Goal: Task Accomplishment & Management: Manage account settings

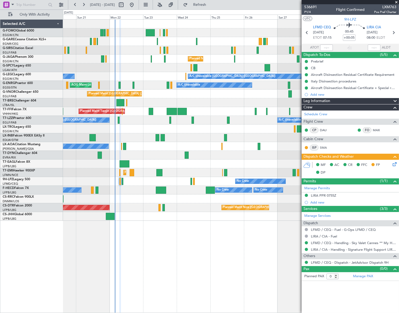
click at [202, 263] on div "Unplanned Maint London (Luton) Planned Maint London (Luton) A/C Unavailable Lon…" at bounding box center [231, 165] width 336 height 293
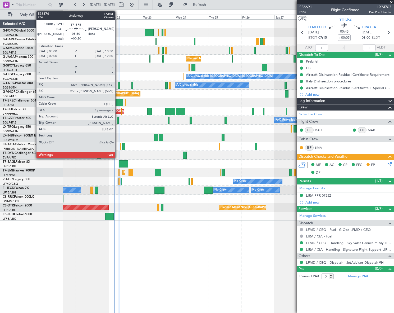
click at [118, 103] on div at bounding box center [120, 102] width 8 height 7
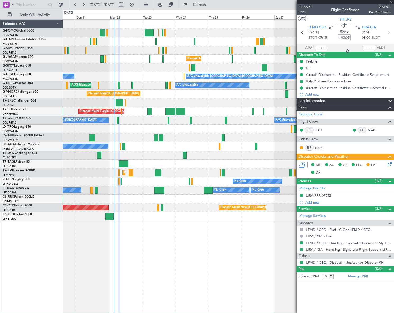
type input "+00:20"
type input "5"
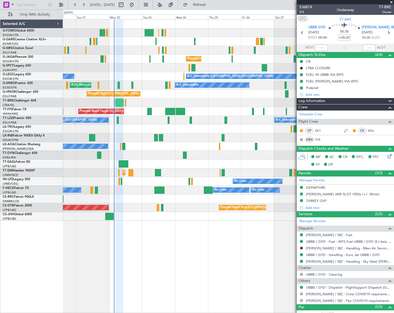
click at [216, 241] on div "Unplanned Maint London (Luton) Planned Maint London (Luton) A/C Unavailable Lon…" at bounding box center [228, 165] width 331 height 293
click at [315, 89] on div "Prebrief" at bounding box center [312, 87] width 12 height 4
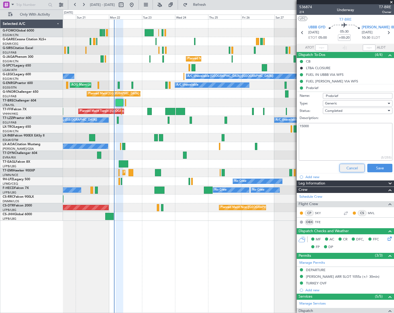
click at [350, 169] on button "Cancel" at bounding box center [352, 168] width 25 height 8
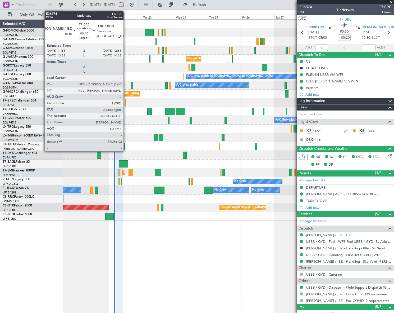
click at [126, 103] on div at bounding box center [125, 102] width 1 height 7
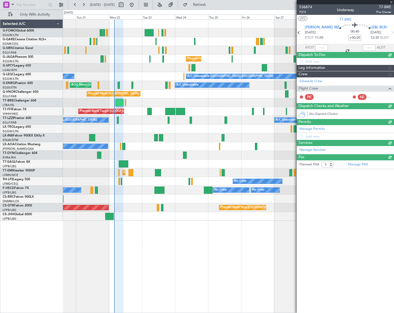
type input "+00:10"
type input "0"
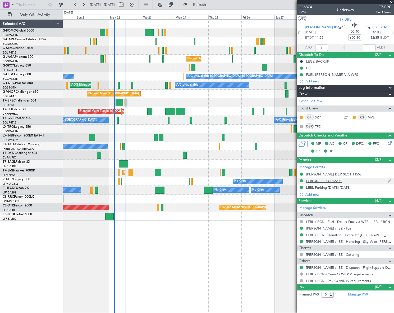
click at [330, 183] on div "LEBL ARR SLOT 1220Z" at bounding box center [345, 181] width 97 height 7
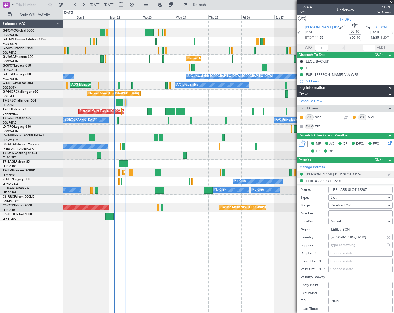
click at [333, 173] on div "LEIB DEP SLOT 1155z" at bounding box center [334, 174] width 56 height 4
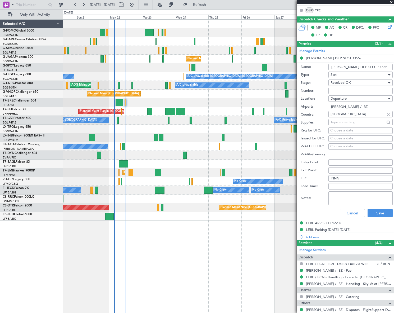
scroll to position [120, 0]
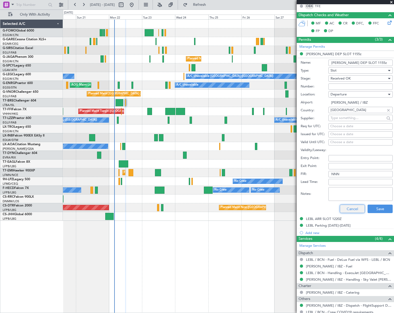
click at [350, 205] on button "Cancel" at bounding box center [352, 208] width 25 height 8
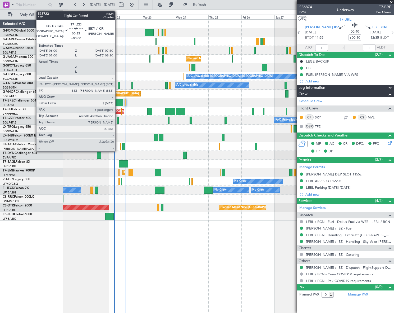
click at [118, 118] on div at bounding box center [118, 119] width 2 height 7
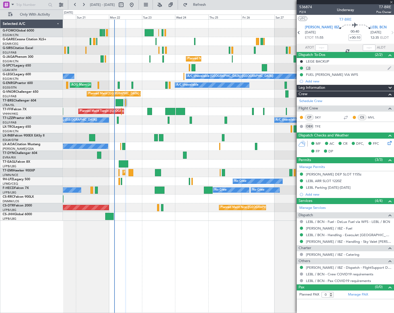
type input "8"
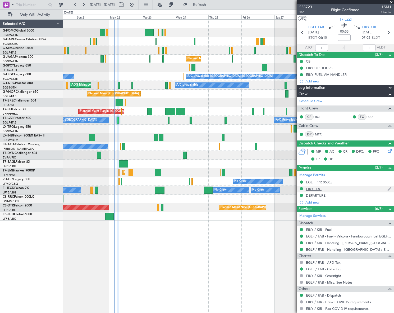
click at [320, 188] on div "EIKY LDG" at bounding box center [314, 188] width 16 height 4
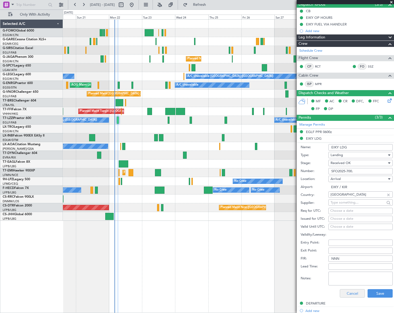
scroll to position [96, 0]
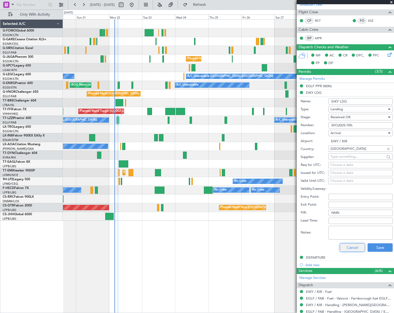
click at [356, 246] on button "Cancel" at bounding box center [352, 247] width 25 height 8
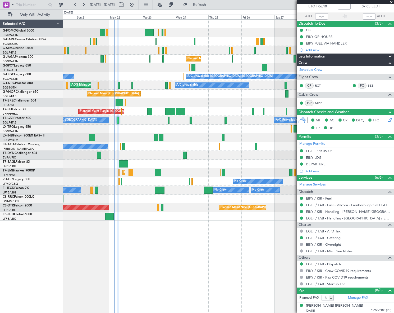
scroll to position [0, 0]
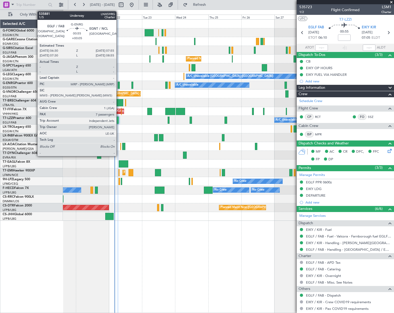
click at [119, 84] on div at bounding box center [119, 85] width 2 height 7
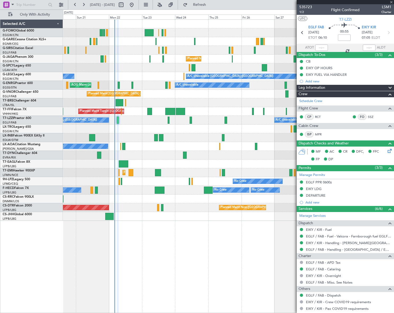
type input "+00:05"
type input "7"
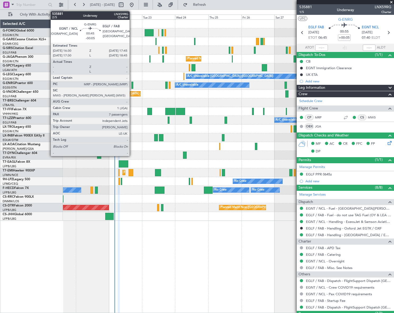
click at [132, 82] on div at bounding box center [133, 85] width 2 height 7
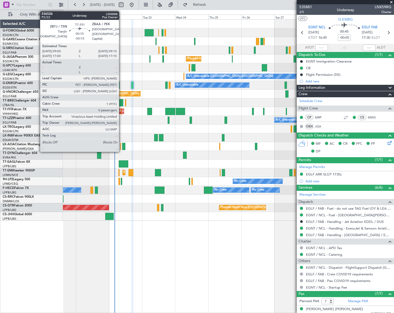
click at [121, 111] on div at bounding box center [121, 111] width 1 height 7
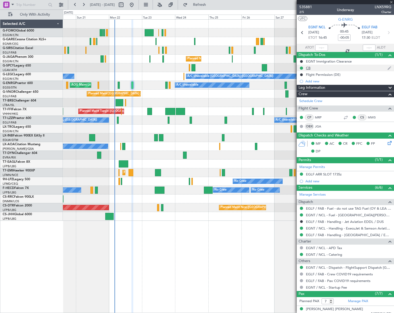
type input "-00:15"
type input "0"
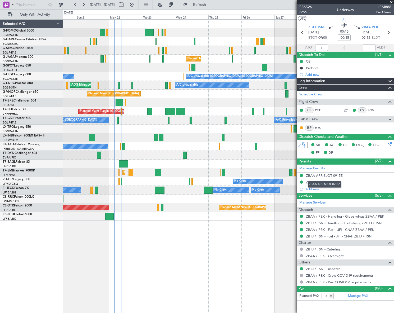
click at [321, 180] on mat-tooltip-component "ZBAA ARR SLOT 0915Z" at bounding box center [324, 184] width 41 height 14
click at [318, 184] on div "ZBAA LDG" at bounding box center [345, 182] width 97 height 7
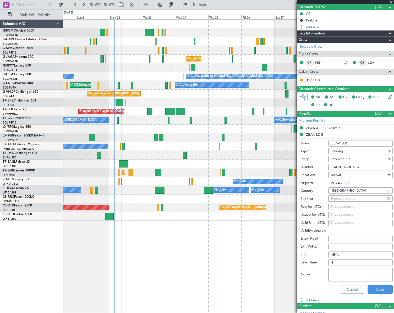
scroll to position [48, 0]
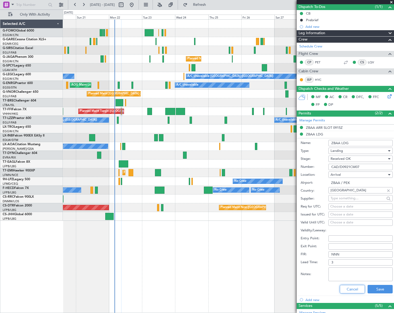
drag, startPoint x: 349, startPoint y: 289, endPoint x: 352, endPoint y: 286, distance: 4.9
click at [349, 289] on button "Cancel" at bounding box center [352, 288] width 25 height 8
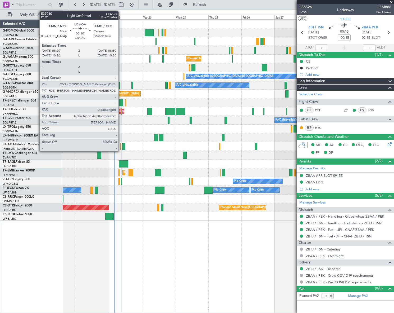
click at [121, 145] on div at bounding box center [120, 146] width 1 height 7
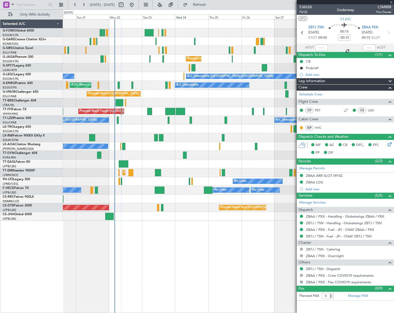
type input "+00:05"
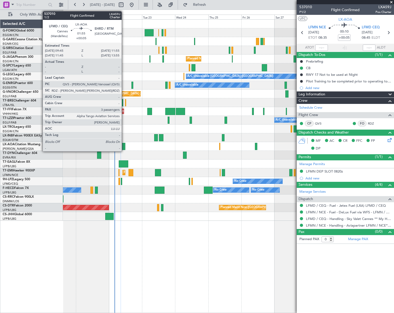
click at [124, 144] on div at bounding box center [123, 146] width 3 height 7
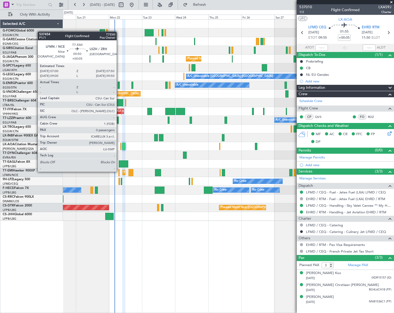
click at [119, 171] on div at bounding box center [119, 172] width 1 height 7
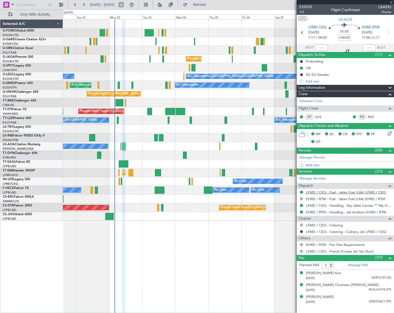
type input "0"
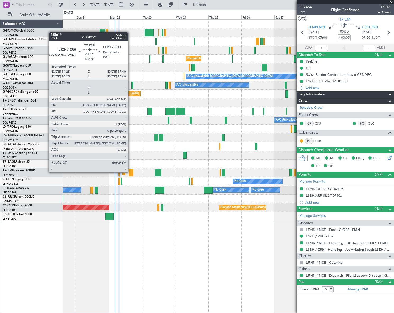
click at [130, 171] on div at bounding box center [131, 172] width 4 height 7
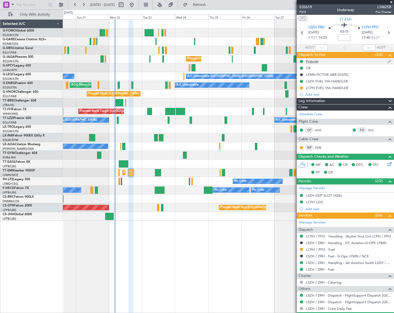
click at [315, 62] on div "Prebrief" at bounding box center [312, 61] width 12 height 4
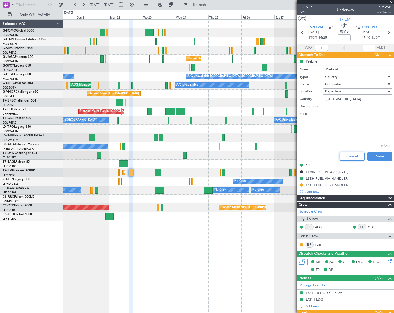
click at [349, 156] on button "Cancel" at bounding box center [352, 156] width 25 height 8
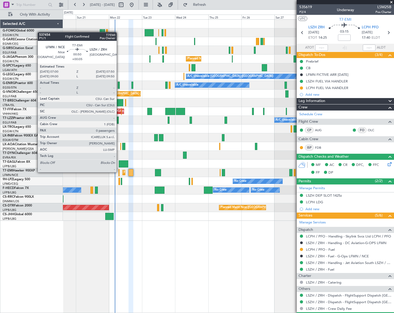
click at [119, 171] on div at bounding box center [119, 172] width 1 height 7
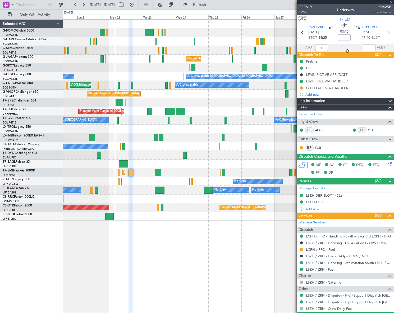
type input "+00:05"
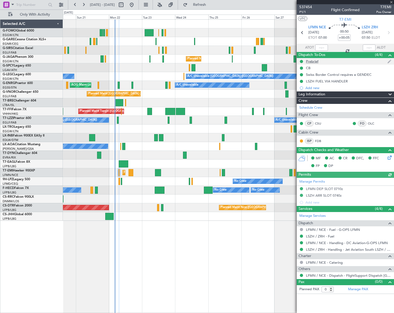
click at [309, 62] on div "Prebrief" at bounding box center [312, 61] width 12 height 4
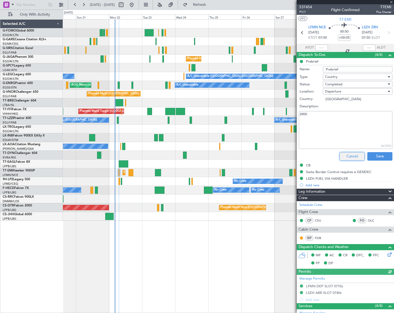
click at [349, 156] on button "Cancel" at bounding box center [352, 156] width 25 height 8
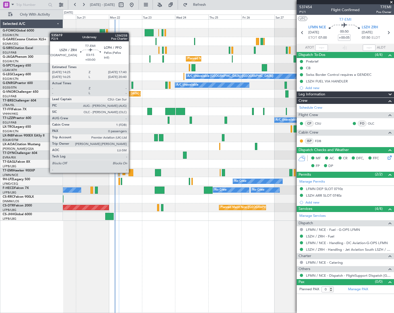
click at [131, 172] on div at bounding box center [131, 172] width 4 height 7
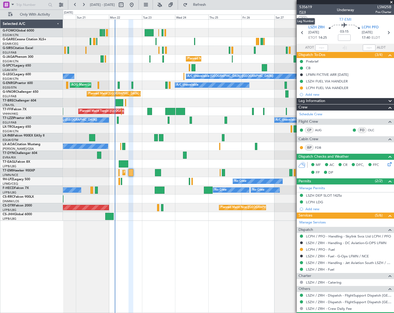
click at [300, 13] on span "P2/4" at bounding box center [306, 12] width 13 height 4
click at [302, 12] on span "P2/4" at bounding box center [306, 12] width 13 height 4
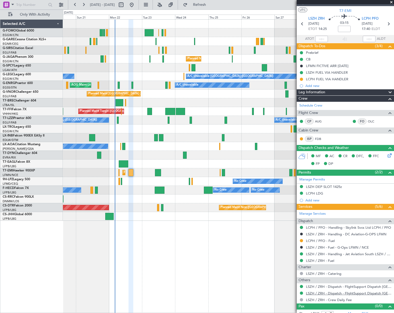
scroll to position [13, 0]
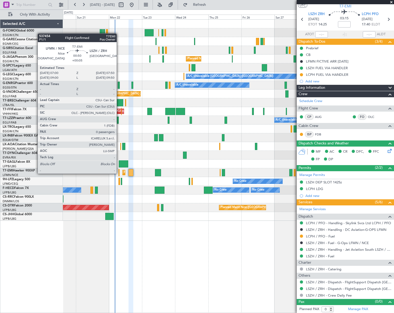
click at [119, 173] on div at bounding box center [119, 172] width 1 height 7
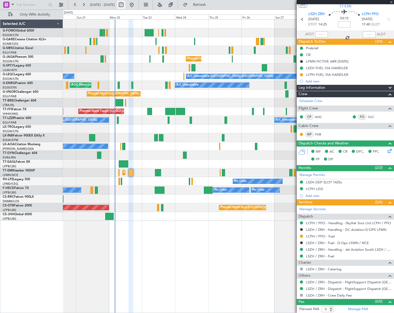
type input "+00:05"
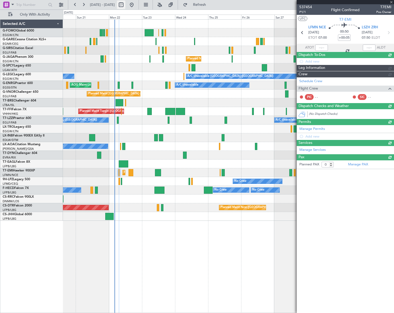
scroll to position [0, 0]
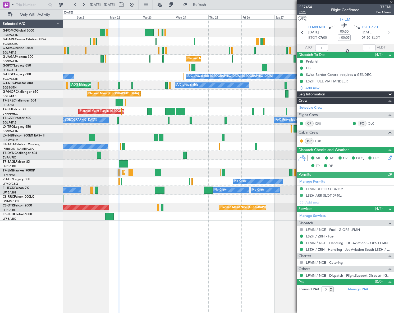
click at [306, 12] on span "P1/1" at bounding box center [306, 12] width 13 height 4
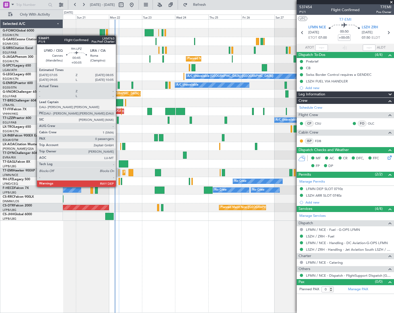
click at [119, 181] on div at bounding box center [120, 181] width 2 height 7
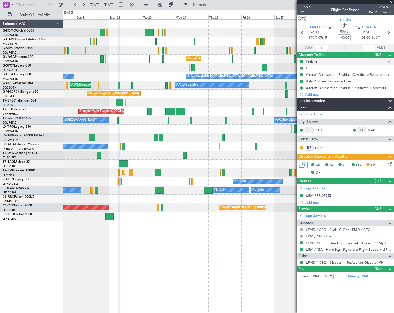
click at [309, 59] on div "Prebrief" at bounding box center [312, 61] width 12 height 4
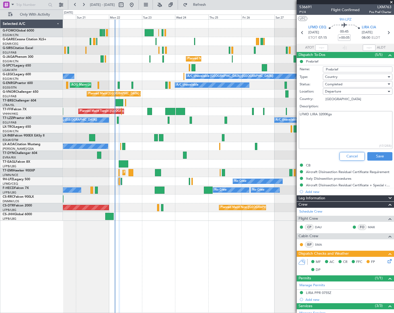
click at [349, 153] on button "Cancel" at bounding box center [352, 156] width 25 height 8
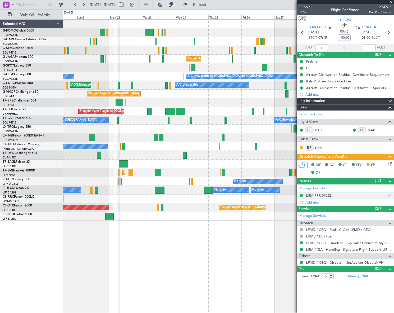
click at [322, 194] on div "LIRA PPR 0755Z" at bounding box center [318, 195] width 25 height 4
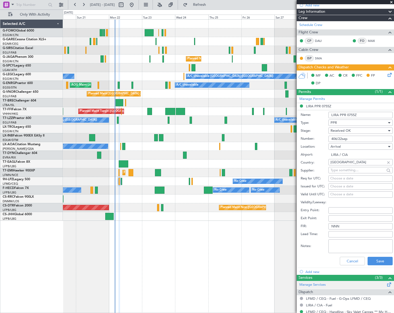
scroll to position [96, 0]
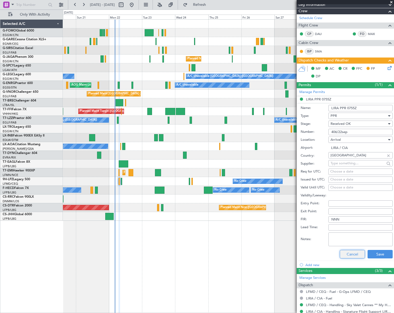
click at [355, 256] on button "Cancel" at bounding box center [352, 254] width 25 height 8
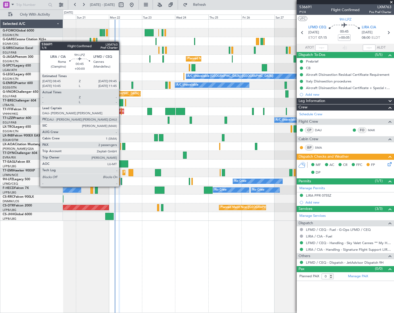
click at [121, 181] on div at bounding box center [122, 181] width 2 height 7
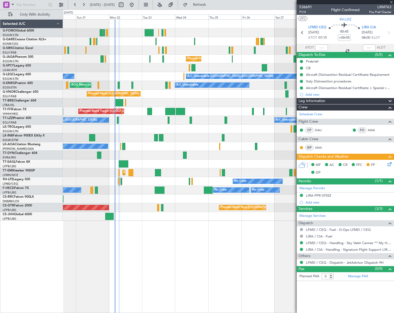
type input "2"
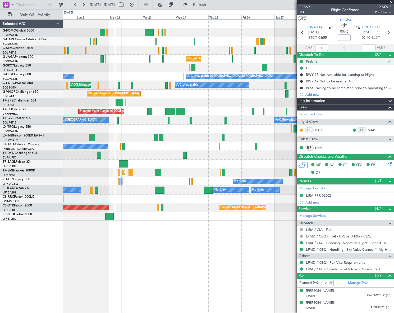
click at [310, 62] on div "Prebrief" at bounding box center [312, 61] width 12 height 4
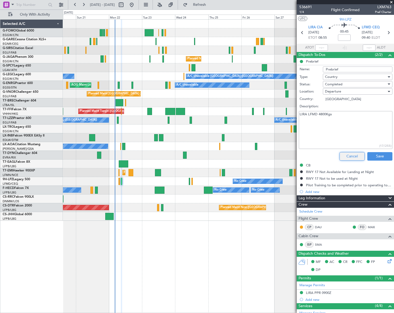
click at [347, 155] on button "Cancel" at bounding box center [352, 156] width 25 height 8
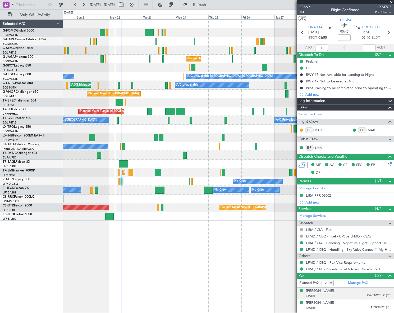
click at [323, 290] on div "[PERSON_NAME]" at bounding box center [320, 290] width 28 height 5
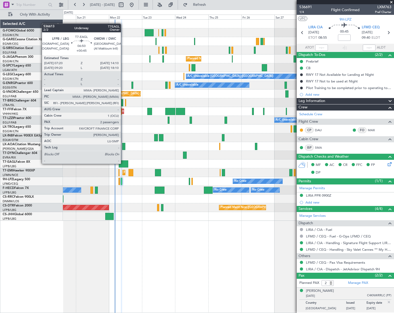
click at [123, 163] on div at bounding box center [124, 163] width 10 height 7
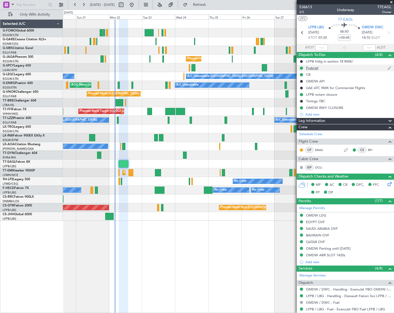
click at [313, 68] on div "Prebrief" at bounding box center [312, 68] width 12 height 4
click at [311, 67] on div "Prebrief" at bounding box center [312, 68] width 12 height 4
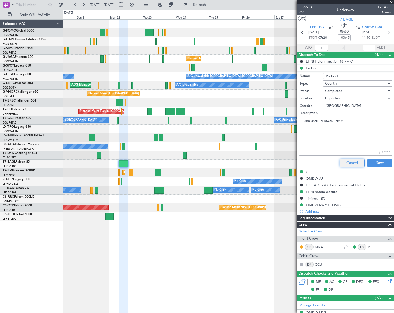
click at [353, 164] on button "Cancel" at bounding box center [352, 163] width 25 height 8
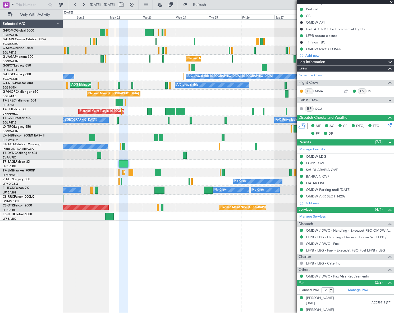
scroll to position [64, 0]
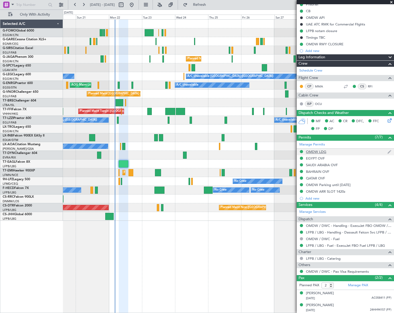
click at [321, 152] on div "OMDW LDG" at bounding box center [316, 151] width 20 height 4
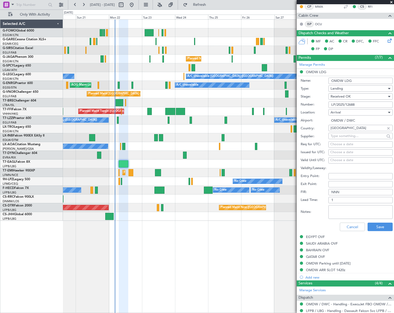
scroll to position [184, 0]
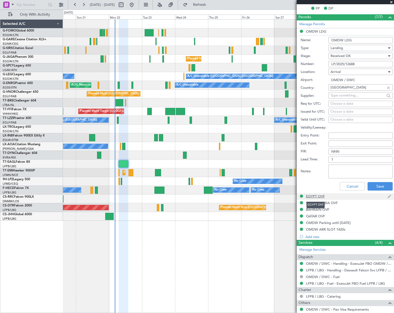
click at [314, 195] on div "EGYPT OVF" at bounding box center [315, 196] width 19 height 4
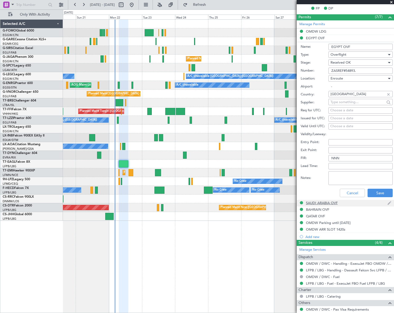
click at [317, 202] on div "SAUDI ARABIA OVF" at bounding box center [322, 202] width 32 height 4
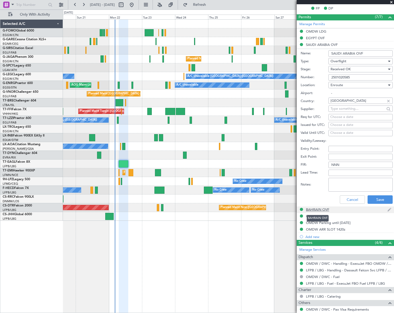
click at [320, 207] on div "BAHRAIN OVF" at bounding box center [317, 209] width 23 height 4
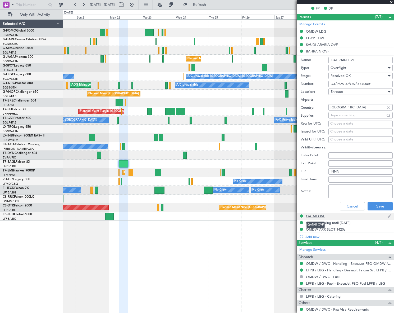
click at [320, 214] on div "QATAR OVF" at bounding box center [315, 216] width 19 height 4
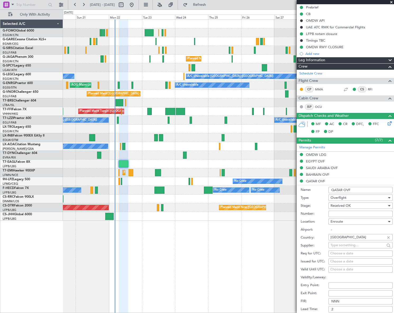
scroll to position [87, 0]
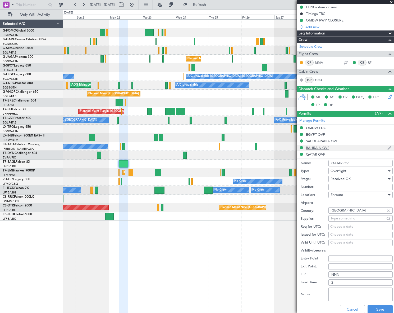
click at [321, 148] on div "BAHRAIN OVF" at bounding box center [317, 147] width 23 height 4
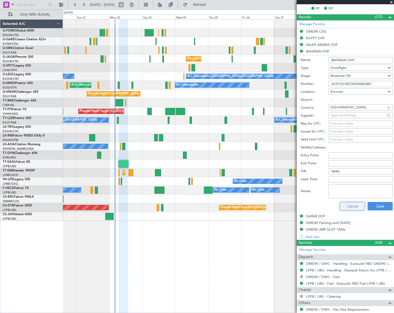
click at [349, 207] on button "Cancel" at bounding box center [352, 206] width 25 height 8
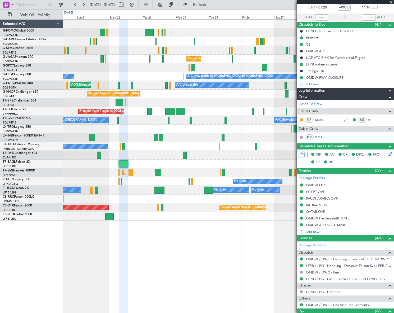
scroll to position [0, 0]
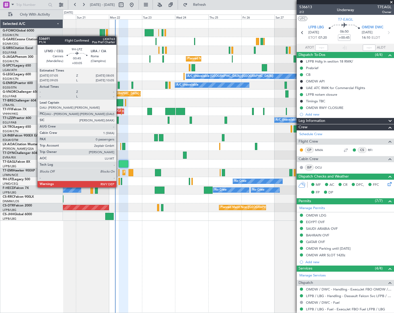
click at [119, 182] on div at bounding box center [120, 181] width 2 height 7
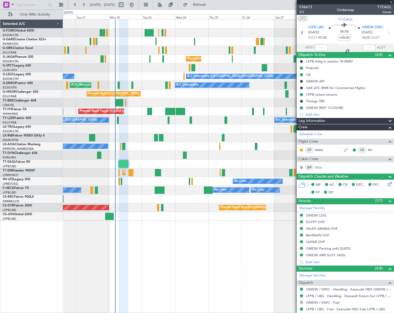
type input "+00:05"
type input "0"
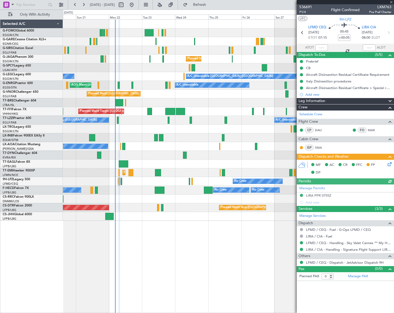
click at [391, 165] on icon at bounding box center [389, 163] width 4 height 4
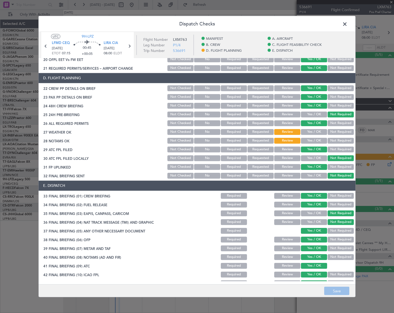
scroll to position [247, 0]
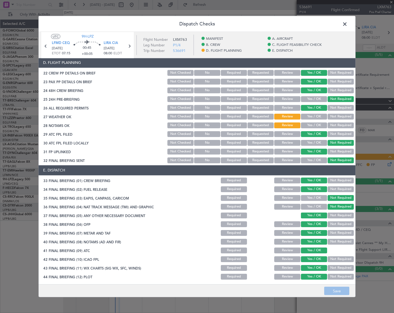
click at [313, 112] on div "Yes / OK" at bounding box center [313, 115] width 27 height 7
click at [313, 116] on button "Yes / OK" at bounding box center [314, 116] width 26 height 6
click at [313, 125] on button "Yes / OK" at bounding box center [314, 125] width 26 height 6
click at [339, 288] on button "Save" at bounding box center [336, 290] width 25 height 8
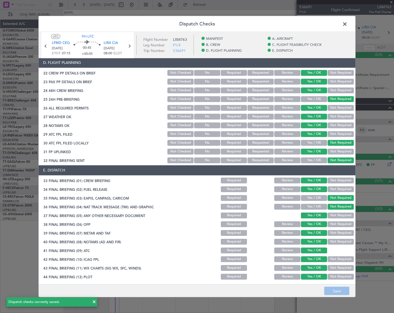
click at [348, 23] on span at bounding box center [348, 25] width 0 height 11
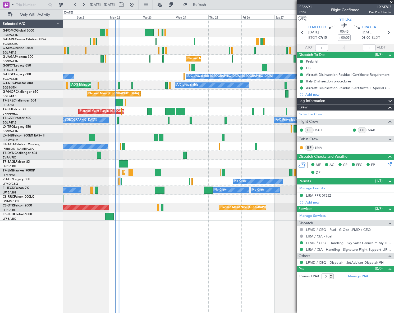
click at [222, 272] on div "Unplanned Maint [GEOGRAPHIC_DATA] ([GEOGRAPHIC_DATA]) Planned Maint [GEOGRAPHIC…" at bounding box center [228, 165] width 331 height 293
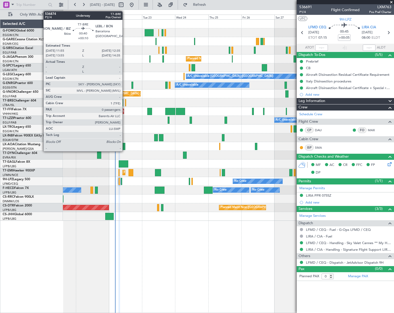
click at [125, 103] on div at bounding box center [125, 102] width 1 height 7
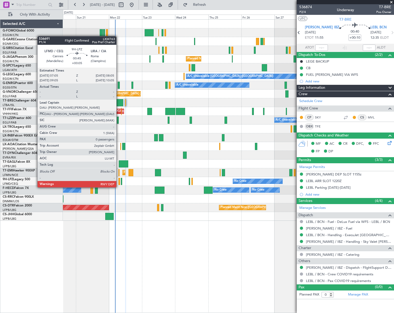
click at [119, 182] on div at bounding box center [120, 181] width 2 height 7
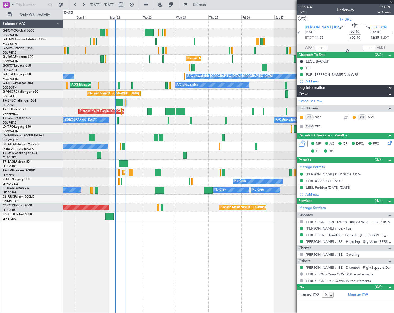
type input "+00:05"
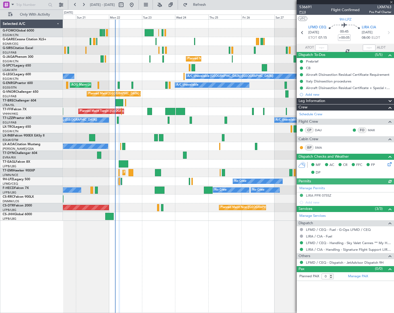
click at [303, 12] on span "P1/4" at bounding box center [306, 12] width 13 height 4
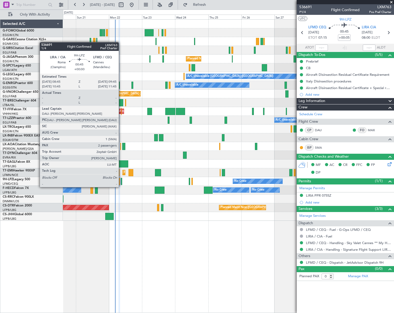
click at [121, 182] on div at bounding box center [122, 181] width 2 height 7
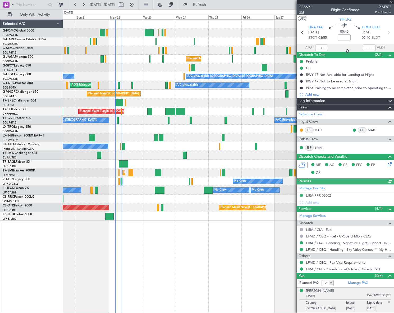
click at [302, 11] on span "1/4" at bounding box center [306, 12] width 13 height 4
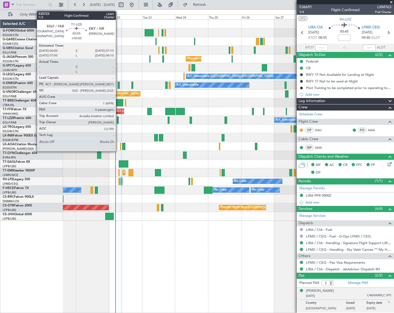
click at [118, 119] on div at bounding box center [118, 119] width 2 height 7
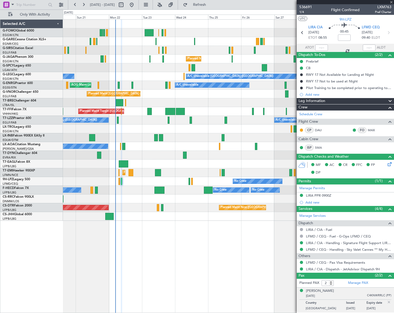
type input "8"
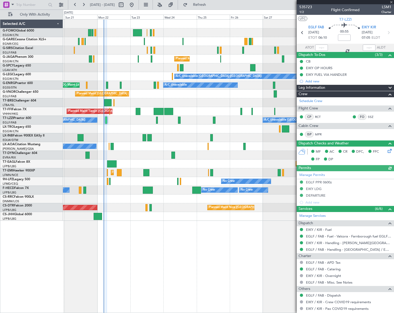
click at [189, 258] on div "Unplanned Maint [GEOGRAPHIC_DATA] ([GEOGRAPHIC_DATA]) Planned Maint [GEOGRAPHIC…" at bounding box center [228, 165] width 331 height 293
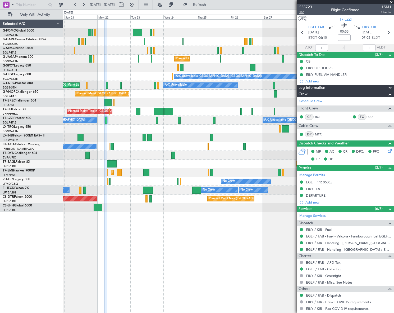
click at [301, 13] on span "1/2" at bounding box center [306, 12] width 13 height 4
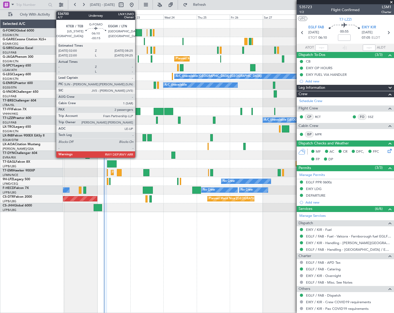
click at [138, 34] on div at bounding box center [137, 32] width 9 height 7
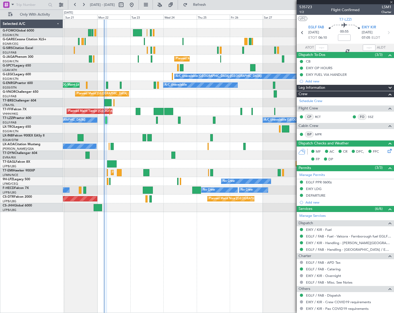
type input "-00:15"
type input "2"
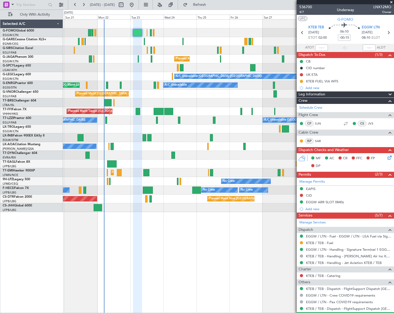
click at [144, 242] on div "Unplanned Maint [GEOGRAPHIC_DATA] ([GEOGRAPHIC_DATA]) Planned Maint [GEOGRAPHIC…" at bounding box center [228, 165] width 331 height 293
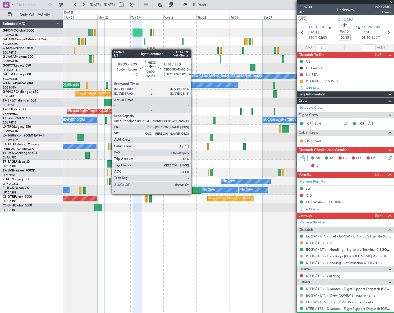
click at [193, 189] on div at bounding box center [196, 189] width 9 height 7
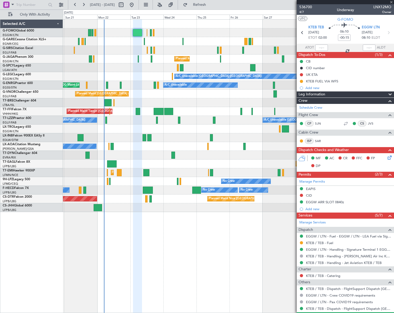
type input "-00:05"
type input "1"
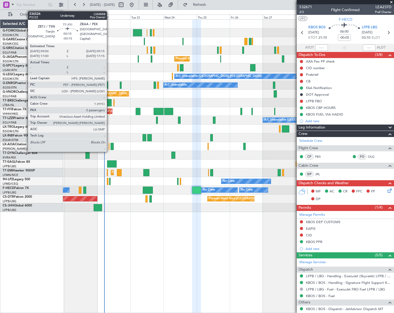
click at [110, 108] on div at bounding box center [110, 111] width 1 height 7
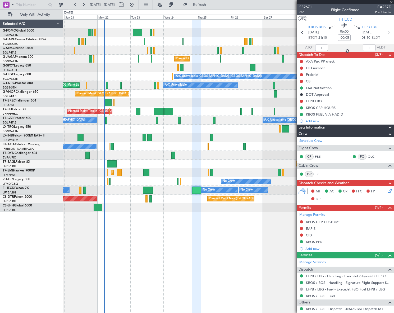
type input "-00:15"
type input "0"
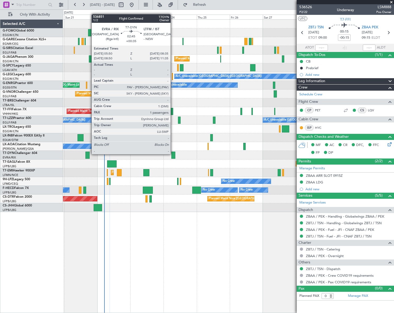
click at [173, 153] on div at bounding box center [173, 154] width 4 height 7
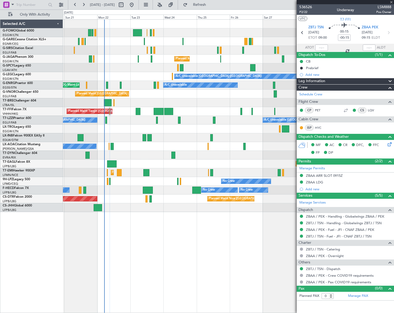
type input "+00:35"
type input "1"
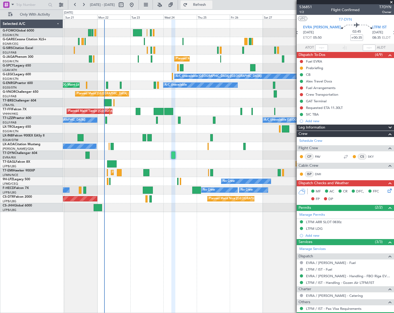
click at [212, 7] on button "Refresh" at bounding box center [197, 5] width 32 height 8
click at [207, 7] on button "Refresh" at bounding box center [197, 5] width 32 height 8
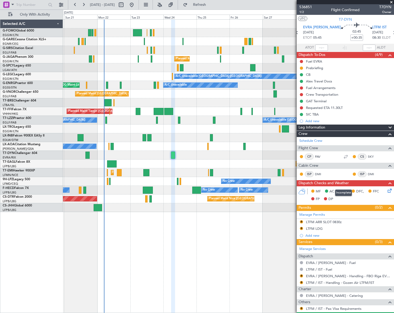
scroll to position [25, 0]
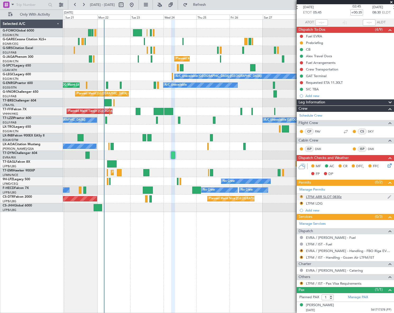
click at [301, 196] on button "R" at bounding box center [301, 196] width 3 height 3
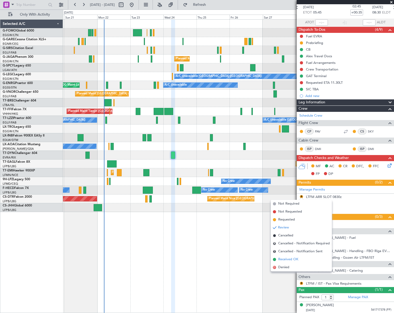
click at [288, 259] on span "Received OK" at bounding box center [288, 258] width 20 height 5
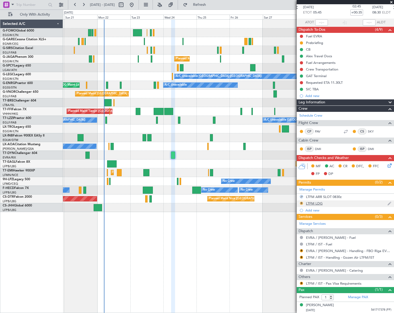
click at [302, 202] on button "R" at bounding box center [301, 202] width 3 height 3
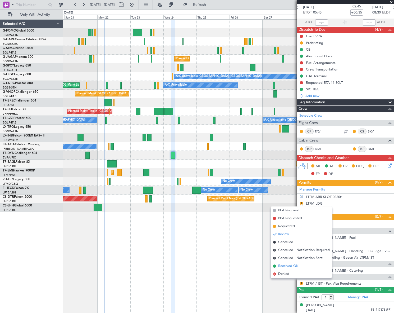
click at [280, 267] on span "Received OK" at bounding box center [288, 265] width 20 height 5
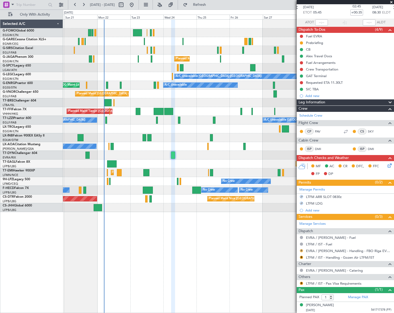
click at [302, 249] on button "R" at bounding box center [301, 250] width 3 height 3
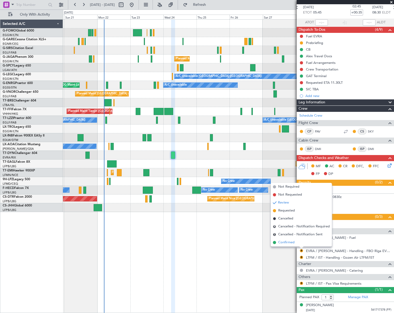
click at [286, 240] on span "Confirmed" at bounding box center [286, 241] width 16 height 5
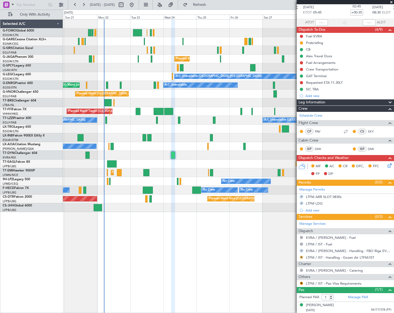
click at [302, 256] on button "R" at bounding box center [301, 256] width 3 height 3
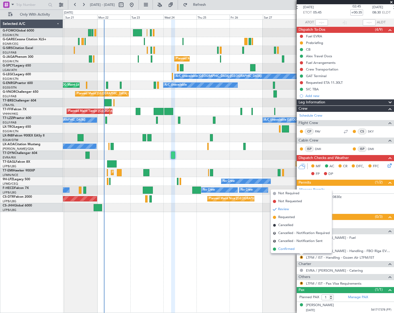
click at [287, 249] on span "Confirmed" at bounding box center [286, 248] width 16 height 5
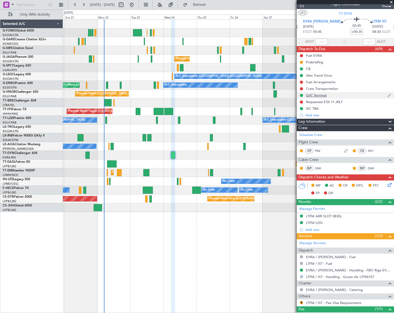
scroll to position [0, 0]
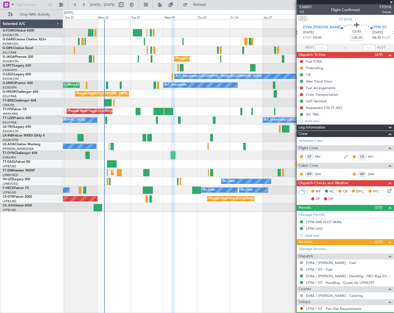
click at [387, 191] on icon at bounding box center [389, 189] width 4 height 4
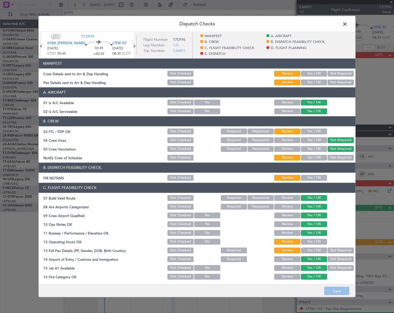
click at [319, 176] on button "Yes / OK" at bounding box center [314, 177] width 26 height 6
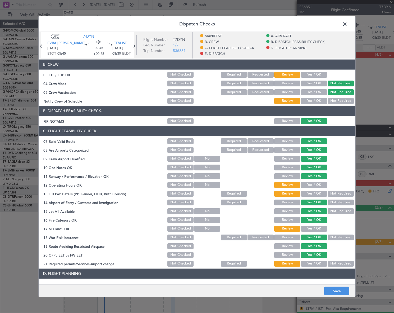
scroll to position [72, 0]
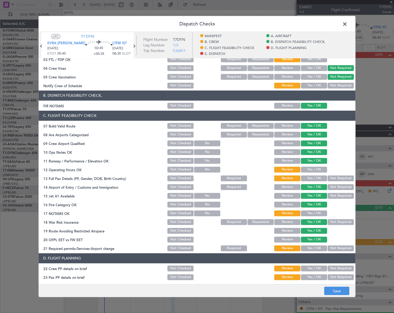
click at [309, 168] on button "Yes / OK" at bounding box center [314, 169] width 26 height 6
click at [312, 179] on button "Yes / OK" at bounding box center [314, 178] width 26 height 6
click at [319, 211] on button "Yes / OK" at bounding box center [314, 213] width 26 height 6
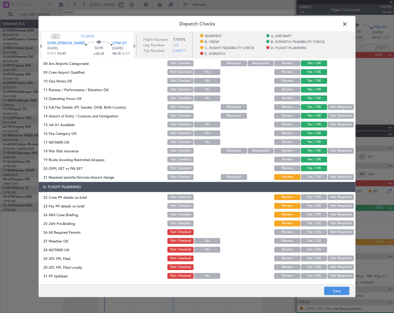
scroll to position [144, 0]
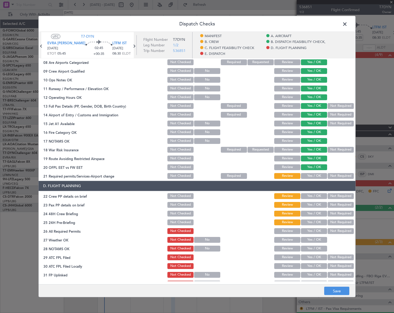
click at [333, 148] on button "Not Required" at bounding box center [341, 149] width 26 height 6
click at [315, 174] on button "Yes / OK" at bounding box center [314, 176] width 26 height 6
click at [318, 196] on button "Yes / OK" at bounding box center [314, 196] width 26 height 6
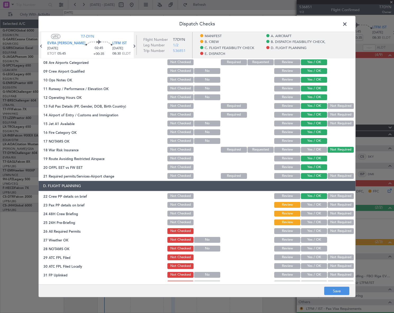
drag, startPoint x: 318, startPoint y: 203, endPoint x: 320, endPoint y: 211, distance: 8.1
click at [318, 203] on button "Yes / OK" at bounding box center [314, 204] width 26 height 6
click at [320, 212] on button "Yes / OK" at bounding box center [314, 213] width 26 height 6
click at [333, 221] on button "Not Required" at bounding box center [341, 222] width 26 height 6
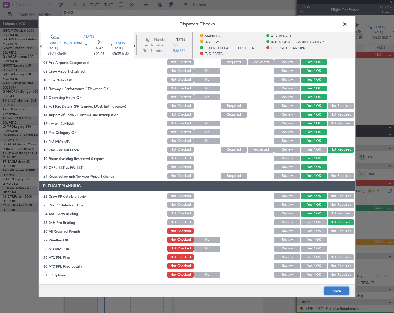
click at [343, 292] on button "Save" at bounding box center [336, 290] width 25 height 8
click at [348, 24] on span at bounding box center [348, 25] width 0 height 11
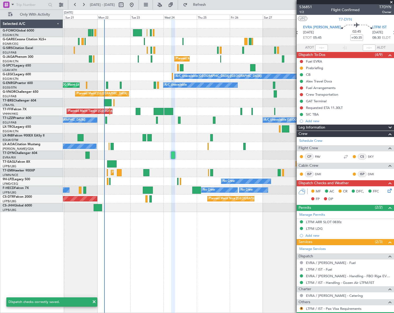
scroll to position [25, 0]
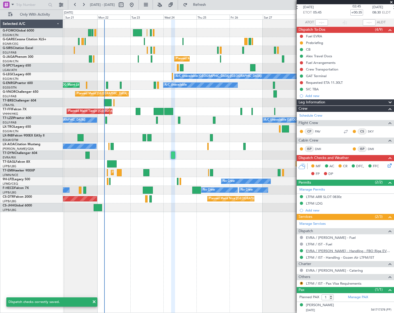
click at [334, 251] on link "EVRA / [PERSON_NAME] - Handling - FBO Riga EVRA / [PERSON_NAME]" at bounding box center [348, 250] width 85 height 4
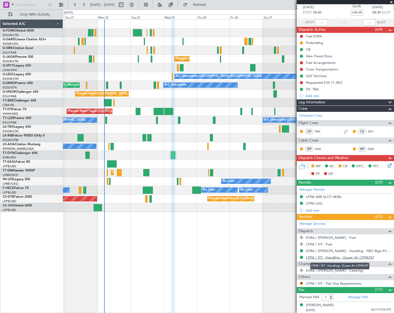
click at [331, 256] on link "LTFM / IST - Handling - Gozen Air LTFM/IST" at bounding box center [340, 257] width 68 height 4
click at [316, 203] on div "LTFM LDG" at bounding box center [314, 203] width 17 height 4
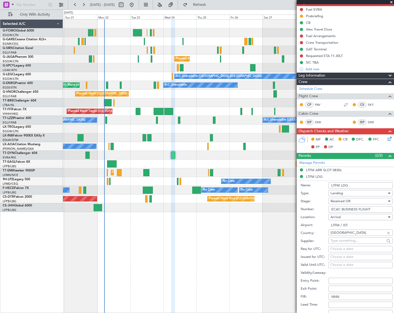
scroll to position [73, 0]
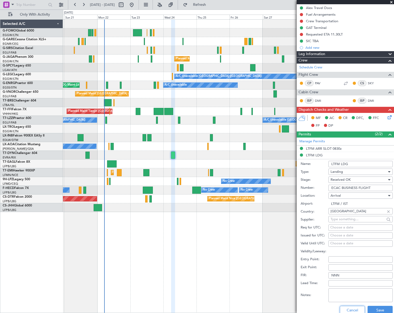
click at [350, 309] on button "Cancel" at bounding box center [352, 309] width 25 height 8
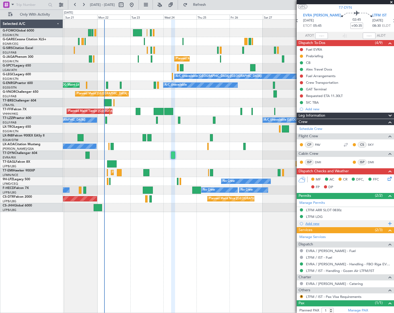
scroll to position [0, 0]
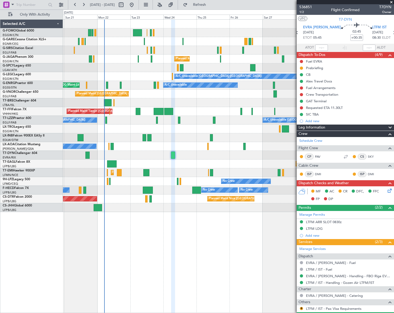
click at [303, 11] on mat-tooltip-component "Trip Number" at bounding box center [306, 17] width 26 height 14
click at [302, 14] on span "1/2" at bounding box center [306, 12] width 13 height 4
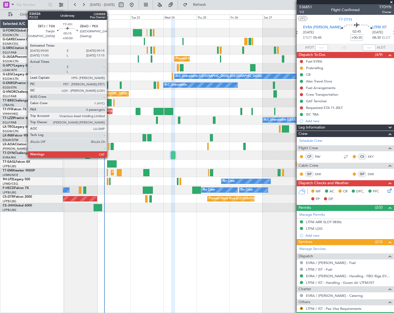
click at [110, 111] on div at bounding box center [110, 111] width 1 height 7
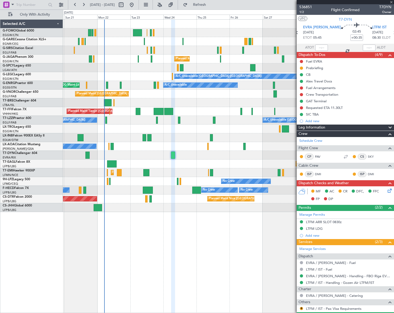
type input "0"
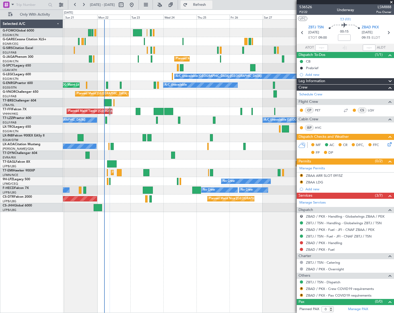
click at [212, 8] on button "Refresh" at bounding box center [197, 5] width 32 height 8
click at [301, 287] on div "Confirmed" at bounding box center [302, 289] width 16 height 7
click at [302, 288] on button "R" at bounding box center [301, 288] width 3 height 3
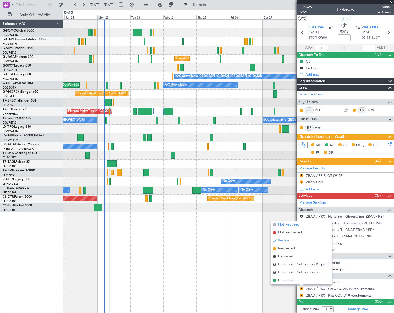
click at [294, 222] on span "Not Required" at bounding box center [288, 224] width 21 height 5
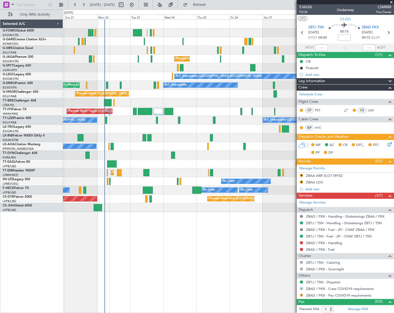
click at [302, 293] on button "R" at bounding box center [301, 294] width 3 height 3
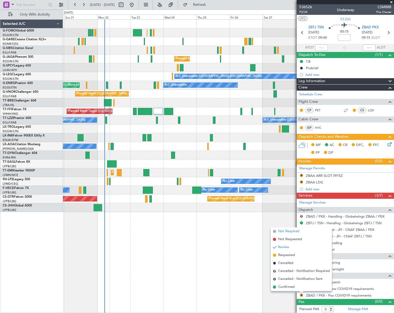
click at [286, 230] on span "Not Required" at bounding box center [288, 230] width 21 height 5
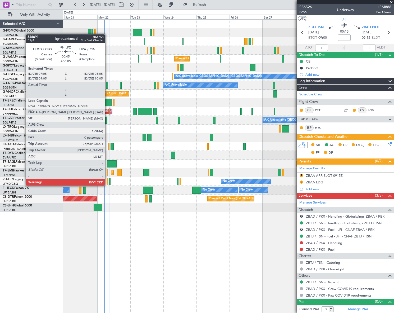
click at [107, 180] on div at bounding box center [108, 181] width 2 height 7
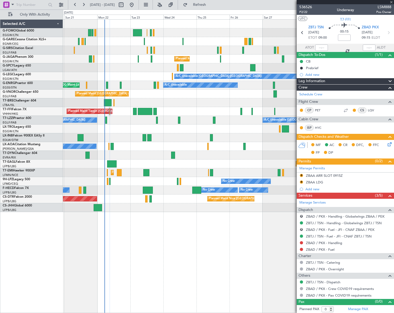
type input "+00:05"
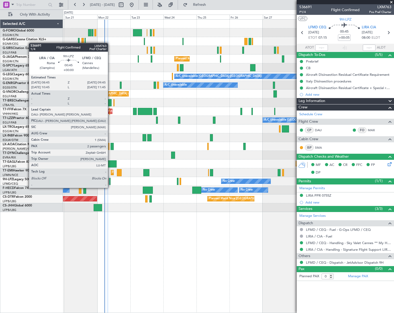
click at [110, 182] on div at bounding box center [110, 181] width 2 height 7
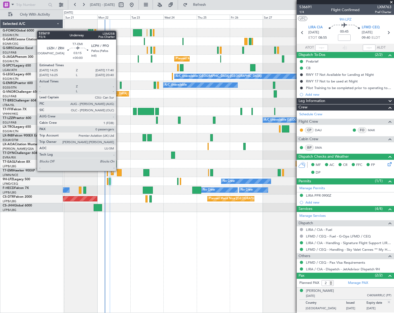
click at [119, 170] on div at bounding box center [119, 172] width 4 height 7
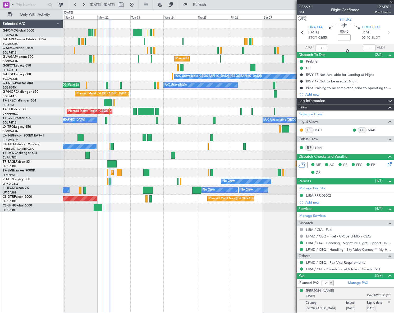
type input "0"
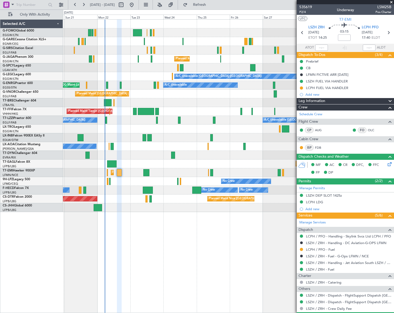
click at [237, 269] on div "Unplanned Maint London (Luton) Planned Maint London (Luton) A/C Unavailable Lon…" at bounding box center [228, 165] width 331 height 293
click at [322, 250] on link "LCPH / PFO - Fuel" at bounding box center [320, 249] width 29 height 4
click at [331, 89] on div "LCPH FUEL VIA HANDLER" at bounding box center [327, 87] width 42 height 4
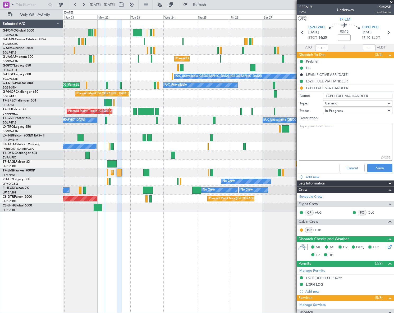
click at [360, 95] on input "LCPH FUEL VIA HANDLER" at bounding box center [358, 96] width 70 height 6
type input "LCPH FUEL VIA WFS"
click at [376, 170] on button "Save" at bounding box center [380, 168] width 25 height 8
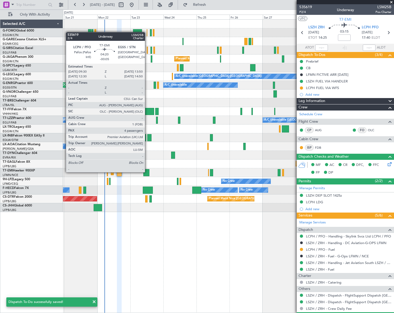
click at [147, 171] on div at bounding box center [146, 172] width 6 height 7
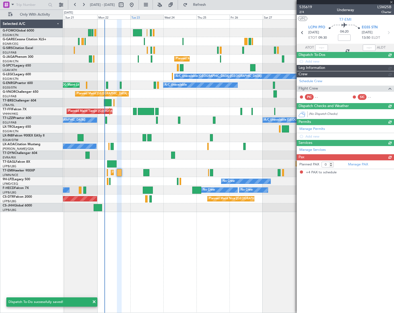
type input "-00:05"
type input "4"
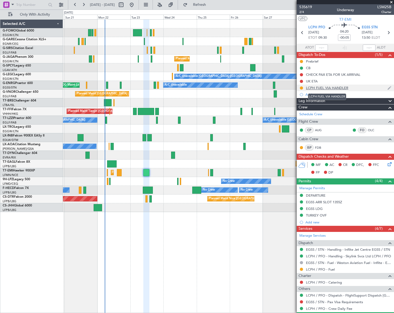
click at [341, 88] on div "LCPH FUEL VIA HANDLER" at bounding box center [327, 87] width 42 height 4
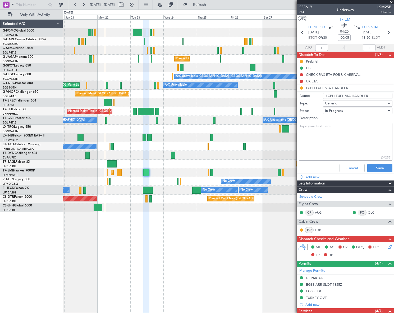
drag, startPoint x: 341, startPoint y: 88, endPoint x: 357, endPoint y: 94, distance: 18.0
click at [357, 94] on input "LCPH FUEL VIA HANDLER" at bounding box center [358, 96] width 70 height 6
type input "LCPH FUEL VIA WFS"
click at [376, 167] on button "Save" at bounding box center [380, 168] width 25 height 8
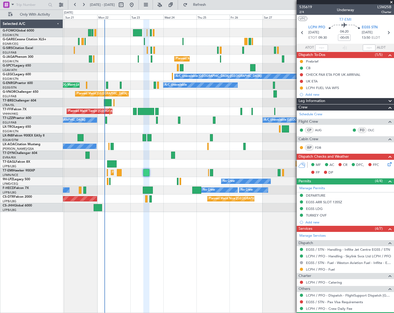
click at [0, 178] on html "20 Sep 2025 - 30 Sep 2025 Refresh Quick Links Only With Activity Unplanned Main…" at bounding box center [197, 156] width 394 height 313
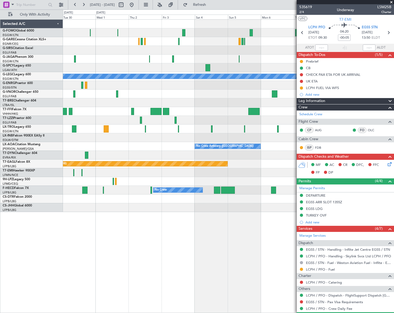
click at [51, 180] on div "A/C Unavailable London (Luton) A/C Unavailable London (Farnborough) A/C Unavail…" at bounding box center [197, 161] width 394 height 303
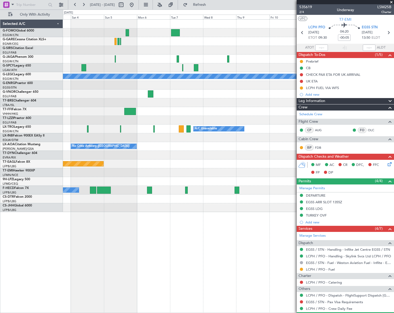
click at [59, 176] on div "A/C Unavailable London (Luton) A/C Unavailable No Crew Antwerp (Deurne) Grounde…" at bounding box center [197, 161] width 394 height 303
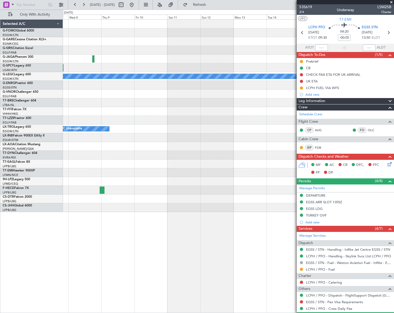
click at [234, 182] on div "A/C Unavailable London (Luton) A/C Unavailable No Crew Antwerp (Deurne)" at bounding box center [228, 116] width 331 height 192
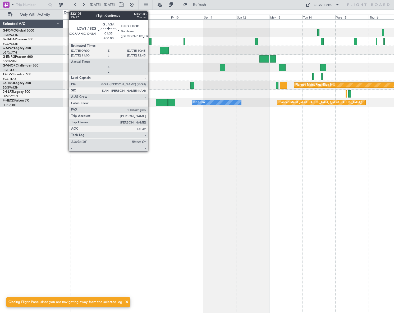
click at [150, 41] on div at bounding box center [150, 41] width 3 height 7
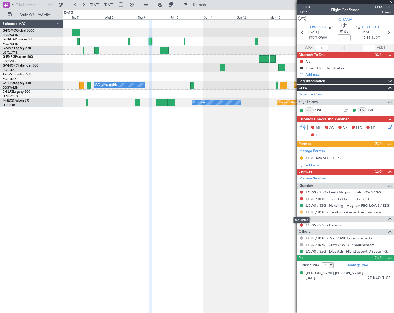
click at [301, 212] on button at bounding box center [301, 211] width 3 height 3
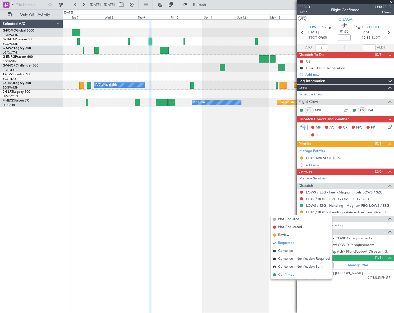
click at [282, 276] on span "Confirmed" at bounding box center [286, 274] width 16 height 5
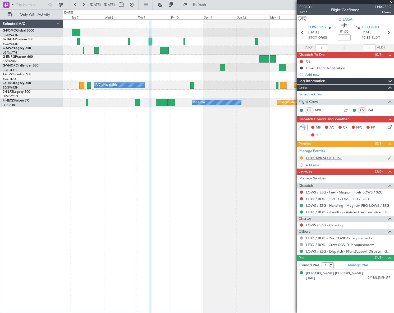
click at [328, 157] on div "LFBD ARR SLOT 1035z" at bounding box center [324, 158] width 36 height 4
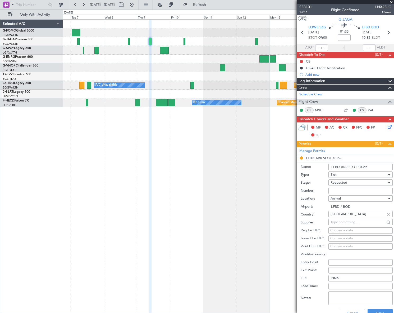
click at [347, 180] on span "Requested" at bounding box center [339, 182] width 17 height 5
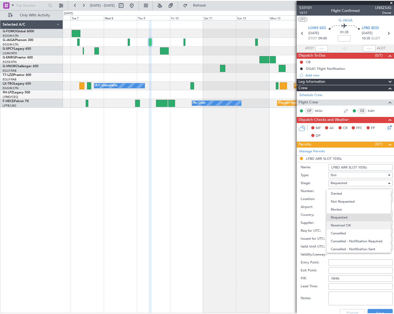
scroll to position [2, 0]
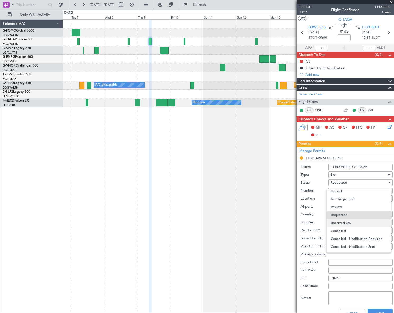
click at [346, 221] on span "Received OK" at bounding box center [359, 223] width 56 height 8
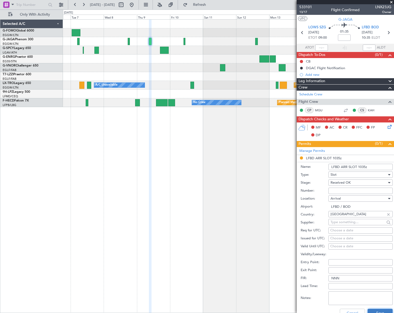
click at [375, 312] on html "06 Oct 2025 - 16 Oct 2025 Refresh Quick Links Only With Activity Planned Maint …" at bounding box center [197, 156] width 394 height 313
click at [371, 309] on button "Save" at bounding box center [380, 312] width 25 height 8
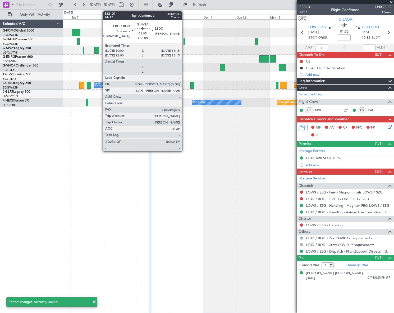
click at [184, 41] on div at bounding box center [185, 41] width 2 height 7
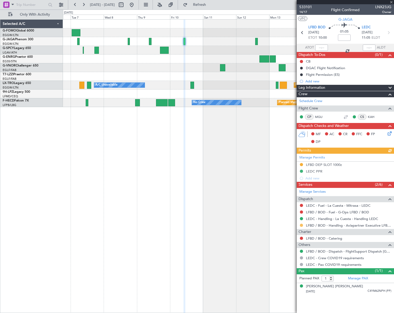
click at [301, 224] on button at bounding box center [301, 224] width 3 height 3
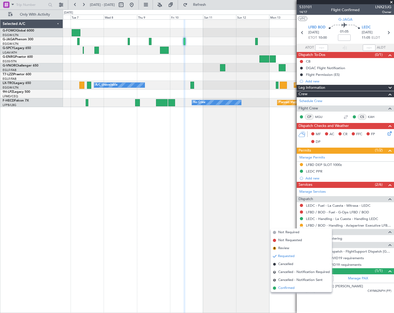
click at [282, 288] on span "Confirmed" at bounding box center [286, 287] width 16 height 5
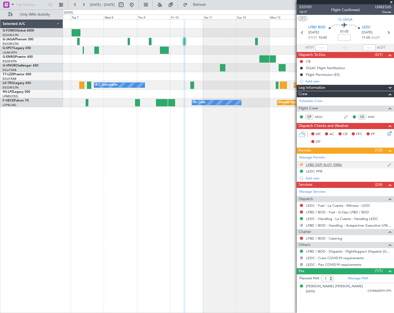
drag, startPoint x: 302, startPoint y: 164, endPoint x: 294, endPoint y: 174, distance: 13.0
click at [301, 164] on button at bounding box center [301, 164] width 3 height 3
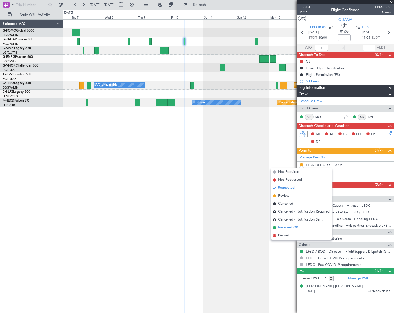
click at [285, 229] on span "Received OK" at bounding box center [288, 227] width 20 height 5
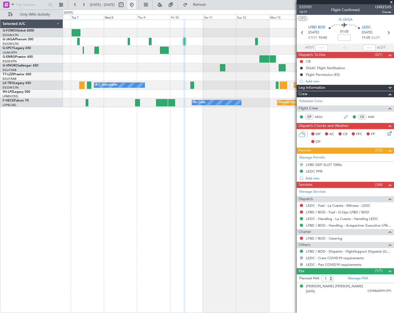
click at [136, 5] on button at bounding box center [132, 5] width 8 height 8
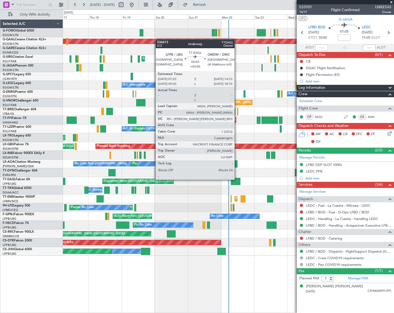
click at [237, 179] on div at bounding box center [236, 181] width 10 height 7
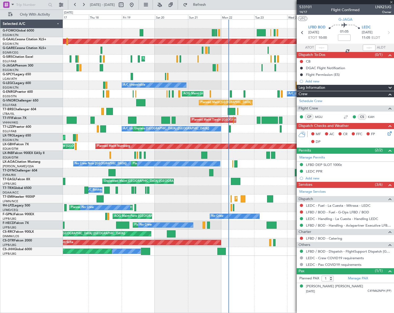
type input "+00:45"
type input "2"
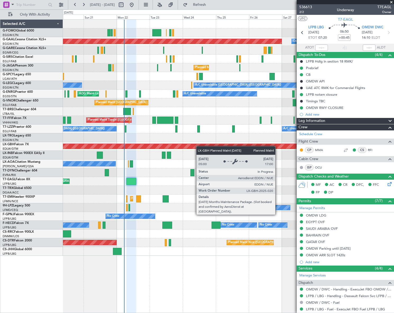
click at [135, 144] on div "Planned Maint Dusseldorf Owner Unplanned Maint London (Luton) Planned Maint Lon…" at bounding box center [228, 138] width 331 height 236
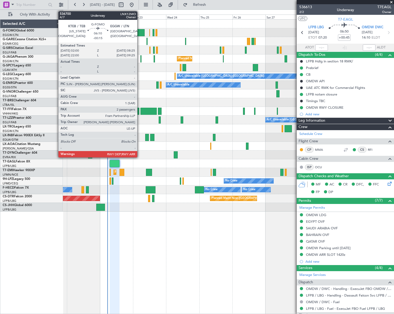
click at [140, 34] on div at bounding box center [140, 32] width 9 height 7
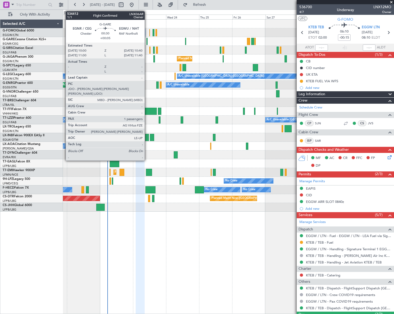
click at [147, 42] on div at bounding box center [147, 41] width 1 height 7
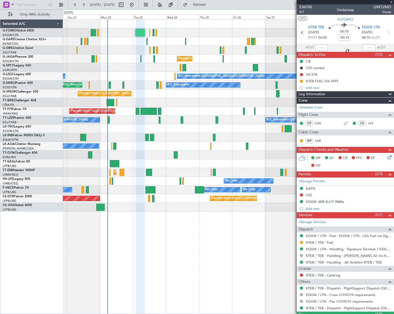
type input "+00:05"
type input "1"
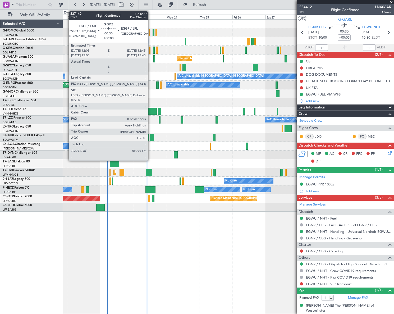
click at [150, 50] on div at bounding box center [150, 50] width 1 height 7
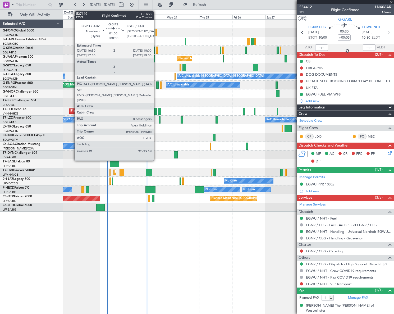
type input "0"
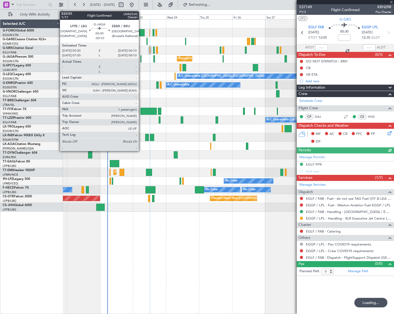
click at [141, 58] on div at bounding box center [141, 58] width 1 height 7
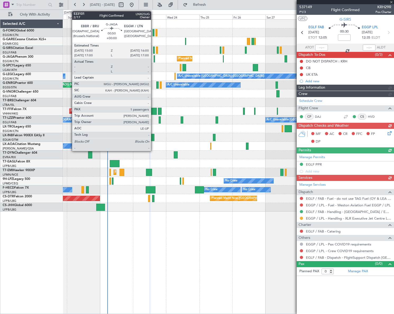
type input "-00:10"
type input "1"
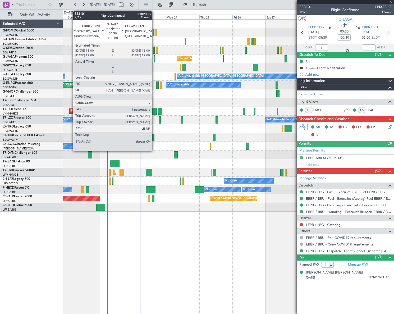
click at [155, 60] on div at bounding box center [155, 58] width 2 height 7
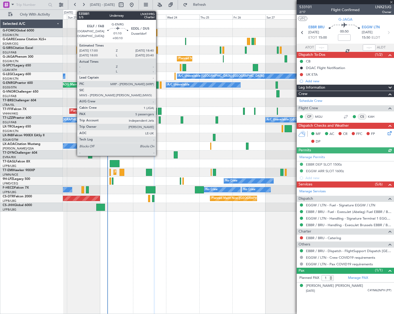
click at [159, 85] on div at bounding box center [157, 85] width 2 height 7
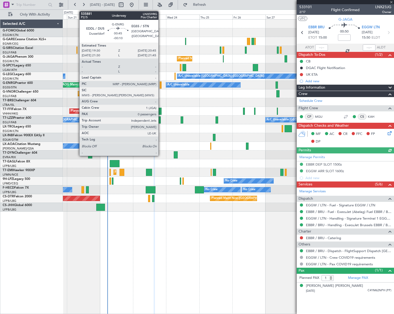
type input "+00:10"
type input "5"
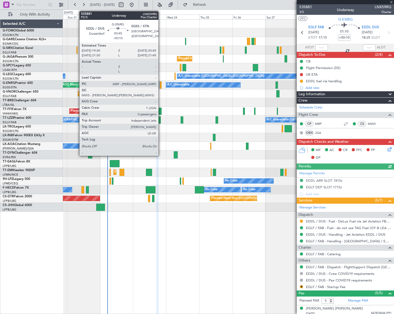
click at [161, 85] on div at bounding box center [161, 85] width 2 height 7
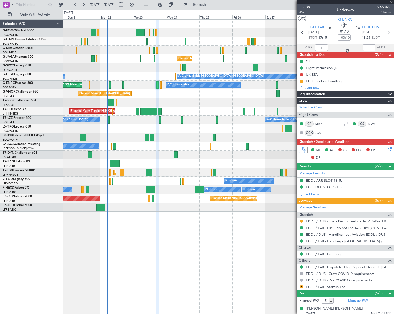
type input "-00:10"
type input "0"
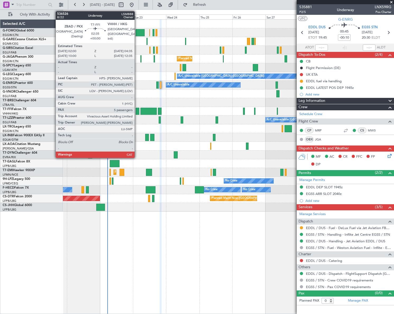
click at [138, 112] on div at bounding box center [138, 111] width 4 height 7
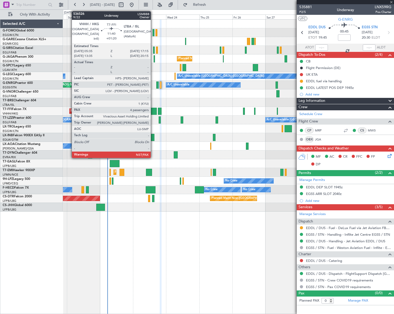
type input "5"
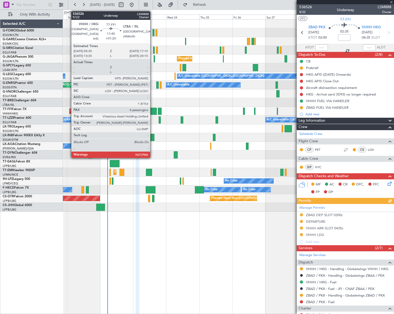
click at [153, 113] on div at bounding box center [149, 111] width 16 height 7
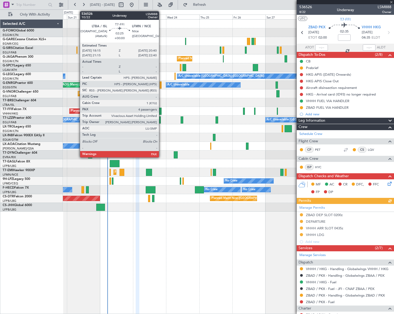
type input "+01:20"
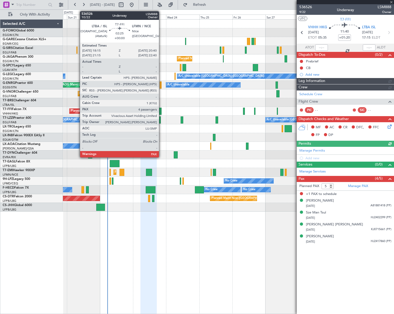
click at [161, 110] on div at bounding box center [159, 111] width 3 height 7
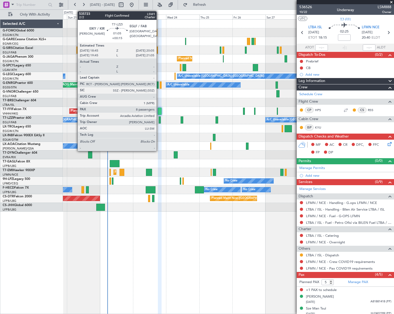
click at [159, 120] on div at bounding box center [160, 119] width 2 height 7
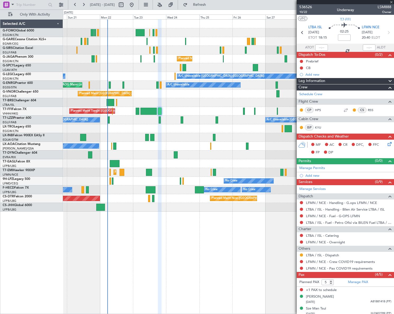
type input "+00:15"
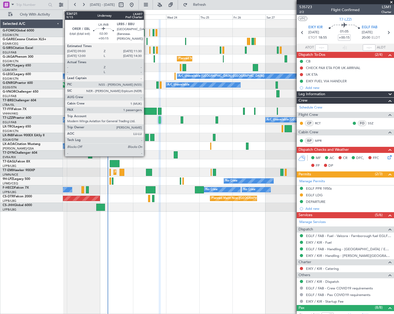
click at [146, 137] on div at bounding box center [147, 137] width 4 height 7
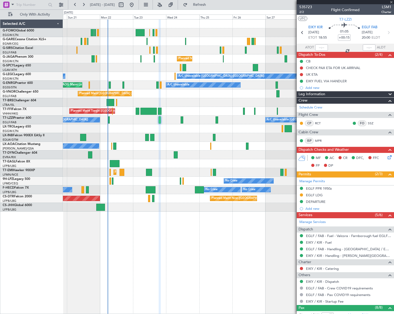
type input "1"
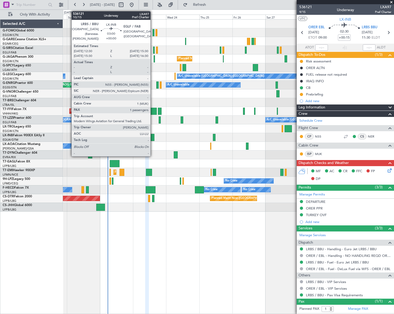
click at [153, 138] on div at bounding box center [152, 137] width 4 height 7
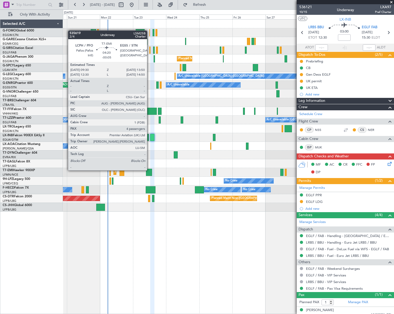
click at [150, 170] on div at bounding box center [149, 172] width 6 height 7
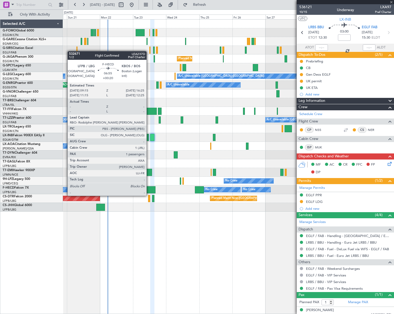
type input "-00:05"
type input "4"
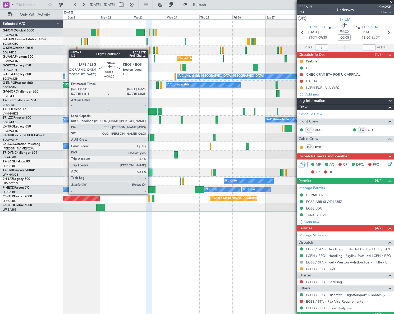
click at [150, 189] on div at bounding box center [151, 189] width 10 height 7
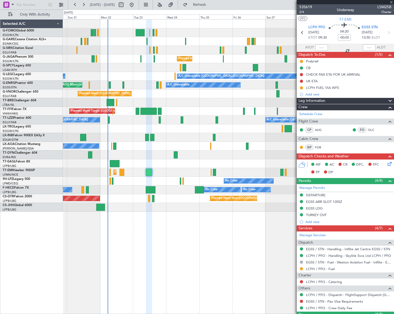
type input "+00:20"
type input "1"
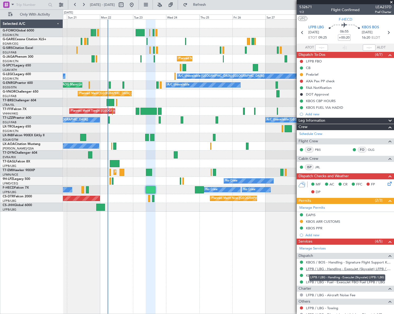
scroll to position [37, 0]
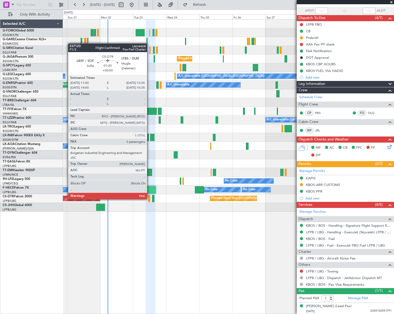
click at [150, 199] on div at bounding box center [149, 198] width 2 height 7
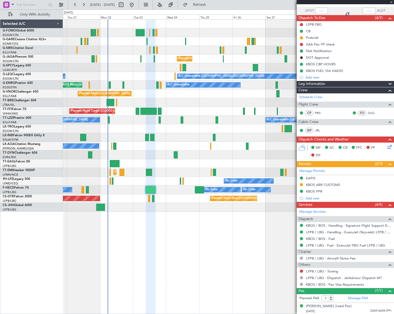
type input "0"
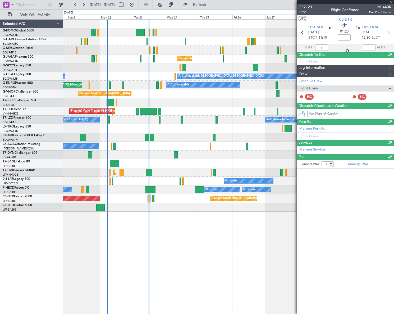
scroll to position [0, 0]
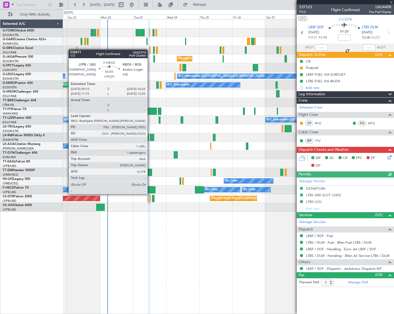
click at [150, 189] on div at bounding box center [151, 189] width 10 height 7
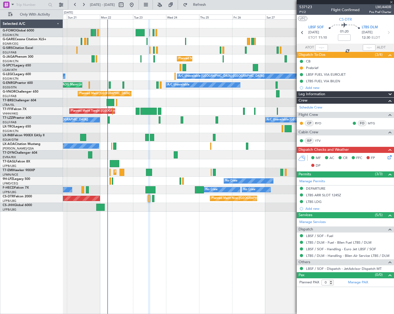
type input "+00:20"
type input "1"
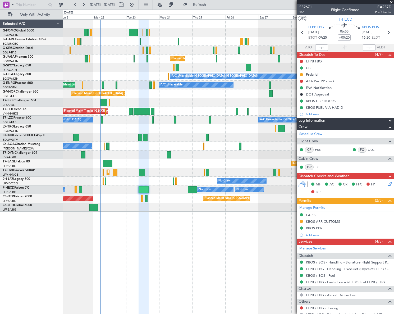
click at [140, 235] on div at bounding box center [144, 167] width 10 height 295
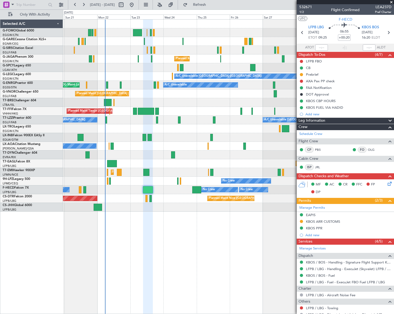
click at [144, 236] on div at bounding box center [148, 167] width 10 height 295
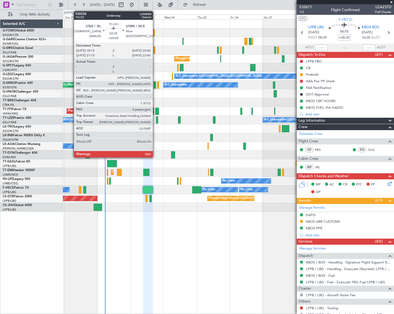
click at [155, 111] on div at bounding box center [156, 111] width 3 height 7
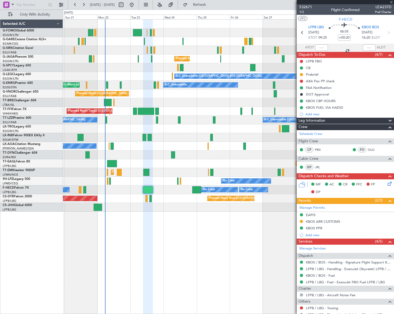
type input "5"
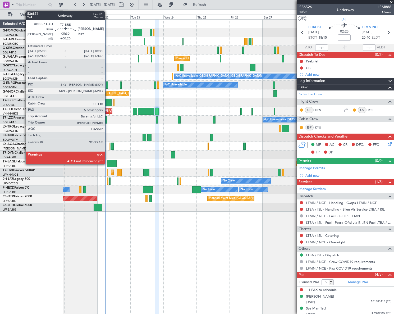
click at [107, 100] on div at bounding box center [108, 102] width 8 height 7
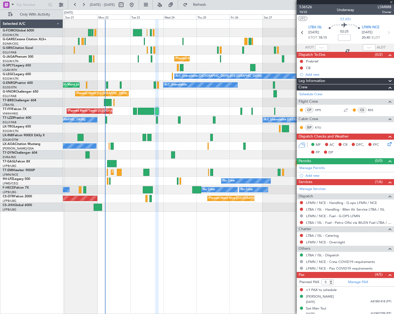
type input "+00:20"
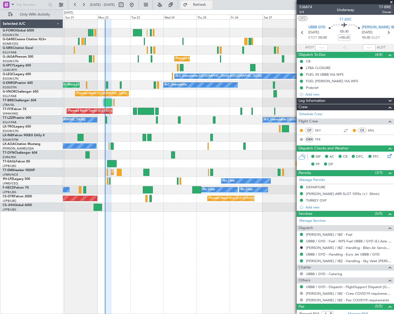
click at [212, 1] on button "Refresh" at bounding box center [197, 5] width 32 height 8
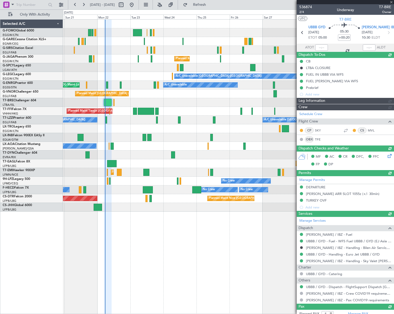
type input "05:36"
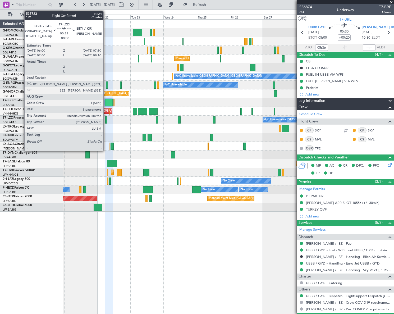
click at [106, 118] on div at bounding box center [106, 119] width 2 height 7
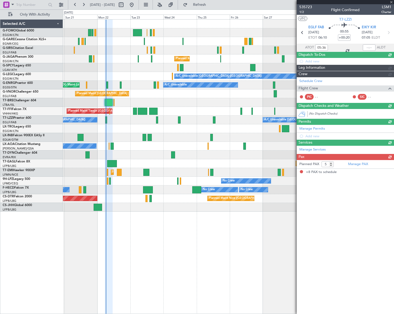
type input "8"
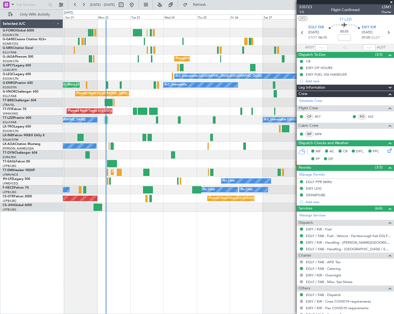
click at [318, 42] on section "EGLF FAB 22/09/2025 ETOT 06:10 00:55 EIKY KIR 22/09/2025 07:05 ELDT" at bounding box center [345, 33] width 97 height 21
click at [322, 46] on input "text" at bounding box center [321, 47] width 13 height 6
click at [204, 266] on div "Unplanned Maint [GEOGRAPHIC_DATA] ([GEOGRAPHIC_DATA]) Planned Maint [GEOGRAPHIC…" at bounding box center [228, 166] width 331 height 295
type input "06:07"
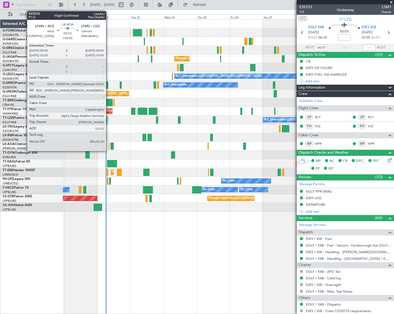
click at [109, 147] on div at bounding box center [109, 146] width 1 height 7
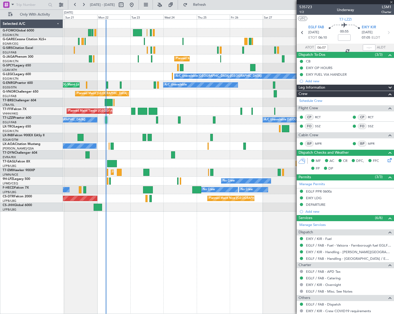
type input "+00:05"
type input "0"
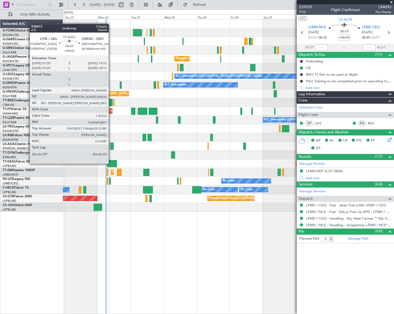
click at [111, 163] on div at bounding box center [112, 163] width 10 height 7
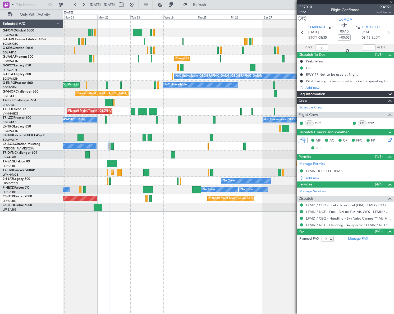
type input "+00:45"
type input "2"
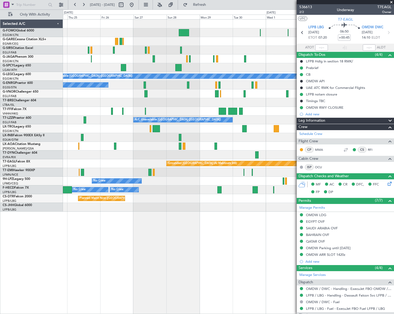
click at [100, 180] on div "Planned Maint London (Luton) A/C Unavailable London (Luton) A/C Unavailable Pla…" at bounding box center [228, 116] width 331 height 192
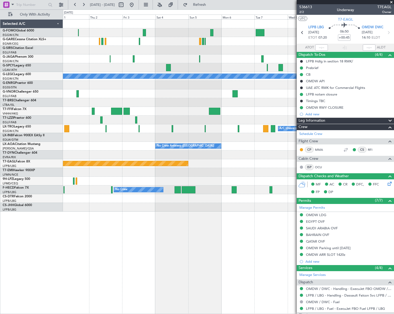
click at [48, 222] on div "A/C Unavailable London (Luton) Planned Maint Geneva (Cointrin) A/C Unavailable …" at bounding box center [197, 162] width 394 height 305
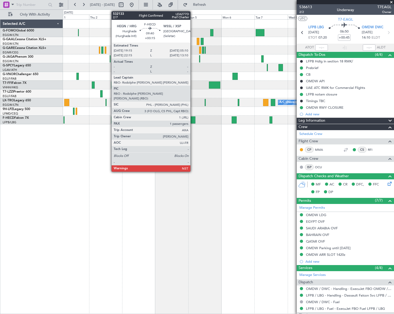
click at [193, 119] on div at bounding box center [189, 119] width 14 height 7
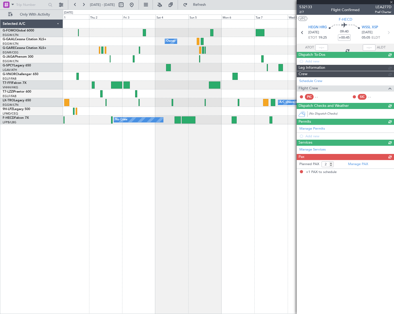
type input "+00:15"
type input "1"
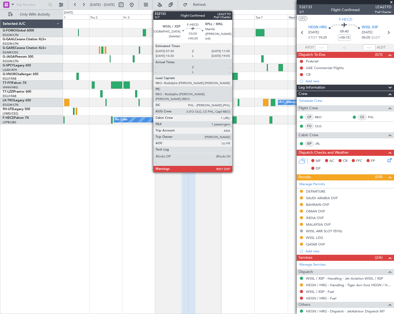
click at [235, 121] on div at bounding box center [234, 119] width 5 height 7
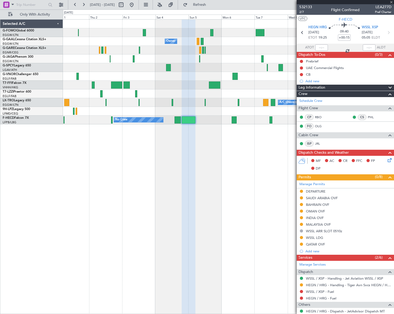
type input "+00:20"
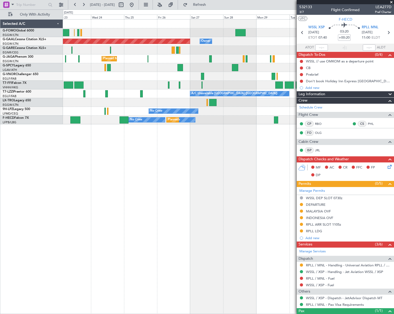
click at [382, 168] on fb-app "01 Oct 2025 - 11 Oct 2025 Refresh Quick Links Only With Activity Owner Planned …" at bounding box center [197, 159] width 394 height 310
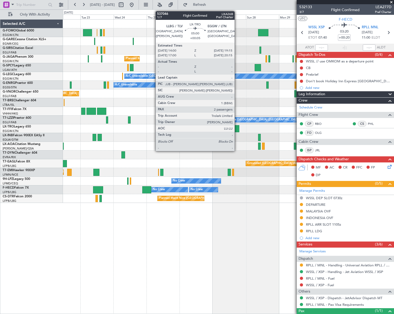
click at [237, 129] on div at bounding box center [235, 128] width 7 height 7
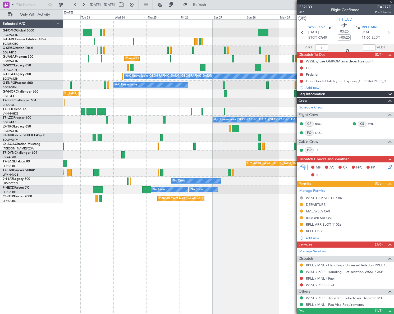
type input "+00:05"
type input "2"
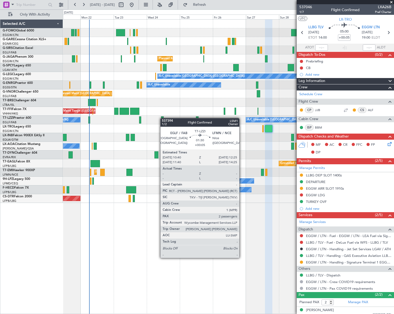
click at [163, 118] on div "Unplanned Maint [GEOGRAPHIC_DATA] ([GEOGRAPHIC_DATA]) Planned Maint [GEOGRAPHIC…" at bounding box center [228, 111] width 331 height 183
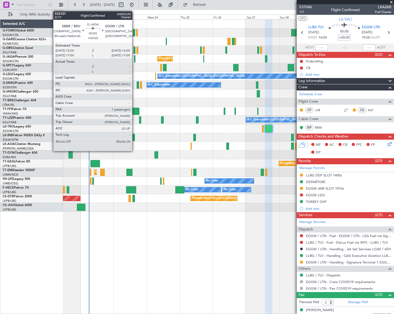
click at [135, 58] on div at bounding box center [135, 58] width 2 height 7
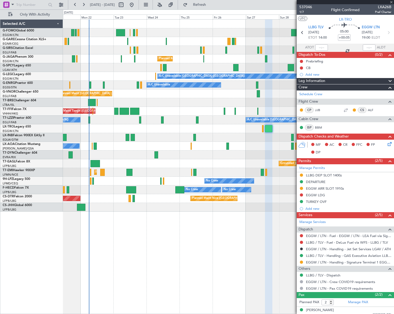
type input "1"
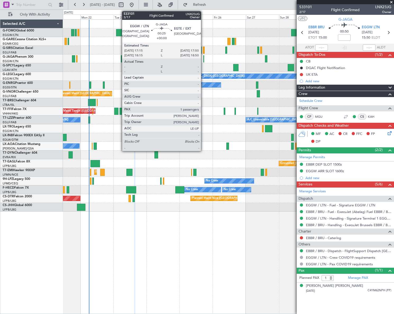
click at [203, 59] on div at bounding box center [203, 58] width 1 height 7
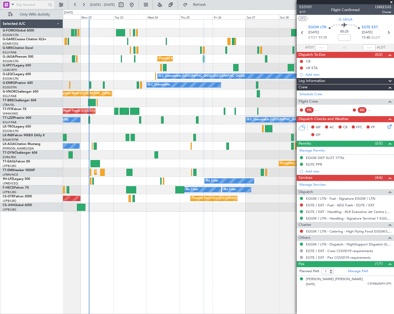
click at [13, 4] on span at bounding box center [13, 4] width 6 height 7
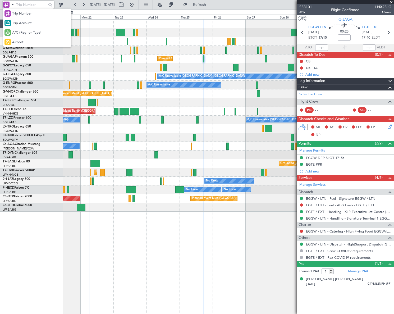
drag, startPoint x: 19, startPoint y: 42, endPoint x: 20, endPoint y: 38, distance: 3.3
click at [19, 42] on span "Airport" at bounding box center [17, 42] width 11 height 5
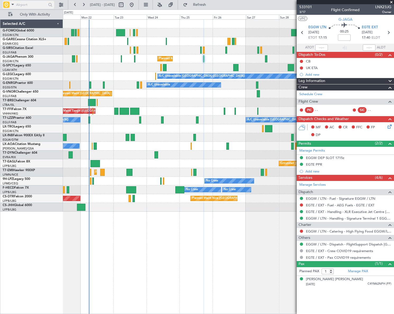
click at [23, 5] on input "text" at bounding box center [31, 5] width 30 height 8
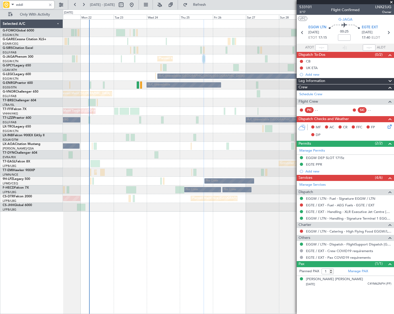
type input "eddl"
click at [49, 7] on div at bounding box center [50, 5] width 6 height 6
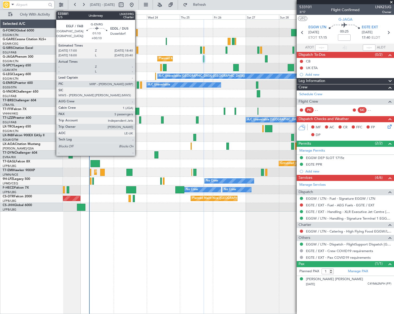
click at [138, 84] on div at bounding box center [138, 85] width 2 height 7
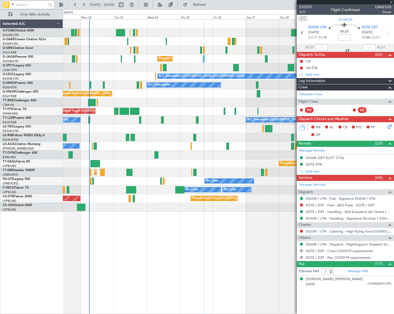
type input "+00:10"
type input "5"
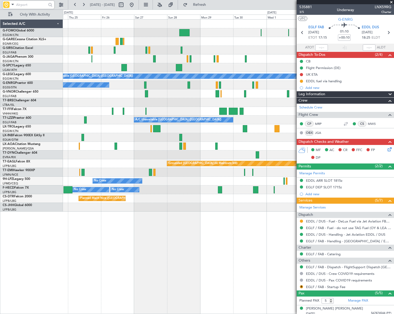
click at [135, 177] on div "Planned Maint [GEOGRAPHIC_DATA] ([GEOGRAPHIC_DATA]) A/C Unavailable [GEOGRAPHIC…" at bounding box center [228, 116] width 331 height 192
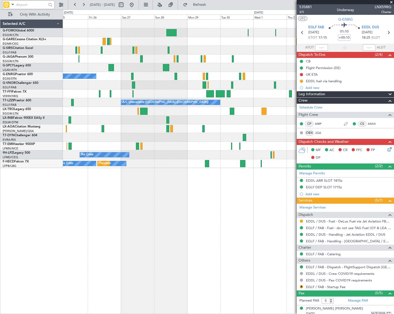
click at [239, 186] on div "Planned Maint [GEOGRAPHIC_DATA] ([GEOGRAPHIC_DATA]) A/C Unavailable Planned Mai…" at bounding box center [228, 166] width 331 height 295
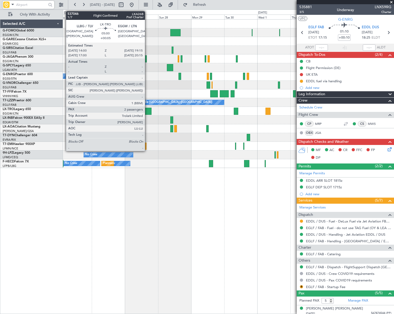
click at [147, 110] on div at bounding box center [147, 111] width 7 height 7
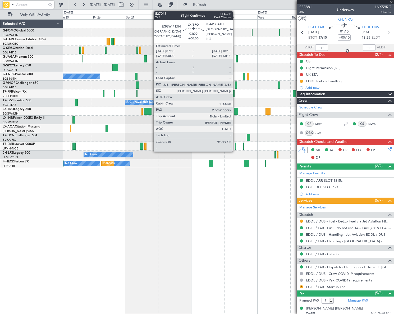
type input "+00:05"
type input "2"
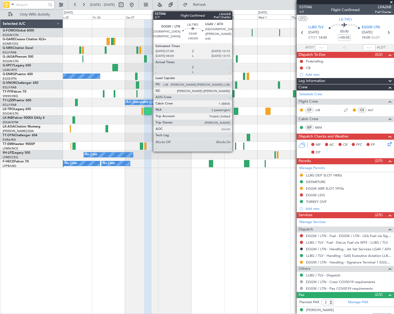
click at [235, 109] on div at bounding box center [236, 111] width 4 height 7
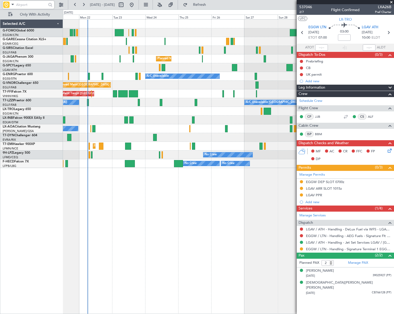
click at [214, 138] on div "Unplanned Maint [GEOGRAPHIC_DATA] ([GEOGRAPHIC_DATA]) Planned Maint [GEOGRAPHIC…" at bounding box center [228, 94] width 331 height 148
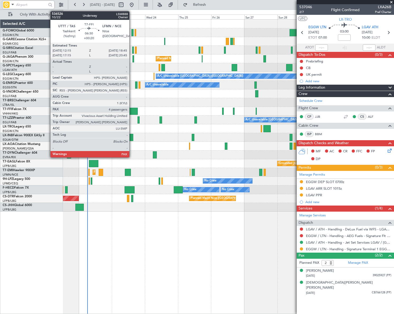
click at [132, 109] on div at bounding box center [133, 111] width 9 height 7
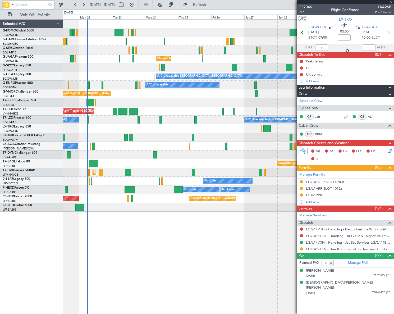
type input "+00:20"
type input "5"
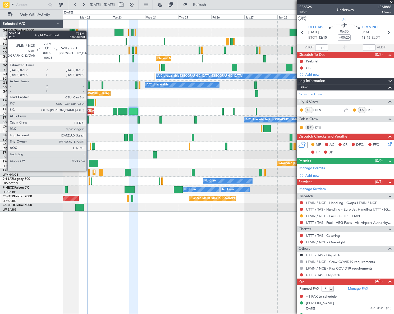
click at [89, 170] on div at bounding box center [88, 172] width 1 height 7
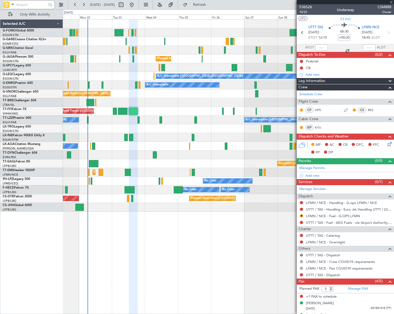
type input "+00:05"
type input "0"
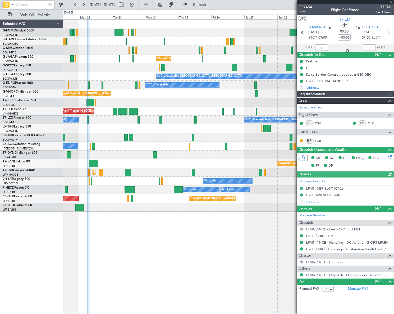
click at [384, 8] on span "T7EMI" at bounding box center [384, 7] width 15 height 6
copy span "T7EMI"
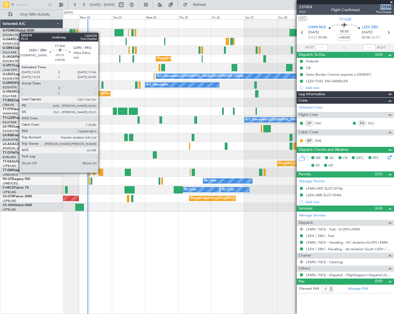
click at [101, 172] on div at bounding box center [101, 172] width 4 height 7
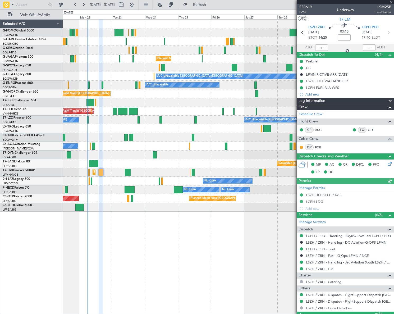
click at [384, 7] on span "LSM25B" at bounding box center [384, 7] width 16 height 6
copy span "LSM25B"
click at [311, 61] on div "Prebrief" at bounding box center [312, 61] width 12 height 4
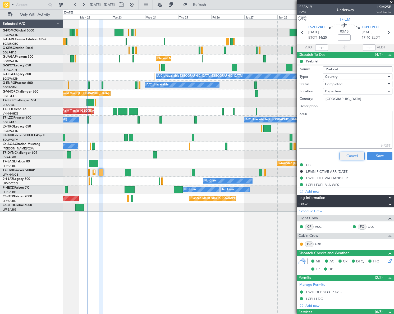
click at [352, 156] on button "Cancel" at bounding box center [352, 156] width 25 height 8
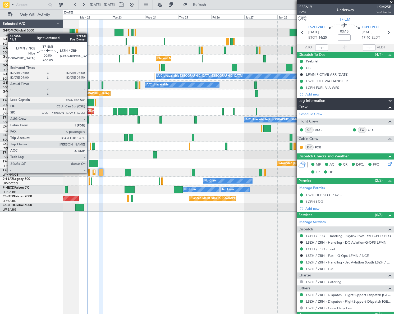
click at [89, 173] on div at bounding box center [88, 172] width 1 height 7
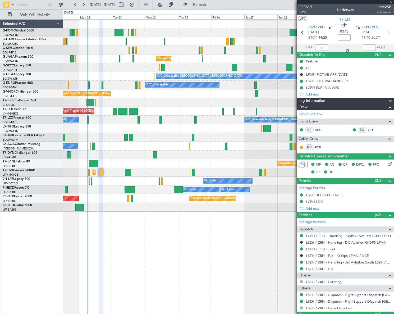
type input "+00:05"
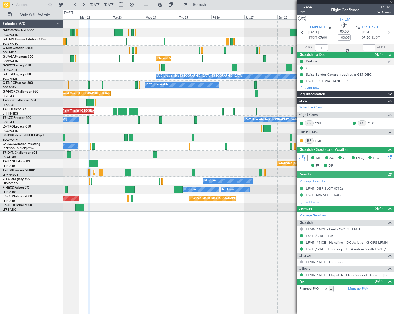
click at [316, 61] on div "Prebrief" at bounding box center [312, 61] width 12 height 4
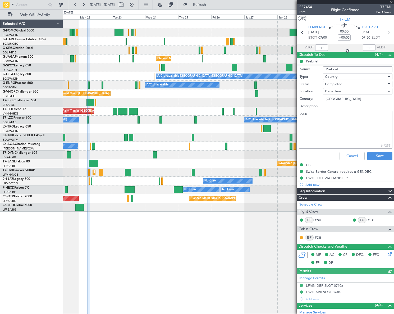
click at [314, 115] on textarea "2900" at bounding box center [346, 130] width 94 height 38
click at [302, 114] on textarea "2900" at bounding box center [346, 130] width 94 height 38
type textarea "3400"
click at [378, 158] on button "Save" at bounding box center [380, 156] width 25 height 8
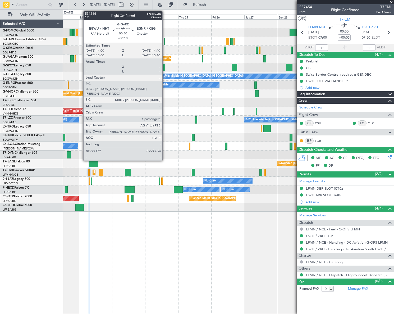
click at [165, 38] on div at bounding box center [164, 41] width 1 height 7
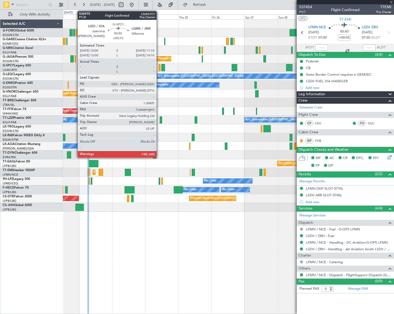
type input "-00:10"
type input "1"
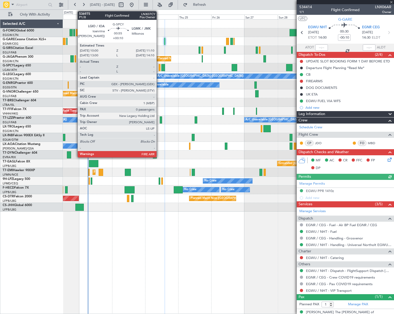
click at [159, 66] on div at bounding box center [160, 67] width 2 height 7
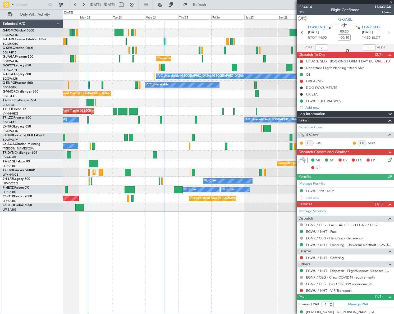
type input "+00:10"
type input "0"
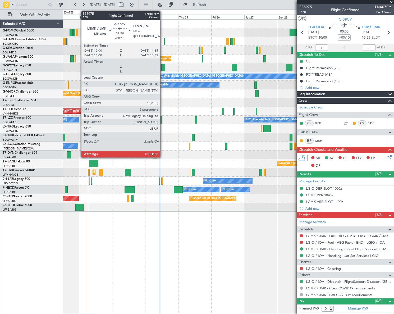
click at [163, 68] on div at bounding box center [163, 67] width 4 height 7
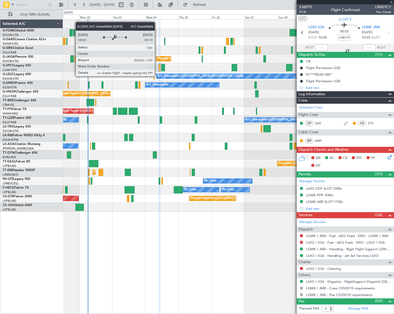
type input "-00:10"
type input "2"
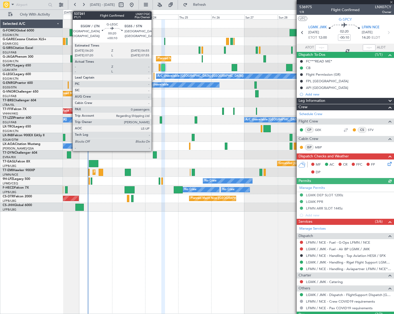
click at [154, 74] on div at bounding box center [154, 76] width 1 height 7
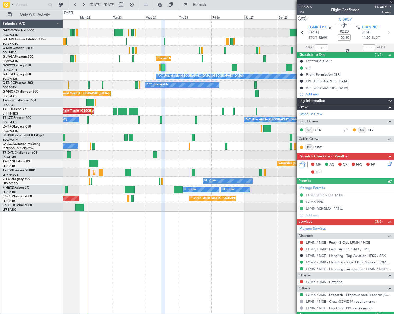
type input "+00:10"
type input "0"
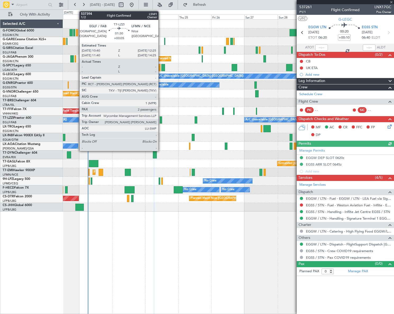
click at [161, 121] on div at bounding box center [161, 119] width 3 height 7
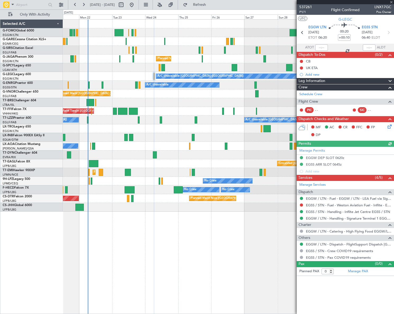
type input "+00:05"
type input "2"
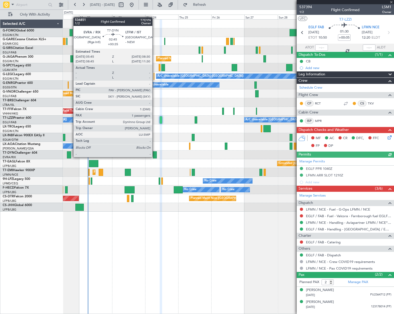
click at [155, 155] on div at bounding box center [155, 154] width 4 height 7
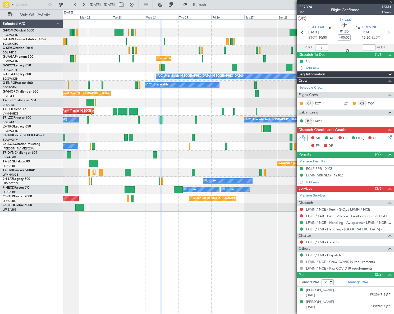
type input "+00:35"
type input "1"
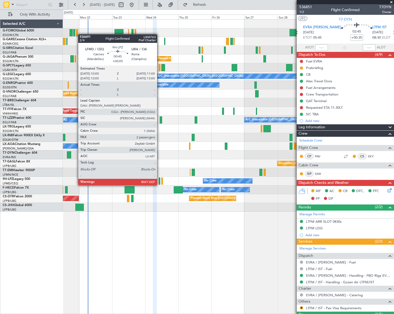
click at [160, 180] on div at bounding box center [160, 181] width 2 height 7
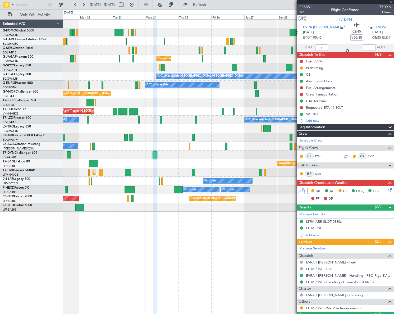
type input "+00:05"
type input "2"
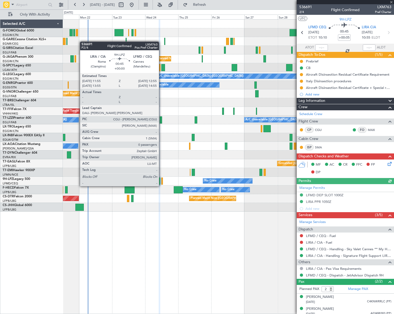
click at [161, 181] on div at bounding box center [162, 181] width 2 height 7
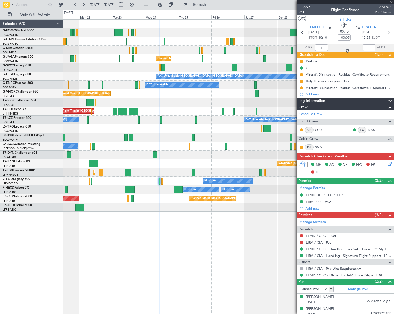
type input "0"
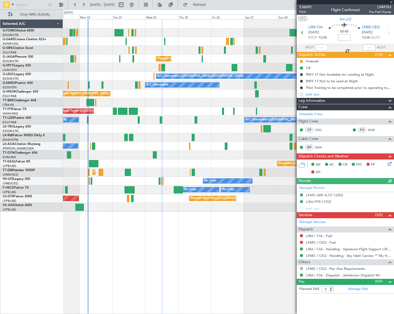
click at [171, 190] on div "Planned Maint Paris (Le Bourget) No Crew No Crew No Crew Planned Maint Paris (L…" at bounding box center [228, 190] width 331 height 9
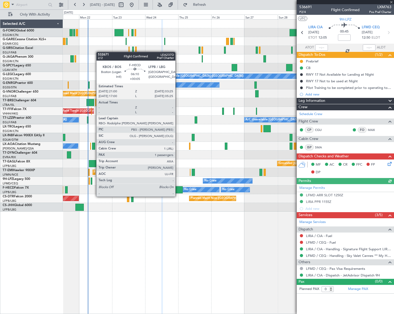
click at [180, 191] on div at bounding box center [178, 189] width 9 height 7
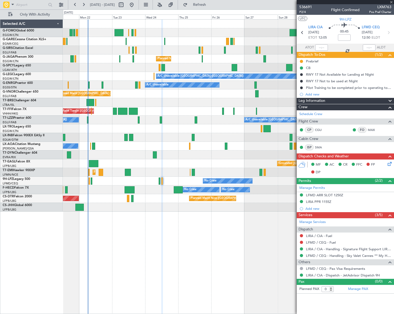
type input "+00:05"
type input "1"
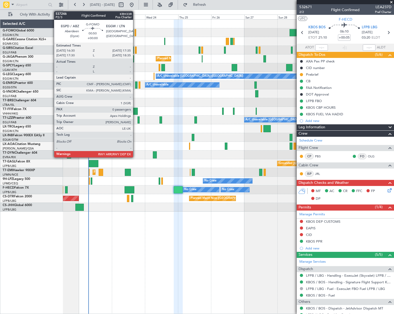
click at [135, 32] on div at bounding box center [136, 32] width 2 height 7
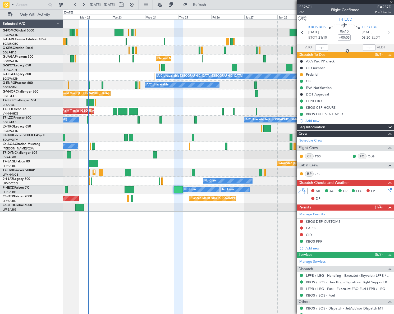
type input "0"
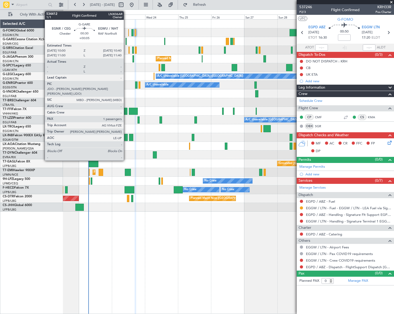
click at [126, 39] on div at bounding box center [126, 41] width 1 height 7
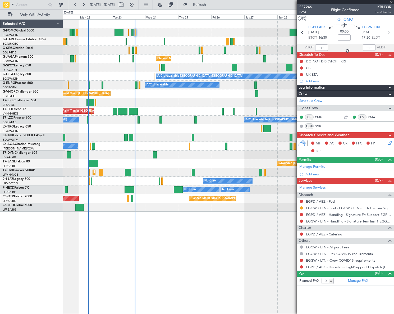
type input "+00:05"
type input "1"
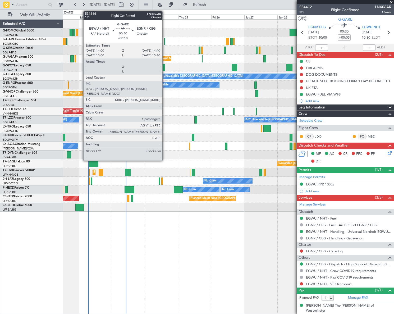
click at [165, 43] on div at bounding box center [164, 41] width 1 height 7
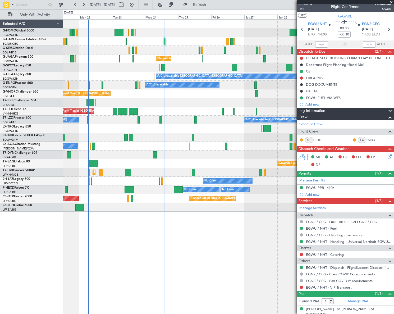
scroll to position [6, 0]
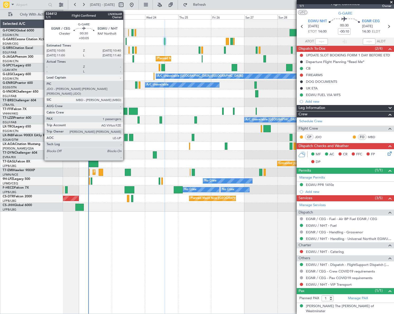
click at [126, 41] on div at bounding box center [126, 41] width 1 height 7
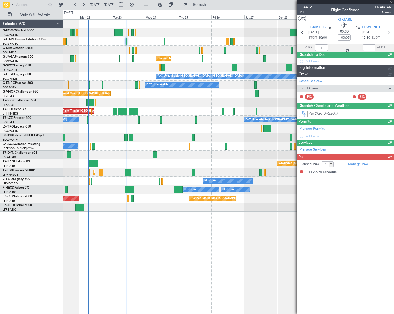
scroll to position [0, 0]
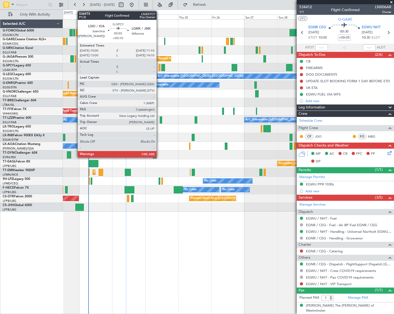
click at [159, 66] on div at bounding box center [160, 67] width 2 height 7
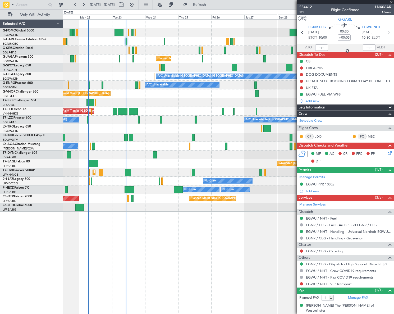
type input "+00:10"
type input "0"
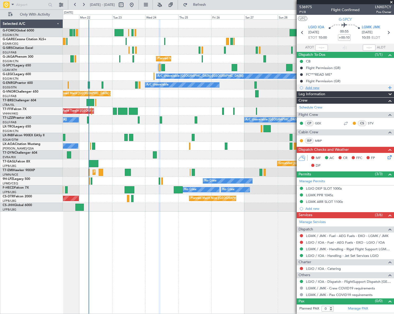
click at [313, 88] on div "Add new" at bounding box center [346, 87] width 81 height 4
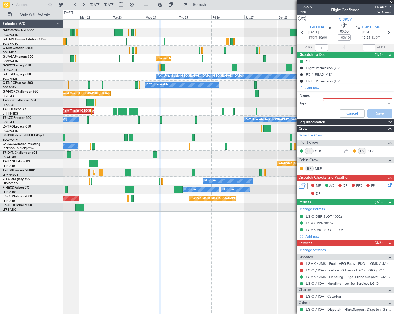
click at [337, 95] on input "Name:" at bounding box center [358, 96] width 70 height 6
type input "Prebrief"
click at [383, 101] on div at bounding box center [356, 103] width 62 height 8
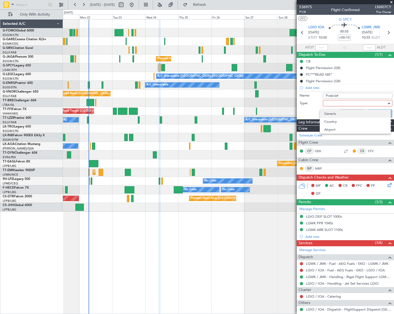
click at [340, 116] on span "Generic" at bounding box center [355, 114] width 62 height 8
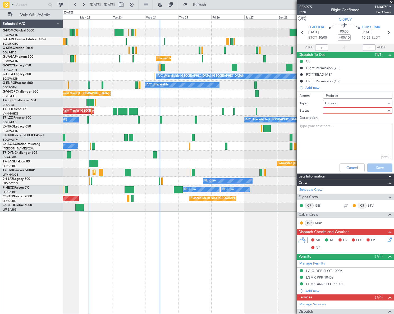
click at [358, 111] on div at bounding box center [356, 111] width 62 height 8
click at [341, 138] on span "Completed" at bounding box center [355, 137] width 62 height 8
click at [324, 137] on textarea "Description:" at bounding box center [346, 142] width 94 height 38
paste textarea "6200"
type textarea "6200"
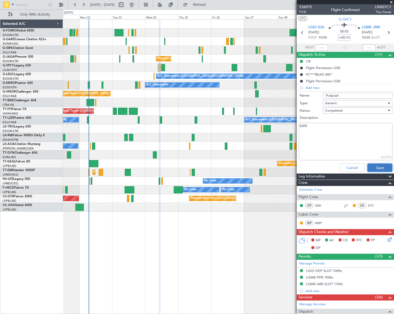
click at [383, 170] on button "Save" at bounding box center [380, 168] width 25 height 8
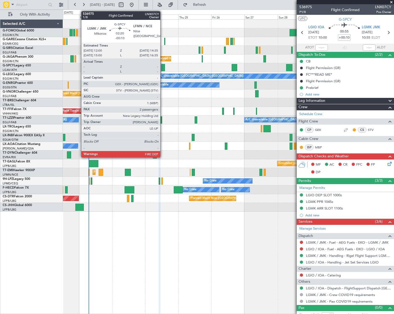
click at [163, 66] on div at bounding box center [163, 67] width 4 height 7
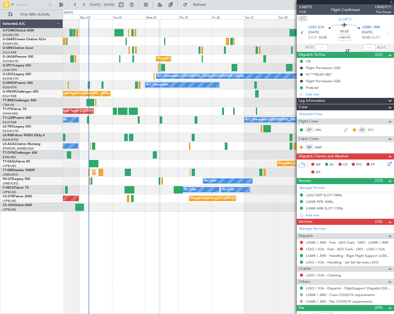
type input "-00:10"
type input "2"
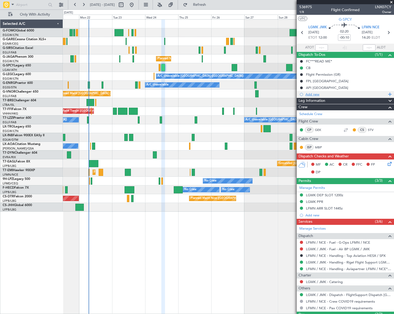
click at [317, 94] on div "Add new" at bounding box center [346, 94] width 81 height 4
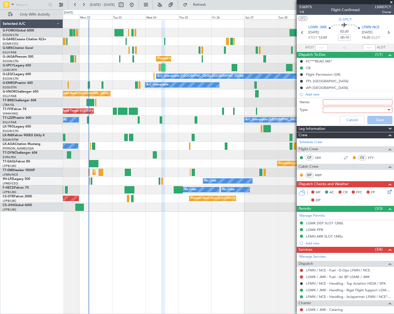
click at [340, 103] on input "Name:" at bounding box center [358, 102] width 70 height 6
drag, startPoint x: 342, startPoint y: 102, endPoint x: 313, endPoint y: 102, distance: 29.1
click at [313, 102] on div "Name: prebrief" at bounding box center [345, 102] width 103 height 8
type input "PB"
click at [330, 108] on div at bounding box center [356, 110] width 62 height 8
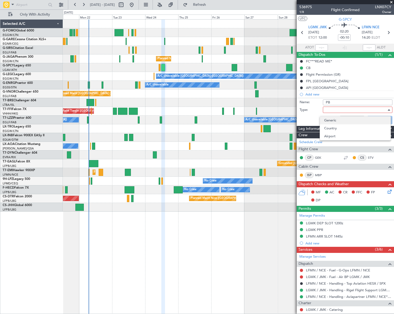
click at [338, 120] on span "Generic" at bounding box center [355, 120] width 62 height 8
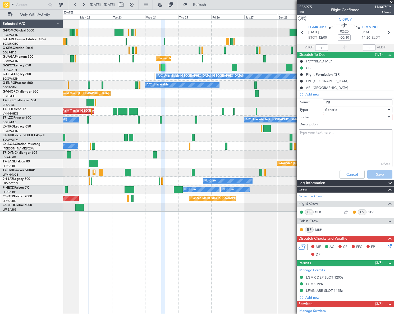
click at [346, 117] on div at bounding box center [356, 117] width 62 height 8
click at [345, 143] on span "Completed" at bounding box center [355, 144] width 62 height 8
click at [333, 141] on textarea "Description:" at bounding box center [346, 148] width 94 height 38
paste textarea "4800"
type textarea "4800"
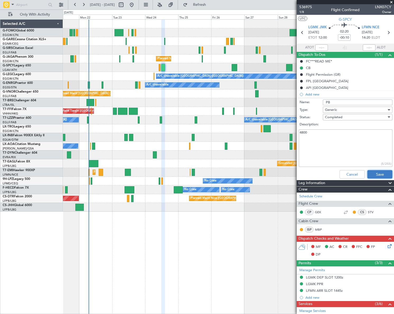
click at [375, 174] on button "Save" at bounding box center [380, 174] width 25 height 8
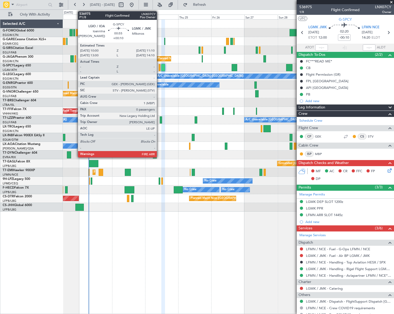
click at [159, 66] on div at bounding box center [160, 67] width 2 height 7
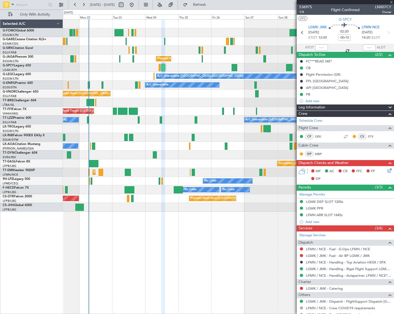
type input "+00:10"
type input "0"
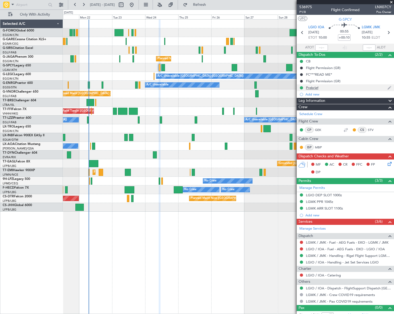
click at [313, 87] on div "Prebrief" at bounding box center [312, 87] width 12 height 4
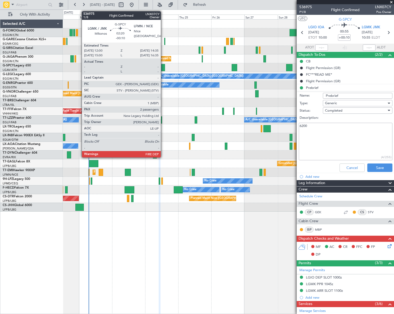
click at [163, 67] on div at bounding box center [163, 67] width 4 height 7
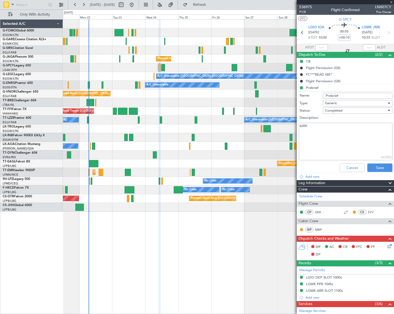
type input "-00:10"
type input "2"
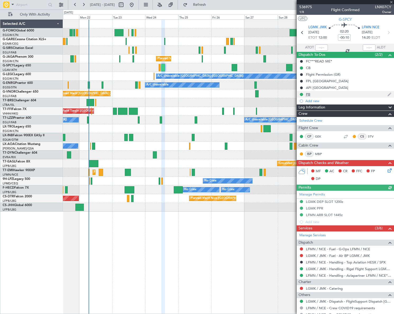
click at [308, 96] on div "PB" at bounding box center [308, 94] width 4 height 4
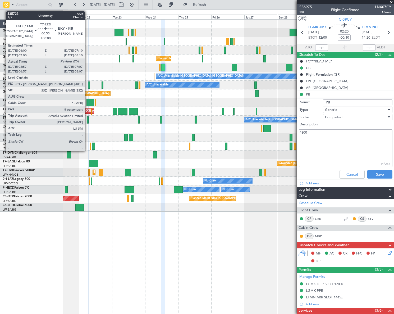
click at [87, 120] on div at bounding box center [88, 119] width 2 height 7
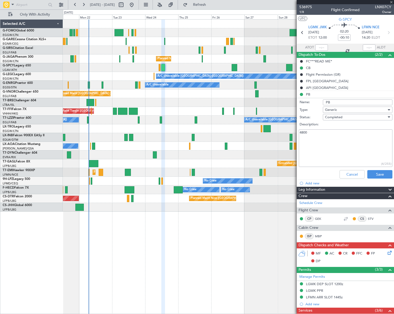
type input "06:07"
type input "8"
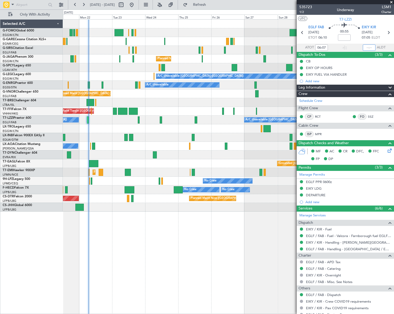
click at [370, 47] on input "text" at bounding box center [369, 47] width 13 height 6
click at [122, 257] on div "Unplanned Maint [GEOGRAPHIC_DATA] ([GEOGRAPHIC_DATA]) Planned Maint [GEOGRAPHIC…" at bounding box center [228, 166] width 331 height 295
type input "07:06"
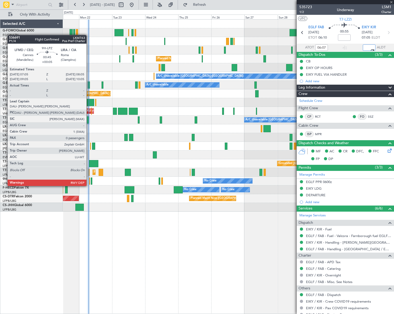
click at [89, 181] on div at bounding box center [90, 181] width 2 height 7
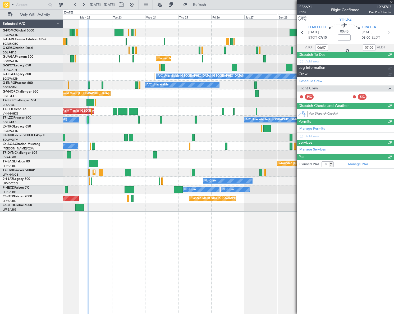
type input "+00:05"
type input "0"
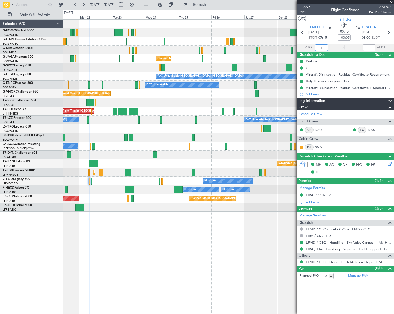
click at [322, 48] on input "text" at bounding box center [321, 47] width 13 height 6
click at [162, 256] on div "Unplanned Maint [GEOGRAPHIC_DATA] ([GEOGRAPHIC_DATA]) Planned Maint [GEOGRAPHIC…" at bounding box center [228, 166] width 331 height 295
type input "07:06"
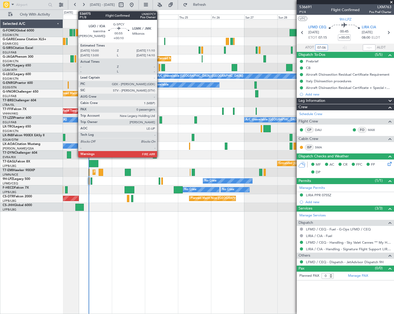
click at [160, 64] on div at bounding box center [160, 67] width 2 height 7
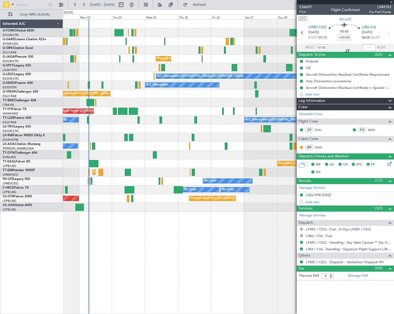
type input "+00:10"
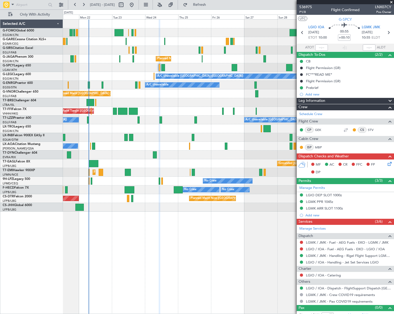
click at [257, 239] on div "Unplanned Maint [GEOGRAPHIC_DATA] ([GEOGRAPHIC_DATA]) Planned Maint [GEOGRAPHIC…" at bounding box center [228, 166] width 331 height 295
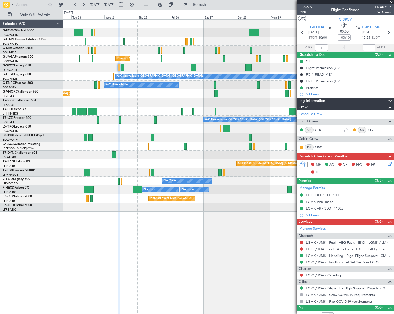
click at [185, 154] on div at bounding box center [228, 155] width 331 height 9
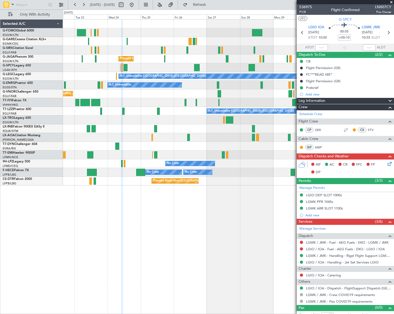
click at [140, 202] on div "Planned Maint London (Luton) A/C Unavailable London (Luton) A/C Unavailable A/C…" at bounding box center [228, 166] width 331 height 295
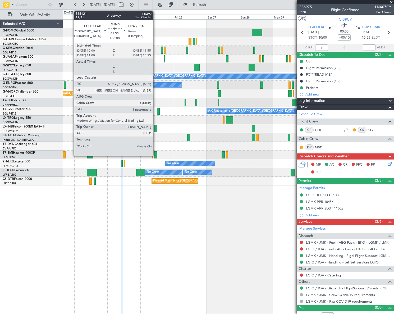
click at [156, 128] on div at bounding box center [155, 128] width 3 height 7
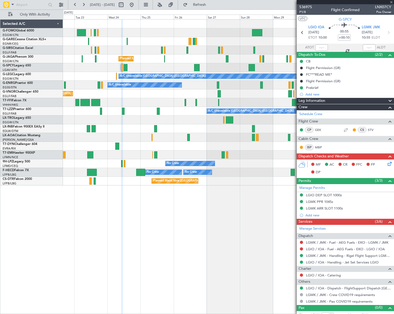
type input "1"
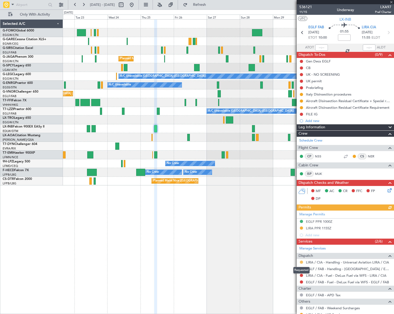
click at [302, 261] on button at bounding box center [301, 262] width 3 height 3
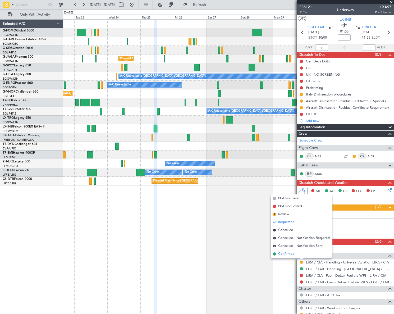
click at [288, 253] on span "Confirmed" at bounding box center [286, 253] width 16 height 5
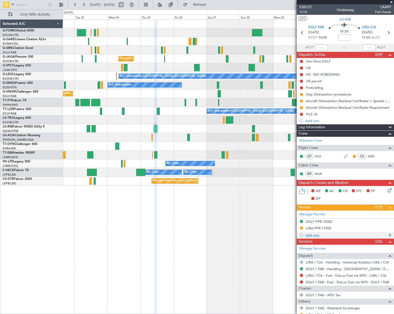
scroll to position [50, 0]
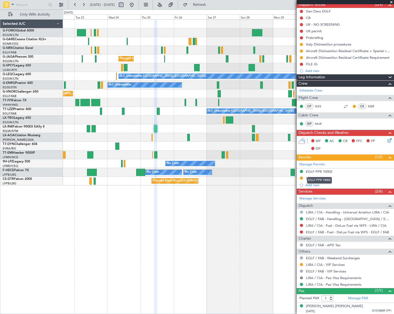
click at [328, 180] on div "EGLF PPR 1000Z" at bounding box center [319, 180] width 25 height 7
click at [330, 178] on div "LIRA PPR 1155Z" at bounding box center [318, 178] width 25 height 4
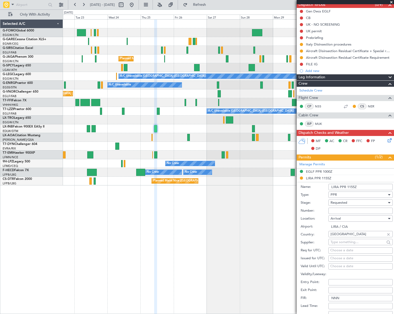
click at [345, 210] on input "Number:" at bounding box center [361, 211] width 64 height 6
paste input "304/25SEP"
type input "304/25SEP"
click at [346, 201] on span "Requested" at bounding box center [339, 202] width 17 height 5
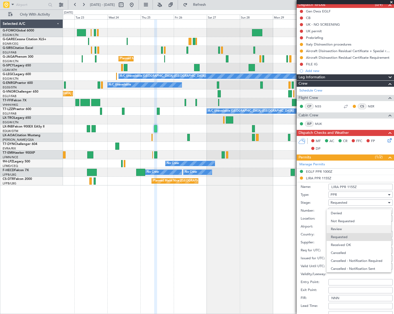
scroll to position [2, 0]
click at [350, 241] on span "Received OK" at bounding box center [359, 243] width 56 height 8
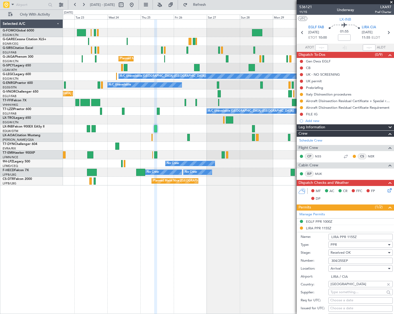
scroll to position [72, 0]
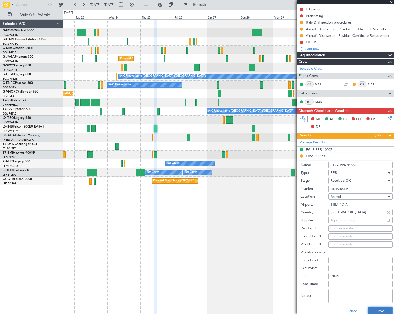
click at [375, 310] on button "Save" at bounding box center [380, 311] width 25 height 8
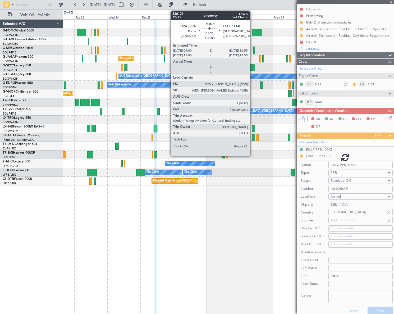
scroll to position [50, 0]
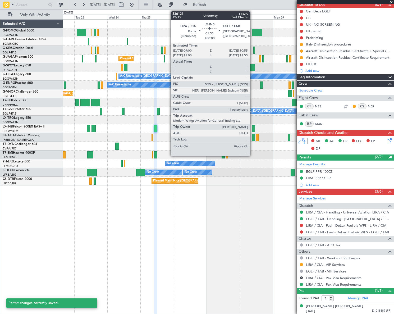
click at [252, 130] on div at bounding box center [253, 128] width 3 height 7
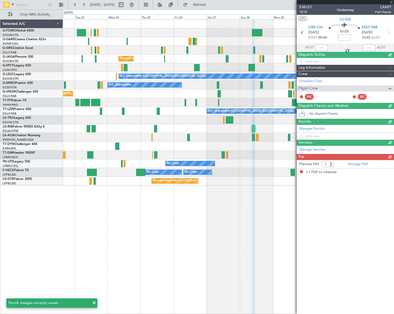
scroll to position [0, 0]
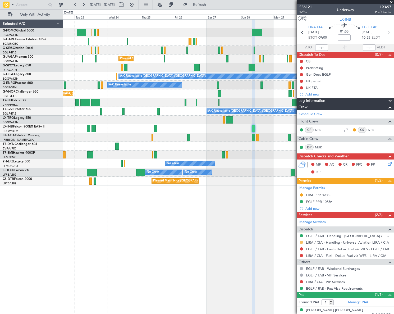
click at [302, 241] on button at bounding box center [301, 242] width 3 height 3
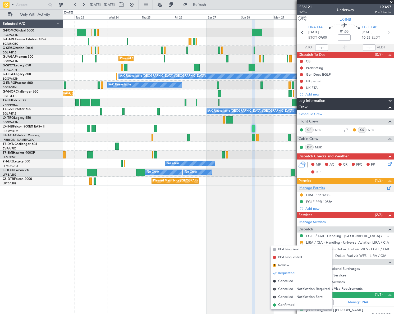
drag, startPoint x: 288, startPoint y: 305, endPoint x: 347, endPoint y: 183, distance: 135.4
click at [288, 305] on span "Confirmed" at bounding box center [286, 304] width 16 height 5
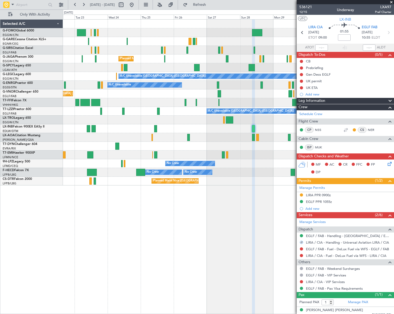
click at [325, 193] on div "LIRA PPR 0900z" at bounding box center [318, 195] width 25 height 4
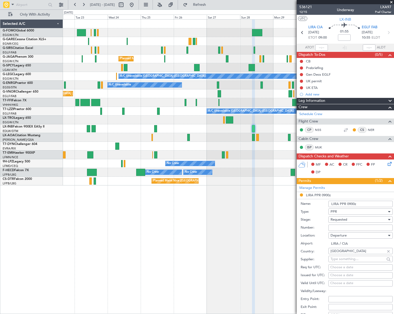
click at [333, 226] on input "Number:" at bounding box center [361, 228] width 64 height 6
paste input "304/25SEP"
type input "304/25SEP"
click at [337, 219] on span "Requested" at bounding box center [339, 219] width 17 height 5
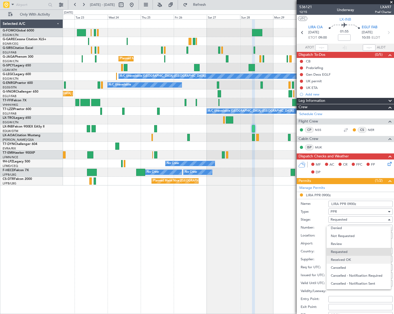
click at [347, 258] on span "Received OK" at bounding box center [359, 260] width 56 height 8
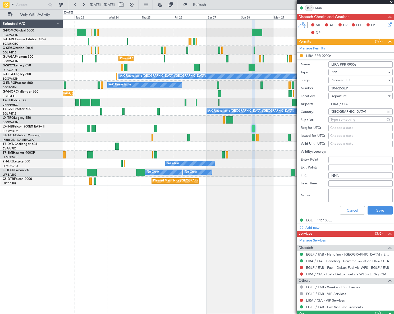
scroll to position [144, 0]
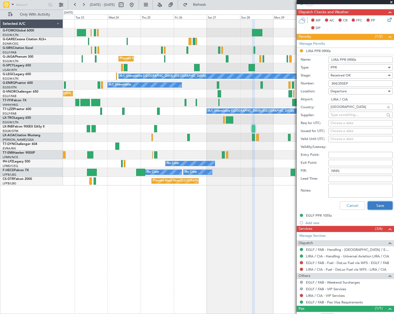
click at [381, 208] on button "Save" at bounding box center [380, 205] width 25 height 8
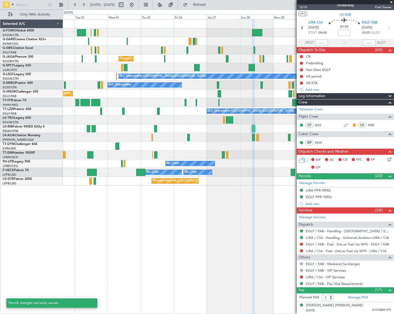
scroll to position [4, 0]
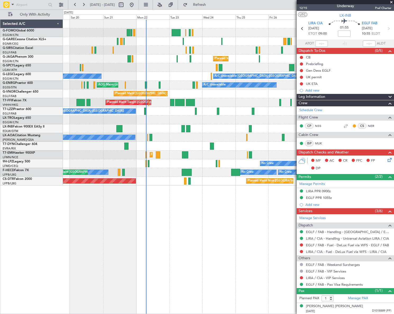
click at [191, 270] on div "Unplanned Maint London (Luton) Planned Maint London (Luton) A/C Unavailable A/C…" at bounding box center [228, 166] width 331 height 295
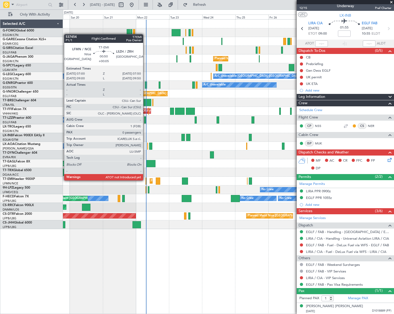
click at [146, 180] on div at bounding box center [146, 181] width 1 height 7
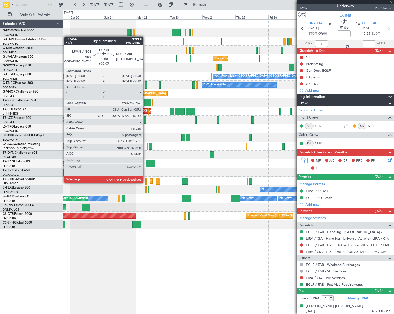
type input "+00:05"
type input "0"
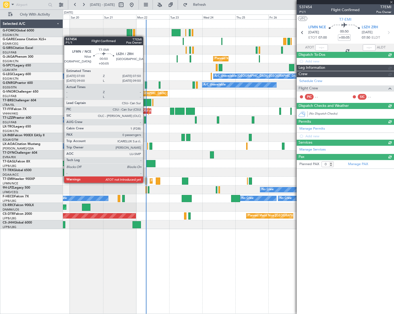
scroll to position [0, 0]
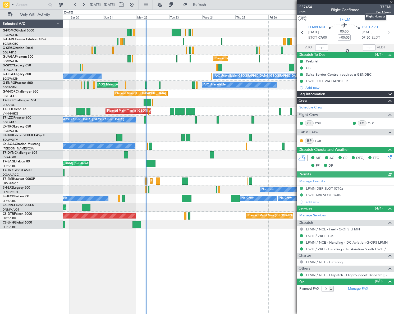
click at [386, 6] on span "T7EMI" at bounding box center [384, 7] width 15 height 6
copy span "T7EMI"
click at [324, 47] on div "Estimated Take-Off Time" at bounding box center [312, 47] width 35 height 7
click at [322, 47] on input "text" at bounding box center [321, 47] width 13 height 6
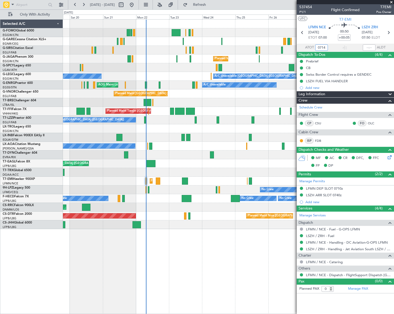
click at [203, 254] on div "Unplanned Maint London (Luton) Planned Maint London (Luton) A/C Unavailable Lon…" at bounding box center [228, 166] width 331 height 295
type input "07:14"
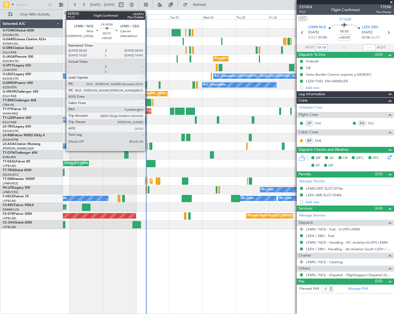
click at [148, 145] on div at bounding box center [147, 146] width 1 height 7
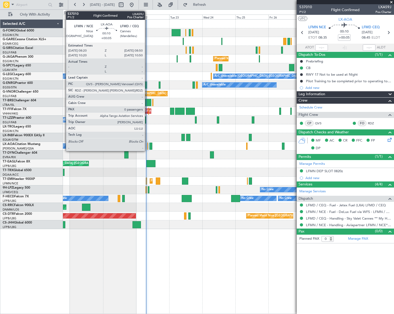
click at [147, 146] on div at bounding box center [147, 146] width 1 height 7
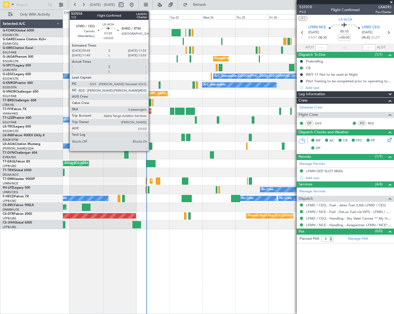
click at [151, 144] on div at bounding box center [151, 146] width 3 height 7
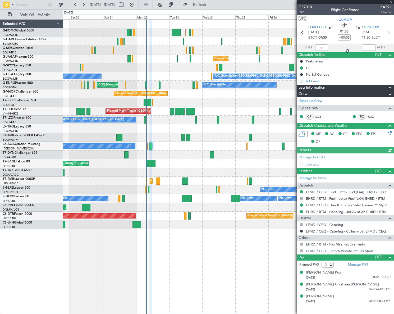
click at [389, 6] on span "LXA59J" at bounding box center [385, 7] width 13 height 6
copy span "LXA59J"
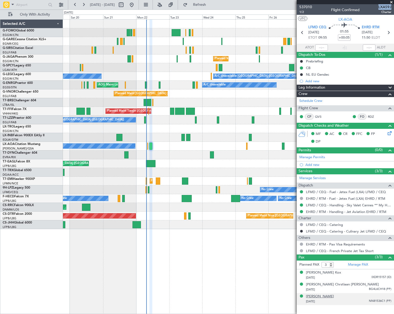
click at [327, 298] on div "Pim Schoonenberg" at bounding box center [320, 296] width 28 height 5
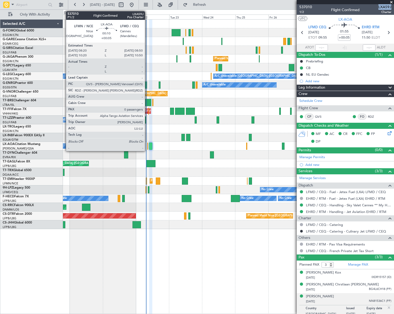
click at [147, 144] on div at bounding box center [147, 146] width 1 height 7
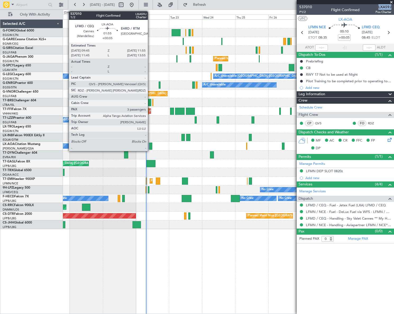
click at [150, 146] on div at bounding box center [150, 146] width 3 height 7
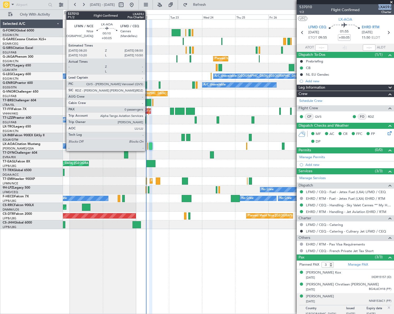
click at [148, 143] on div at bounding box center [147, 146] width 1 height 7
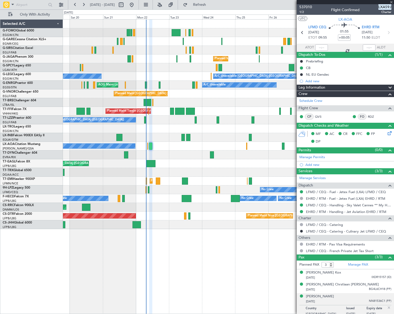
type input "0"
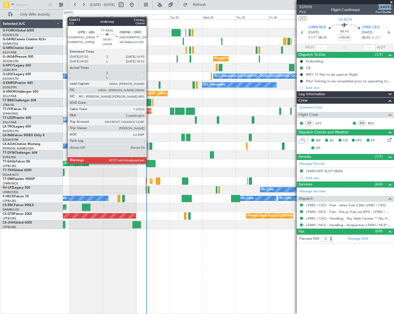
click at [150, 163] on div at bounding box center [151, 163] width 10 height 7
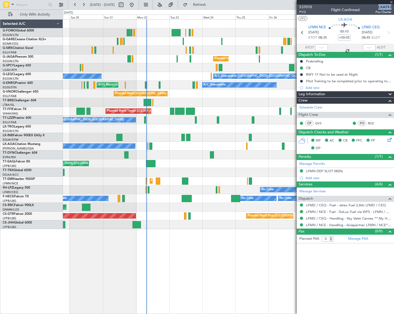
type input "+00:45"
type input "2"
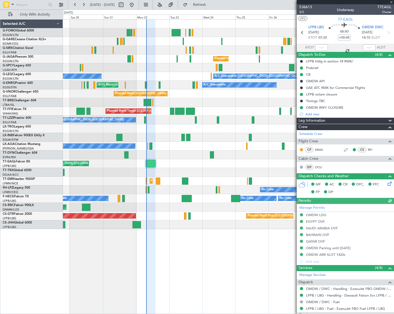
click at [322, 46] on mat-tooltip-component "[GEOGRAPHIC_DATA] (Le Bourget) Cat B" at bounding box center [327, 39] width 57 height 18
click at [322, 46] on div at bounding box center [321, 47] width 13 height 6
click at [320, 48] on input "text" at bounding box center [321, 47] width 13 height 6
click at [210, 225] on div "Owner Planned Maint Paris (Le Bourget)" at bounding box center [228, 224] width 331 height 9
type input "07:27"
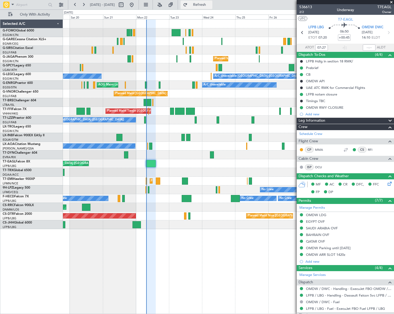
click at [211, 4] on span "Refresh" at bounding box center [200, 5] width 22 height 4
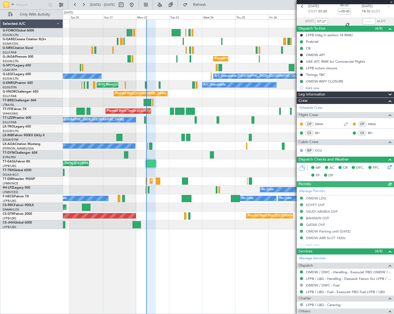
scroll to position [71, 0]
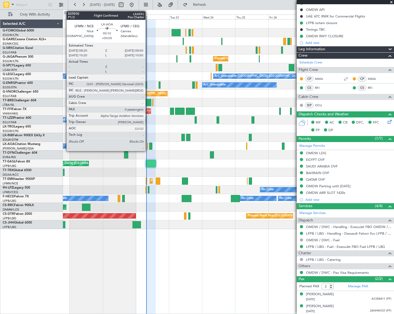
click at [148, 145] on div at bounding box center [147, 146] width 1 height 7
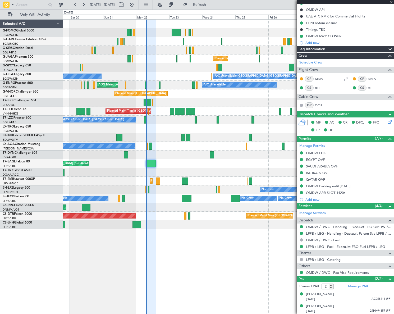
type input "+00:05"
type input "0"
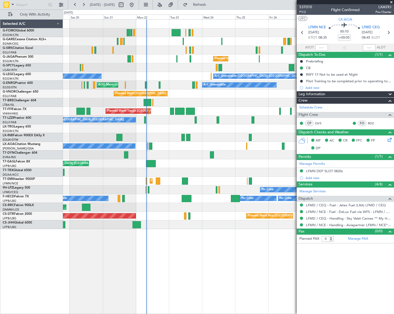
click at [66, 147] on div "No Crew Nice (Côte d'Azur Airport) Planned Maint Nice (Côte d'Azur Airport)" at bounding box center [228, 146] width 331 height 9
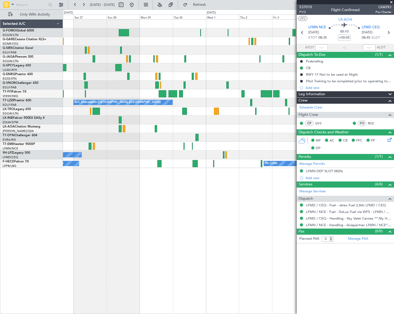
click at [127, 204] on div "Planned Maint London (Luton) A/C Unavailable A/C Unavailable London (Farnboroug…" at bounding box center [228, 166] width 331 height 295
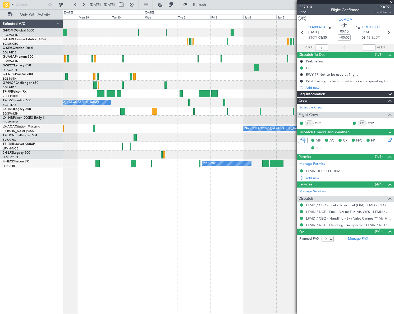
click at [142, 204] on div "A/C Unavailable Planned Maint Geneva (Cointrin) A/C Unavailable London (Farnbor…" at bounding box center [228, 166] width 331 height 295
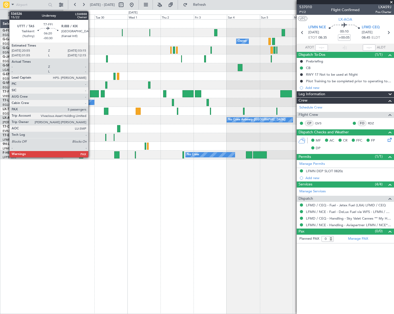
click at [91, 94] on div at bounding box center [94, 93] width 9 height 7
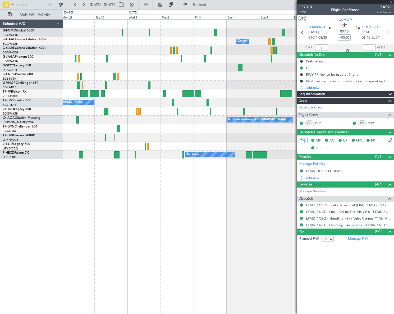
type input "-00:30"
type input "5"
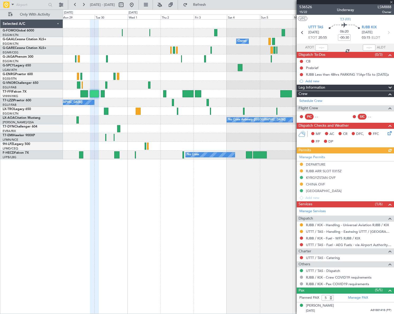
click at [271, 184] on div "Owner Owner Owner Owner Planned Maint Dusseldorf Planned Maint Geneva (Cointrin…" at bounding box center [228, 166] width 331 height 295
click at [301, 224] on button at bounding box center [301, 224] width 3 height 3
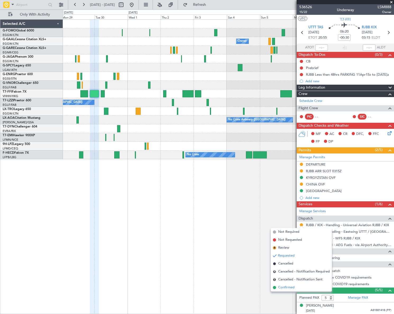
click at [288, 287] on span "Confirmed" at bounding box center [286, 287] width 16 height 5
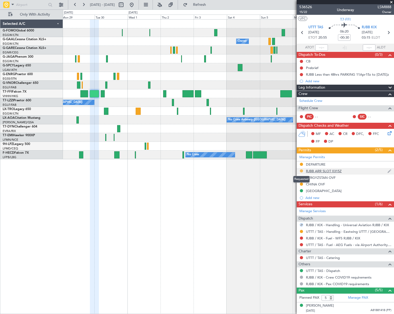
click at [302, 169] on button at bounding box center [301, 170] width 3 height 3
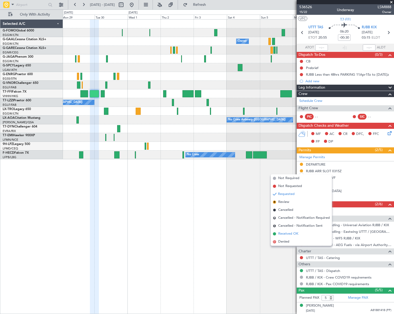
click at [290, 233] on span "Received OK" at bounding box center [288, 233] width 20 height 5
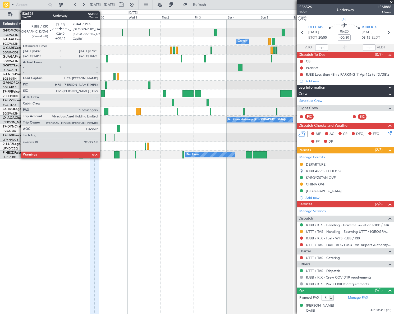
click at [103, 92] on div at bounding box center [103, 93] width 4 height 7
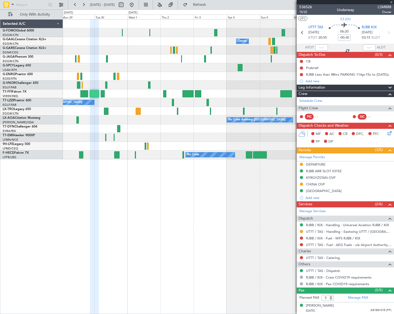
type input "+00:15"
type input "4"
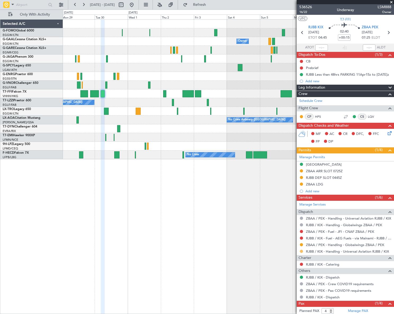
click at [302, 251] on button at bounding box center [301, 251] width 3 height 3
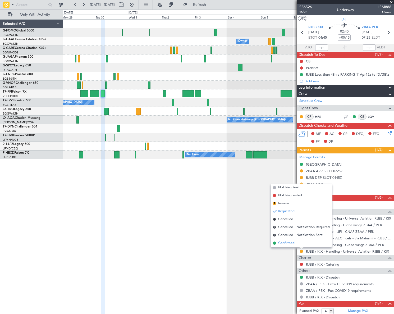
click at [284, 243] on span "Confirmed" at bounding box center [286, 243] width 16 height 5
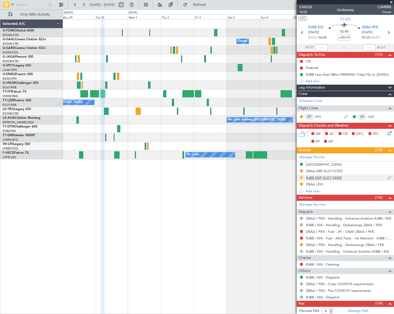
click at [301, 177] on button at bounding box center [301, 177] width 3 height 3
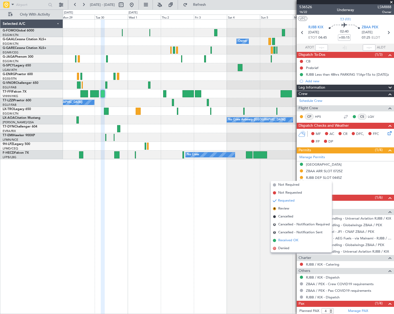
click at [289, 241] on span "Received OK" at bounding box center [288, 240] width 20 height 5
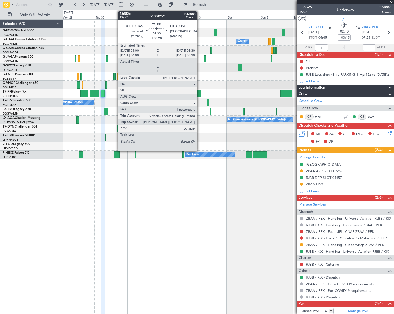
click at [200, 91] on div at bounding box center [198, 93] width 6 height 7
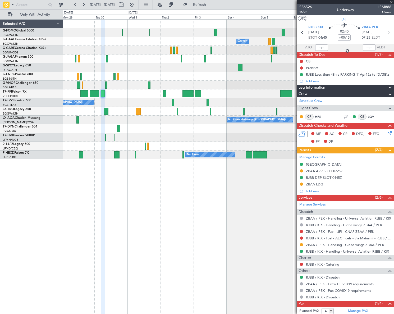
type input "+00:20"
type input "1"
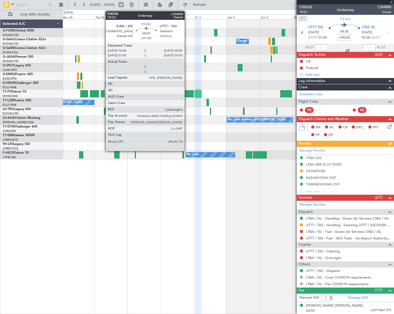
click at [187, 93] on div at bounding box center [188, 93] width 11 height 7
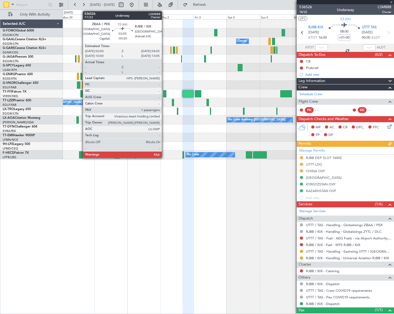
click at [164, 94] on div at bounding box center [164, 93] width 3 height 7
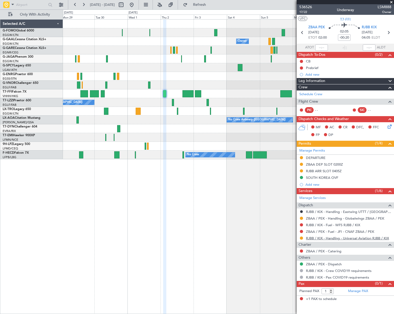
click at [347, 239] on link "RJBB / KIX - Handling - Universal Aviation RJBB / KIX" at bounding box center [347, 238] width 83 height 4
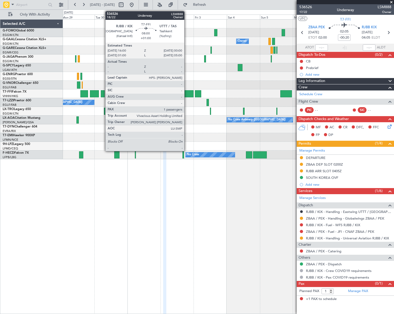
click at [187, 93] on div at bounding box center [188, 93] width 11 height 7
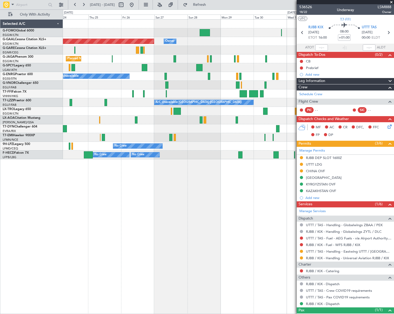
click at [300, 177] on fb-app "29 Sep 2025 - 09 Oct 2025 Refresh Quick Links Only With Activity Owner Planned …" at bounding box center [197, 159] width 394 height 310
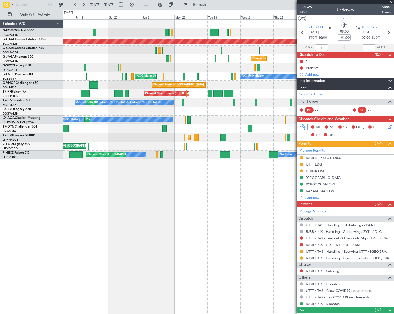
click at [328, 202] on fb-app "29 Sep 2025 - 09 Oct 2025 Refresh Quick Links Only With Activity Owner Planned …" at bounding box center [197, 159] width 394 height 310
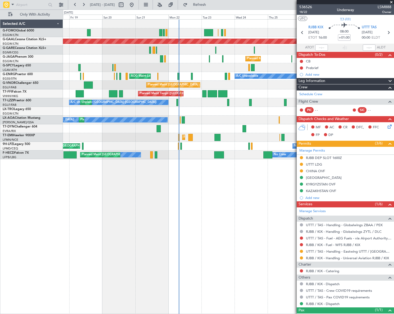
click at [114, 210] on div "Owner Planned Maint Dusseldorf Planned Maint London (Luton) A/C Unavailable AOG…" at bounding box center [228, 166] width 331 height 295
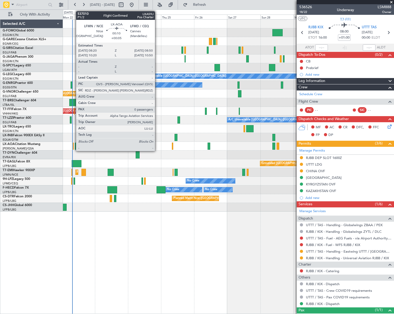
click at [73, 144] on div at bounding box center [73, 146] width 1 height 7
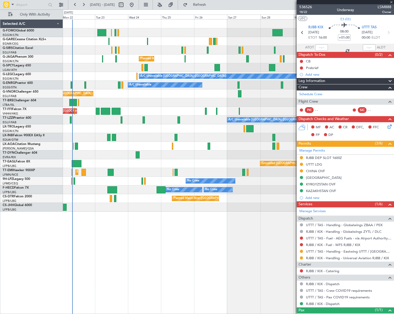
type input "+00:05"
type input "0"
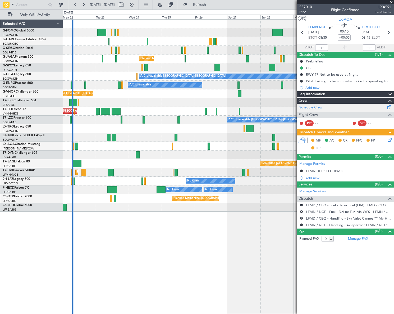
click at [318, 107] on link "Schedule Crew" at bounding box center [311, 107] width 23 height 5
click at [211, 4] on span "Refresh" at bounding box center [200, 5] width 22 height 4
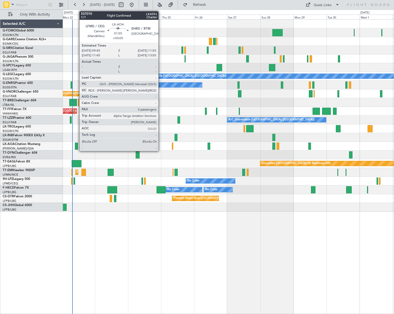
click at [77, 146] on div at bounding box center [76, 146] width 3 height 7
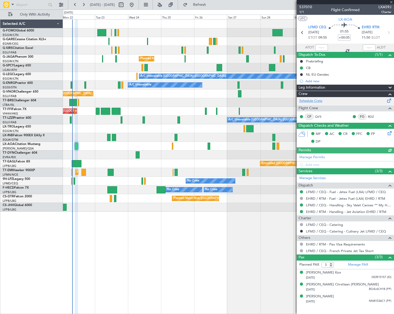
click at [318, 102] on link "Schedule Crew" at bounding box center [311, 100] width 23 height 5
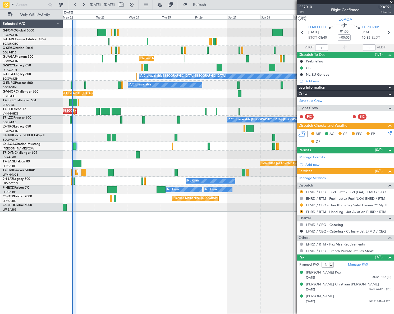
click at [197, 257] on div "Unplanned Maint London (Luton) Planned Maint London (Luton) A/C Unavailable Lon…" at bounding box center [228, 166] width 331 height 295
click at [318, 165] on div "Add new" at bounding box center [346, 164] width 81 height 4
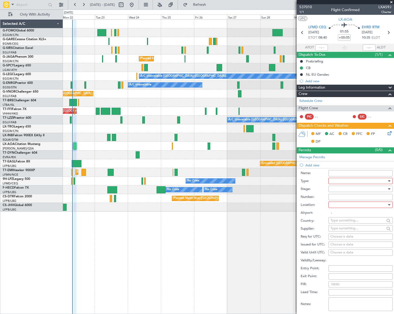
click at [361, 180] on div at bounding box center [359, 181] width 56 height 8
click at [350, 231] on span "Slot" at bounding box center [359, 231] width 56 height 8
click at [378, 188] on div at bounding box center [359, 189] width 56 height 8
click at [209, 4] on div at bounding box center [197, 157] width 394 height 314
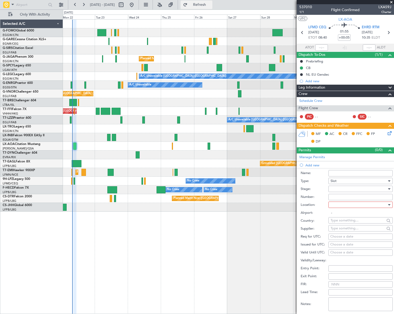
click at [211, 5] on span "Refresh" at bounding box center [200, 5] width 22 height 4
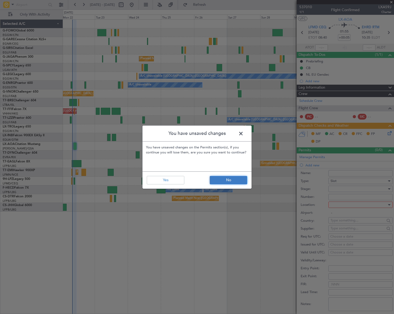
click at [229, 180] on button "No" at bounding box center [229, 180] width 38 height 8
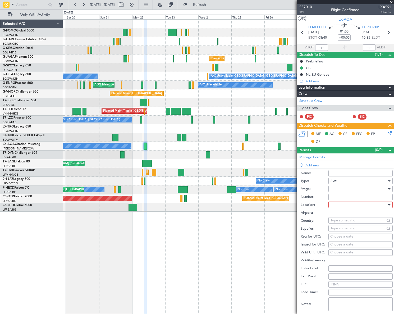
click at [144, 157] on div at bounding box center [228, 155] width 331 height 9
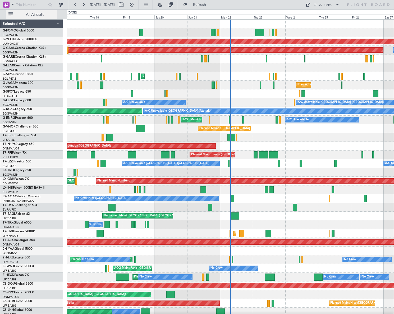
click at [39, 14] on span "All Aircraft" at bounding box center [35, 15] width 42 height 4
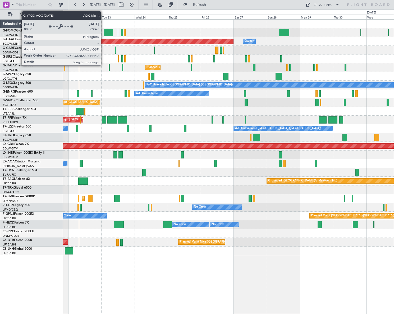
click at [124, 186] on div "Planned Maint Dusseldorf Owner Owner Unplanned Maint [GEOGRAPHIC_DATA] ([GEOGRA…" at bounding box center [228, 138] width 331 height 236
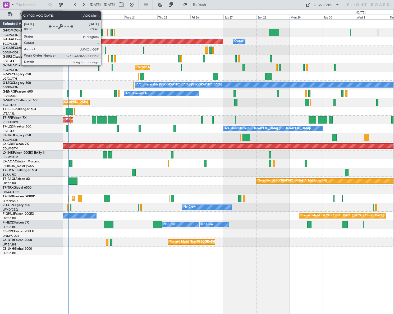
click at [130, 180] on div "Grounded Dubai (Al Maktoum Intl) Unplanned Maint Paris (Le Bourget)" at bounding box center [228, 181] width 331 height 9
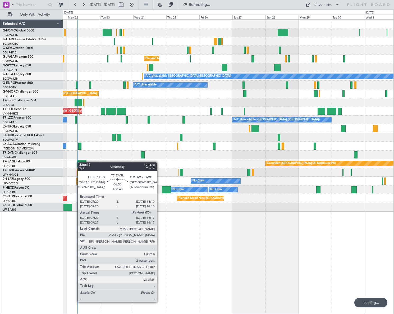
click at [80, 162] on div at bounding box center [82, 163] width 10 height 7
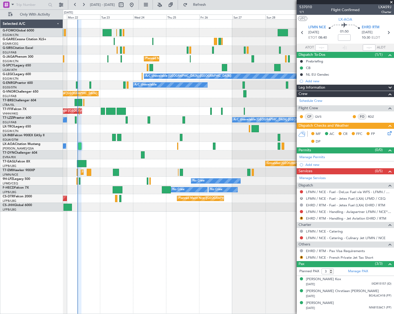
click at [264, 230] on div "Unplanned Maint London (Luton) Planned Maint London (Luton) A/C Unavailable Lon…" at bounding box center [228, 166] width 331 height 295
click at [348, 212] on link "LFMN / NCE - Handling - Aviapartner LFMN / NCE*****MY HANDLING****" at bounding box center [348, 212] width 85 height 4
click at [300, 197] on button "R" at bounding box center [301, 198] width 3 height 3
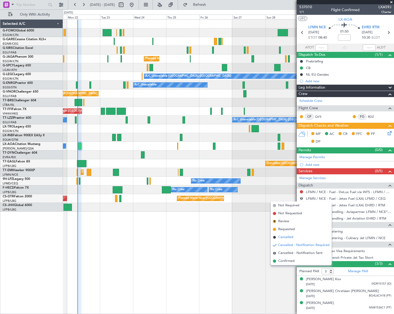
click at [286, 235] on span "Cancelled" at bounding box center [285, 237] width 15 height 5
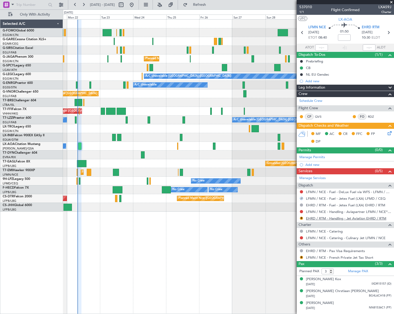
click at [342, 218] on link "EHRD / RTM - Handling - Jet Aviation EHRD / RTM" at bounding box center [346, 218] width 80 height 4
click at [301, 13] on span "1/1" at bounding box center [306, 12] width 13 height 4
click at [313, 166] on div "Add new" at bounding box center [346, 164] width 81 height 4
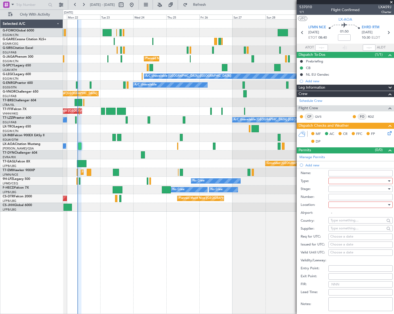
click at [351, 180] on div at bounding box center [359, 181] width 56 height 8
click at [341, 231] on span "Slot" at bounding box center [359, 231] width 56 height 8
click at [381, 189] on div at bounding box center [359, 189] width 56 height 8
click at [346, 225] on span "Requested" at bounding box center [359, 223] width 56 height 8
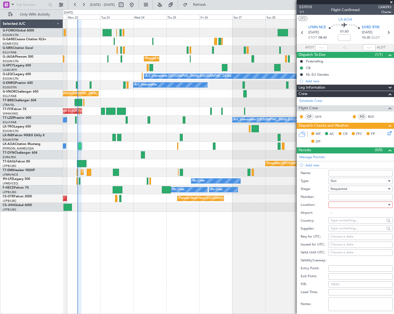
click at [377, 205] on div at bounding box center [359, 205] width 56 height 8
click at [342, 216] on span "Departure" at bounding box center [359, 215] width 56 height 8
type input "LFMN / NCE"
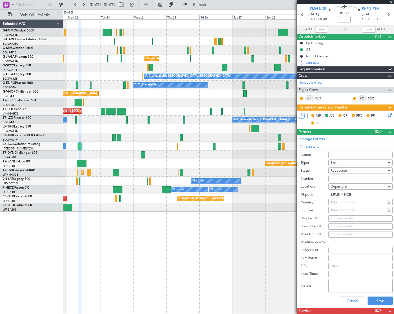
scroll to position [72, 0]
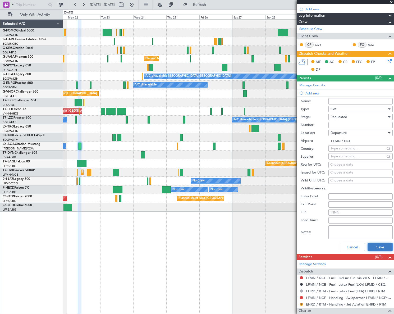
click at [378, 246] on button "Save" at bounding box center [380, 247] width 25 height 8
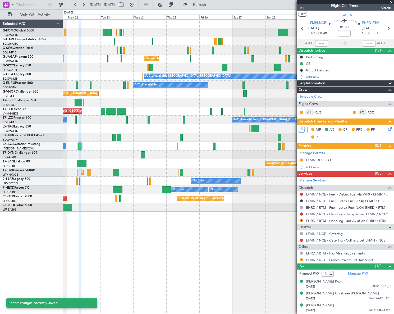
scroll to position [3, 0]
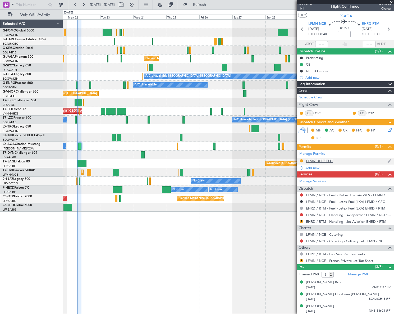
click at [327, 160] on div "LFMN DEP SLOT" at bounding box center [319, 161] width 27 height 4
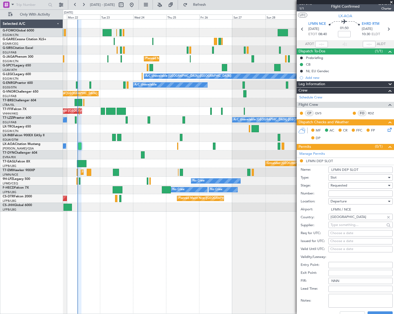
scroll to position [72, 0]
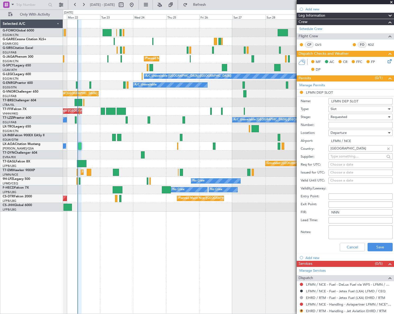
click at [371, 99] on input "LFMN DEP SLOT" at bounding box center [361, 101] width 64 height 6
type input "LFMN DEP SLOT 0830Z"
click at [383, 246] on button "Save" at bounding box center [380, 247] width 25 height 8
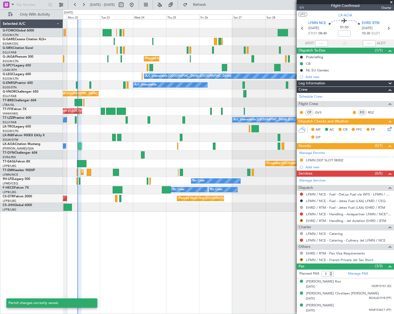
scroll to position [3, 0]
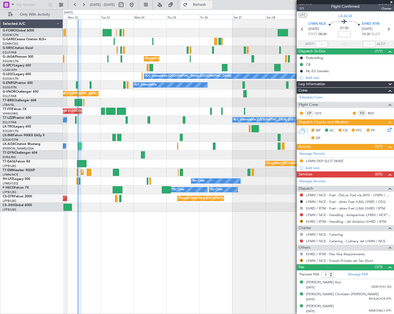
click at [211, 5] on span "Refresh" at bounding box center [200, 5] width 22 height 4
click at [224, 264] on div "Unplanned Maint London (Luton) Planned Maint London (Luton) A/C Unavailable Lon…" at bounding box center [228, 166] width 331 height 295
click at [302, 8] on span "1/1" at bounding box center [306, 8] width 13 height 4
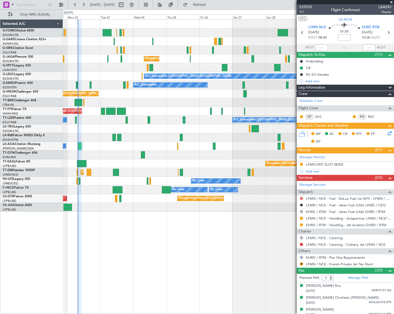
click at [302, 198] on button at bounding box center [301, 198] width 3 height 3
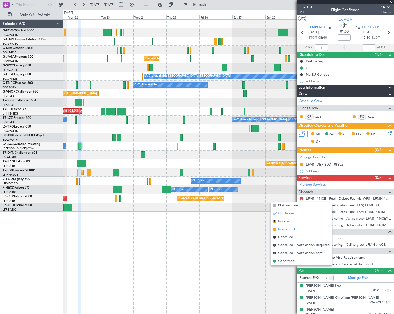
click at [288, 228] on span "Requested" at bounding box center [286, 229] width 17 height 5
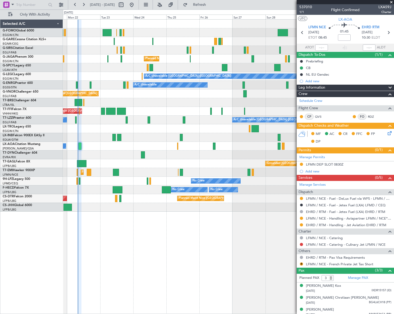
click at [387, 133] on icon at bounding box center [389, 132] width 4 height 4
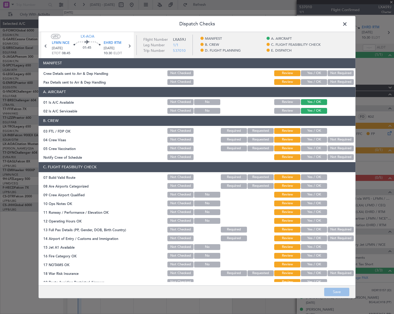
click at [316, 130] on button "Yes / OK" at bounding box center [314, 131] width 26 height 6
click at [337, 140] on button "Not Required" at bounding box center [341, 140] width 26 height 6
click at [336, 148] on button "Not Required" at bounding box center [341, 149] width 26 height 6
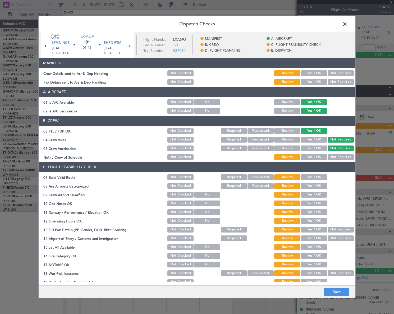
click at [318, 159] on button "Yes / OK" at bounding box center [314, 157] width 26 height 6
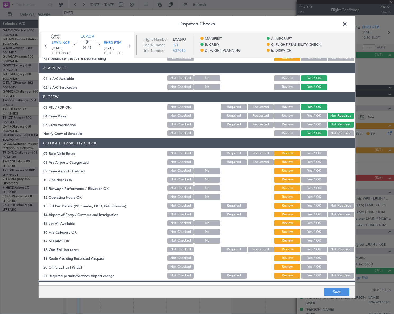
scroll to position [72, 0]
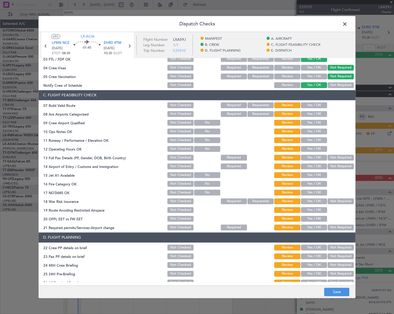
click at [311, 103] on button "Yes / OK" at bounding box center [314, 105] width 26 height 6
click at [313, 111] on button "Yes / OK" at bounding box center [314, 114] width 26 height 6
click at [315, 121] on button "Yes / OK" at bounding box center [314, 123] width 26 height 6
drag, startPoint x: 316, startPoint y: 128, endPoint x: 318, endPoint y: 140, distance: 12.6
click at [316, 129] on div "Yes / OK" at bounding box center [313, 131] width 27 height 7
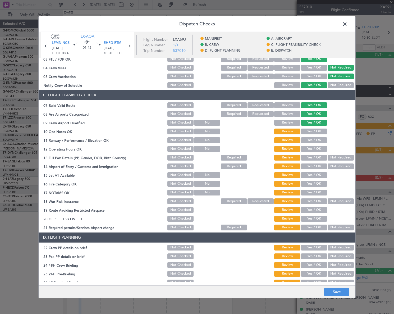
click at [319, 131] on button "Yes / OK" at bounding box center [314, 132] width 26 height 6
drag, startPoint x: 319, startPoint y: 142, endPoint x: 318, endPoint y: 151, distance: 8.7
click at [319, 143] on div "Yes / OK" at bounding box center [313, 140] width 27 height 7
click at [318, 151] on button "Yes / OK" at bounding box center [314, 149] width 26 height 6
click at [315, 141] on button "Yes / OK" at bounding box center [314, 140] width 26 height 6
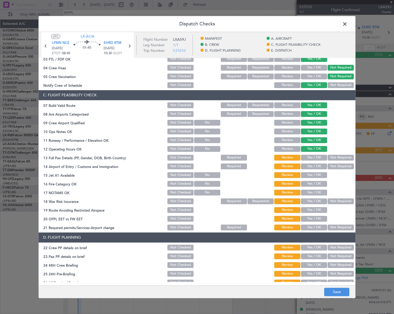
click at [319, 156] on button "Yes / OK" at bounding box center [314, 158] width 26 height 6
click at [318, 165] on button "Yes / OK" at bounding box center [314, 167] width 26 height 6
click at [319, 176] on button "Yes / OK" at bounding box center [314, 175] width 26 height 6
drag, startPoint x: 319, startPoint y: 184, endPoint x: 318, endPoint y: 192, distance: 8.0
click at [319, 185] on button "Yes / OK" at bounding box center [314, 184] width 26 height 6
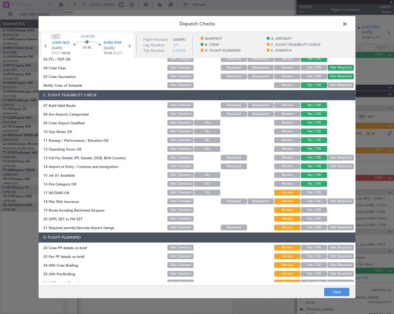
drag, startPoint x: 318, startPoint y: 192, endPoint x: 335, endPoint y: 197, distance: 17.8
click at [318, 192] on button "Yes / OK" at bounding box center [314, 193] width 26 height 6
click at [334, 202] on button "Not Required" at bounding box center [341, 201] width 26 height 6
click at [316, 211] on button "Yes / OK" at bounding box center [314, 210] width 26 height 6
drag, startPoint x: 315, startPoint y: 218, endPoint x: 314, endPoint y: 226, distance: 7.5
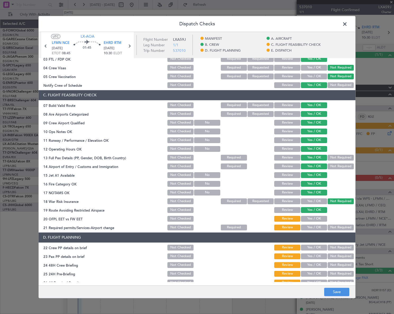
click at [315, 219] on button "Yes / OK" at bounding box center [314, 219] width 26 height 6
click at [313, 227] on button "Yes / OK" at bounding box center [314, 228] width 26 height 6
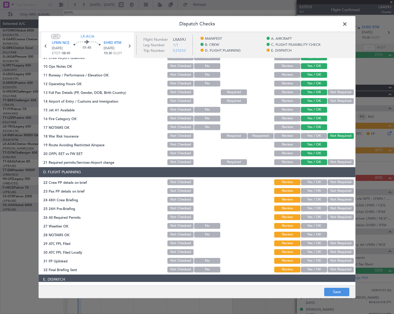
scroll to position [144, 0]
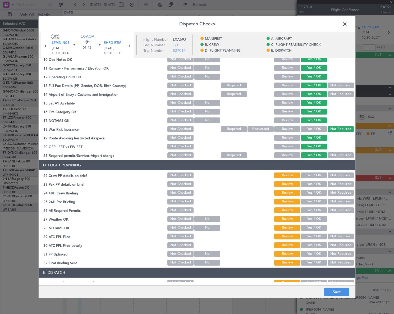
drag, startPoint x: 314, startPoint y: 177, endPoint x: 312, endPoint y: 187, distance: 10.1
click at [313, 178] on button "Yes / OK" at bounding box center [314, 176] width 26 height 6
click at [313, 186] on button "Yes / OK" at bounding box center [314, 184] width 26 height 6
click at [315, 192] on button "Yes / OK" at bounding box center [314, 193] width 26 height 6
click at [333, 200] on button "Not Required" at bounding box center [341, 202] width 26 height 6
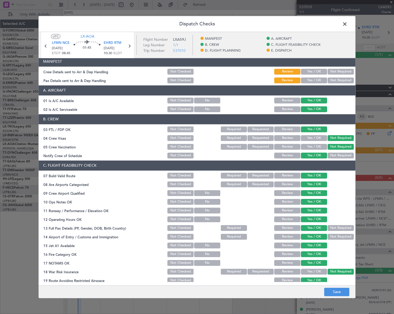
scroll to position [0, 0]
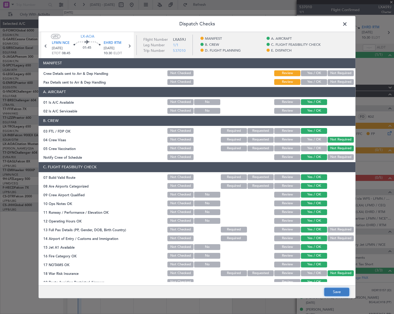
click at [339, 294] on button "Save" at bounding box center [336, 292] width 25 height 8
click at [348, 25] on span at bounding box center [348, 25] width 0 height 11
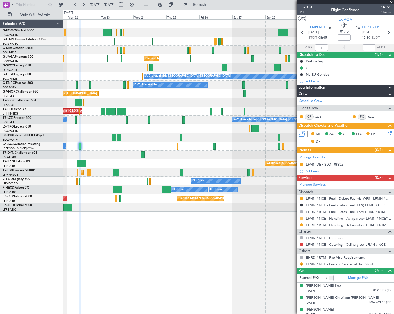
click at [302, 218] on button at bounding box center [301, 218] width 3 height 3
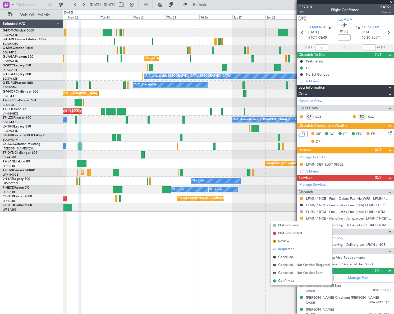
click at [290, 279] on span "Confirmed" at bounding box center [286, 280] width 16 height 5
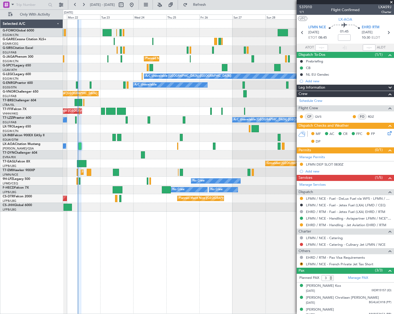
drag, startPoint x: 322, startPoint y: 165, endPoint x: 324, endPoint y: 169, distance: 4.2
click at [322, 165] on div "LFMN DEP SLOT 0830Z" at bounding box center [325, 164] width 38 height 4
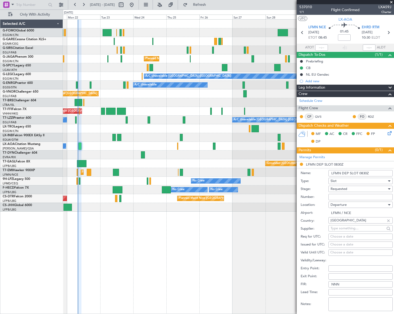
click at [340, 197] on input "Number:" at bounding box center [361, 197] width 64 height 6
type input "LFMND000084464"
click at [343, 189] on span "Requested" at bounding box center [339, 189] width 17 height 5
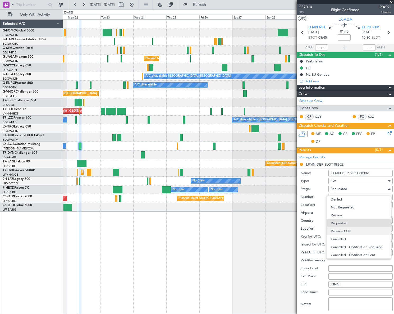
scroll to position [2, 0]
click at [358, 227] on span "Received OK" at bounding box center [359, 229] width 56 height 8
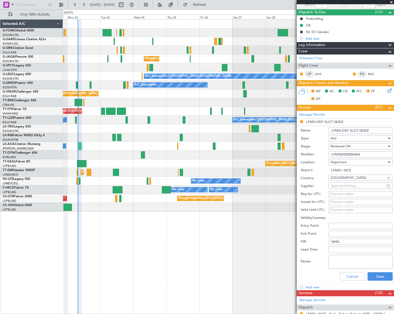
scroll to position [72, 0]
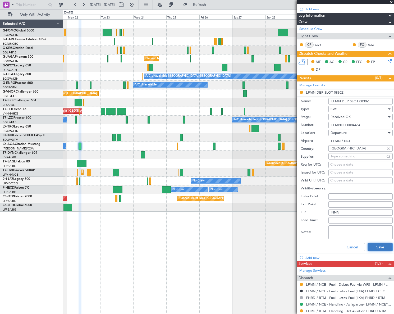
click at [381, 245] on button "Save" at bounding box center [380, 247] width 25 height 8
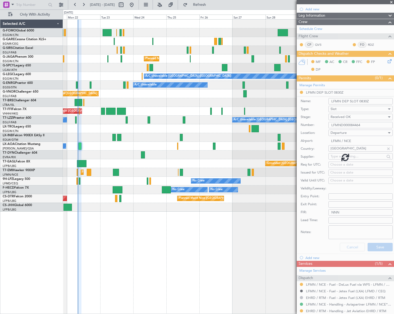
scroll to position [3, 0]
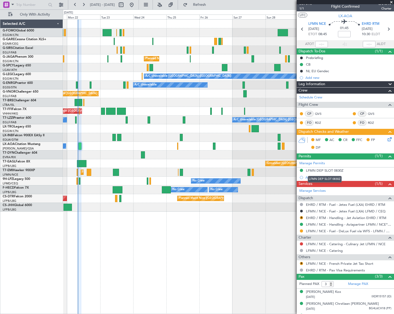
click at [320, 169] on div "LFMN DEP SLOT 0830Z" at bounding box center [325, 170] width 38 height 4
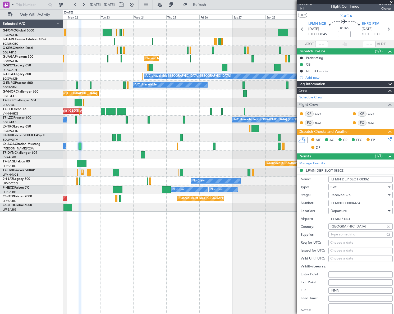
click at [353, 204] on input "LFMND000084464" at bounding box center [361, 203] width 64 height 6
paste input "text"
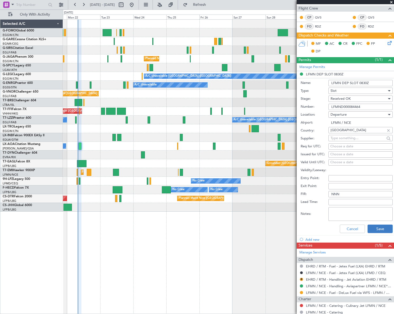
type input "LFMND000084464"
click at [379, 227] on button "Save" at bounding box center [380, 229] width 25 height 8
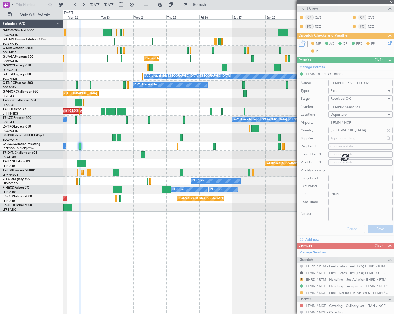
scroll to position [13, 0]
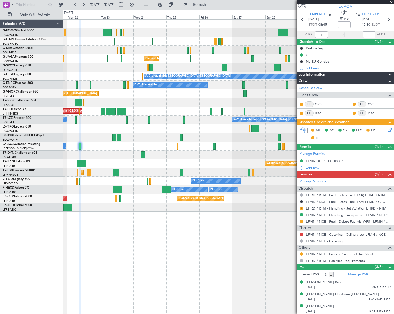
click at [341, 76] on div "Leg Information" at bounding box center [345, 75] width 97 height 6
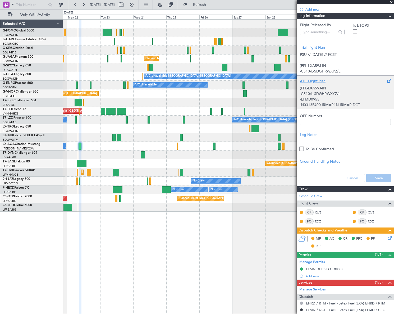
scroll to position [35, 0]
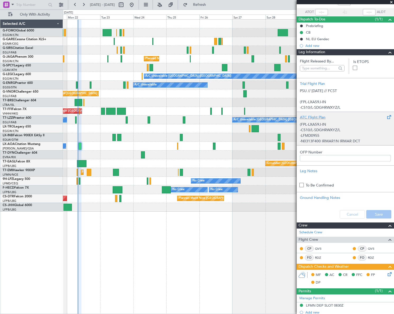
click at [342, 127] on div "(FPL-LXA59J-IN -C510/L-SDGHRWXYZ/L -LFMD0955 -N0313F400 IRMAR1N IRMAR DCT KINES…" at bounding box center [345, 131] width 91 height 22
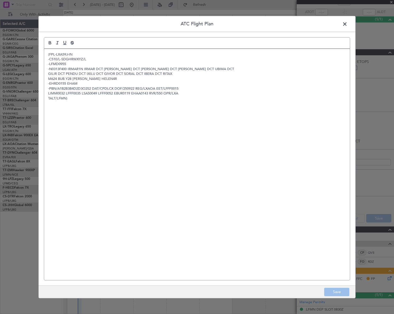
click at [348, 23] on span at bounding box center [348, 25] width 0 height 11
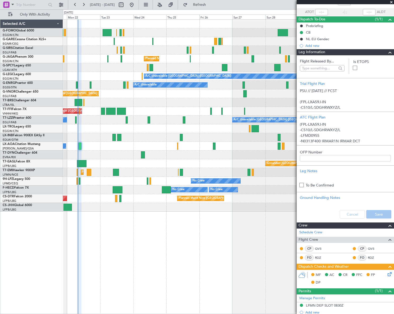
click at [387, 53] on span at bounding box center [390, 52] width 6 height 6
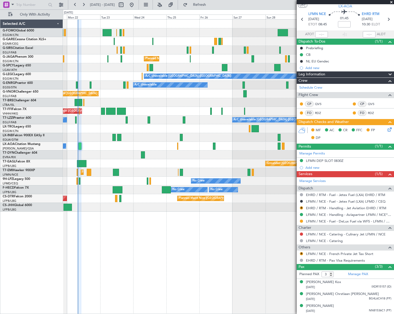
scroll to position [13, 0]
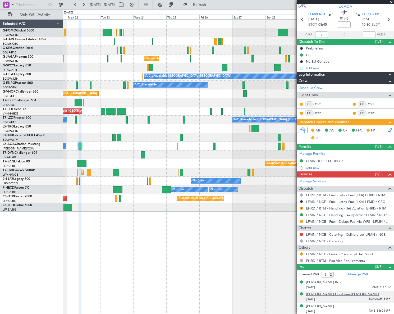
click at [330, 294] on div "[PERSON_NAME] Chrstiaan [PERSON_NAME]" at bounding box center [342, 294] width 73 height 5
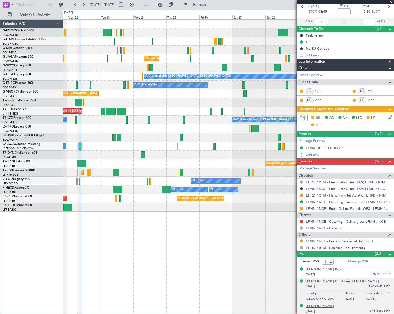
click at [319, 307] on div "[PERSON_NAME]" at bounding box center [320, 306] width 28 height 5
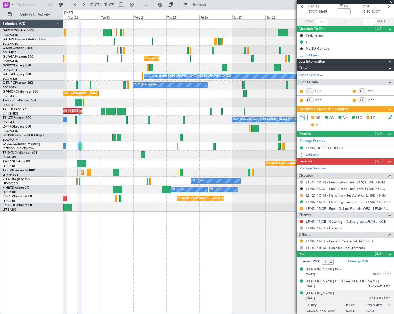
click at [302, 195] on button "R" at bounding box center [301, 195] width 3 height 3
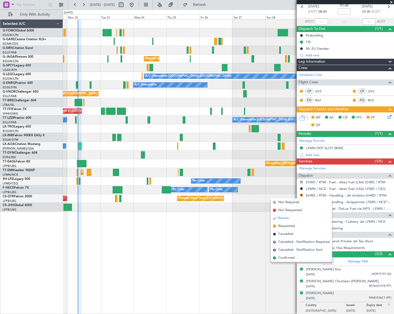
click at [285, 227] on span "Requested" at bounding box center [286, 226] width 17 height 5
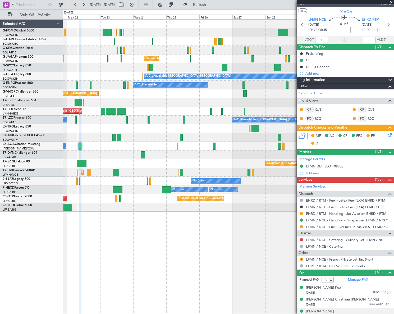
scroll to position [0, 0]
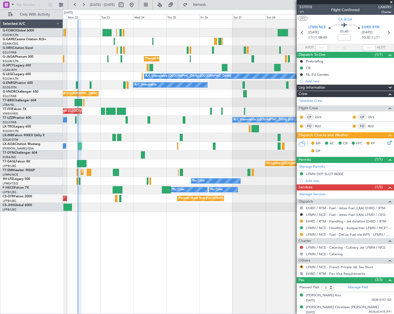
click at [162, 283] on div "Unplanned Maint London (Luton) Planned Maint London (Luton) A/C Unavailable Lon…" at bounding box center [228, 166] width 331 height 295
click at [345, 220] on link "EHRD / RTM - Handling - Jet Aviation EHRD / RTM" at bounding box center [346, 221] width 80 height 4
click at [144, 270] on div "Unplanned Maint London (Luton) Planned Maint London (Luton) A/C Unavailable Lon…" at bounding box center [228, 166] width 331 height 295
click at [192, 249] on div "Unplanned Maint London (Luton) Planned Maint London (Luton) A/C Unavailable Lon…" at bounding box center [228, 166] width 331 height 295
click at [209, 247] on div "Unplanned Maint London (Luton) Planned Maint London (Luton) A/C Unavailable Lon…" at bounding box center [228, 166] width 331 height 295
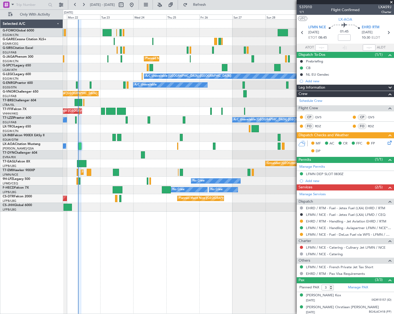
click at [322, 88] on span "Leg Information" at bounding box center [312, 88] width 27 height 6
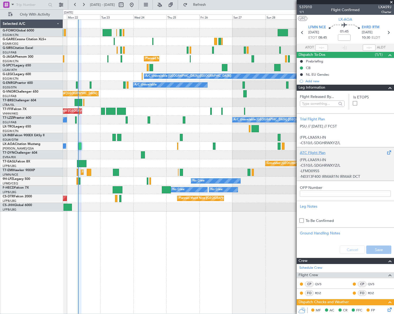
click at [333, 157] on div "(FPL-LXA59J-IN -C510/L-SDGHRWXYZ/L -LFMD0955 -N0313F400 IRMAR1N IRMAR DCT KINES…" at bounding box center [345, 167] width 91 height 22
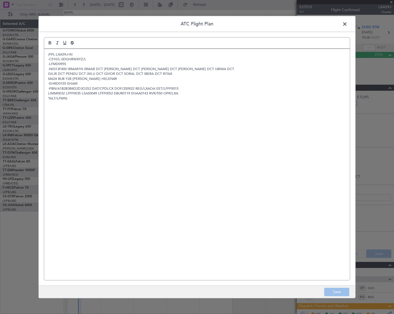
click at [137, 157] on div "(FPL-LXA59J-IN -C510/L-SDGHRWXYZ/L -LFMD0955 -N0313F400 IRMAR1N IRMAR DCT KINES…" at bounding box center [197, 164] width 306 height 231
click at [340, 296] on button "Save" at bounding box center [336, 292] width 25 height 8
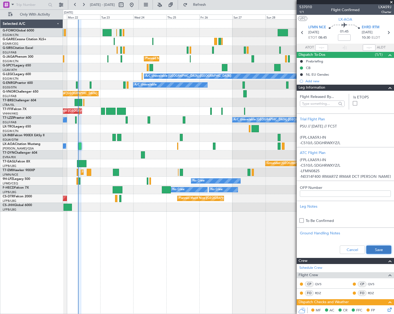
click at [377, 246] on button "Save" at bounding box center [379, 250] width 25 height 8
click at [388, 88] on span at bounding box center [390, 88] width 6 height 6
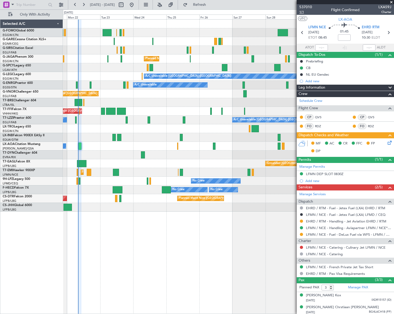
click at [301, 12] on span "1/1" at bounding box center [306, 12] width 13 height 4
click at [129, 245] on div "Unplanned Maint London (Luton) Planned Maint London (Luton) A/C Unavailable Lon…" at bounding box center [228, 166] width 331 height 295
click at [346, 220] on link "EHRD / RTM - Handling - Jet Aviation EHRD / RTM" at bounding box center [346, 221] width 80 height 4
click at [256, 227] on div "Unplanned Maint London (Luton) Planned Maint London (Luton) A/C Unavailable Lon…" at bounding box center [228, 166] width 331 height 295
click at [265, 259] on div "Unplanned Maint London (Luton) Planned Maint London (Luton) A/C Unavailable Lon…" at bounding box center [228, 166] width 331 height 295
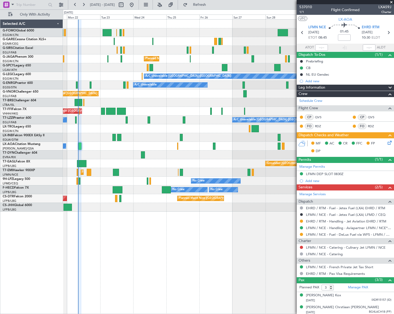
click at [246, 237] on div "Unplanned Maint London (Luton) Planned Maint London (Luton) A/C Unavailable Lon…" at bounding box center [228, 166] width 331 height 295
click at [303, 234] on button at bounding box center [301, 234] width 3 height 3
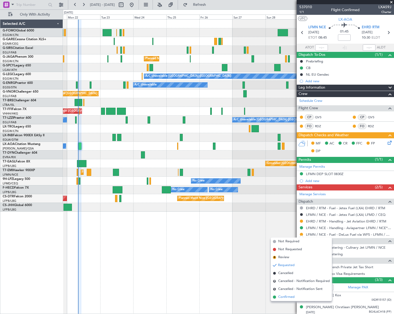
click at [282, 294] on li "Confirmed" at bounding box center [301, 297] width 61 height 8
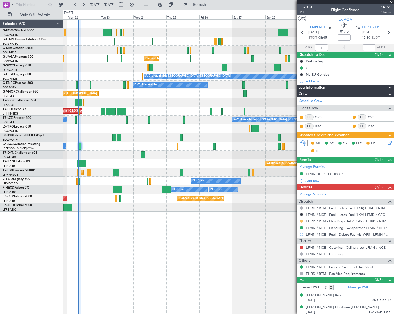
click at [302, 220] on button at bounding box center [301, 221] width 3 height 3
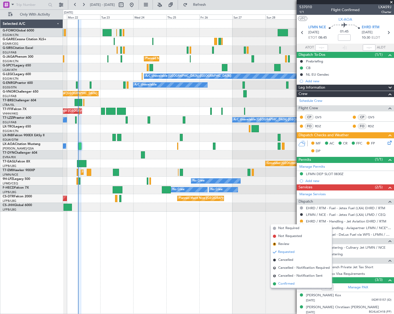
click at [283, 284] on span "Confirmed" at bounding box center [286, 283] width 16 height 5
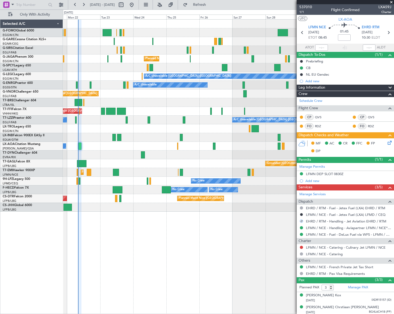
click at [388, 143] on icon at bounding box center [389, 142] width 4 height 4
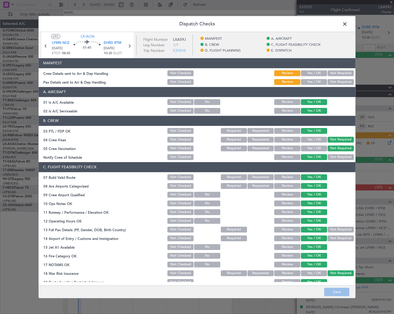
scroll to position [168, 0]
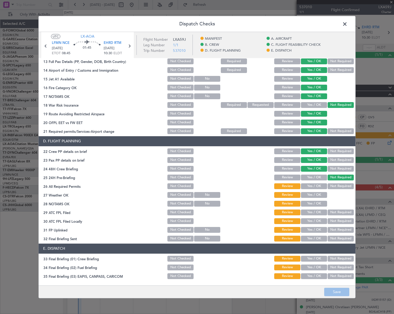
click at [318, 187] on button "Yes / OK" at bounding box center [314, 186] width 26 height 6
click at [319, 197] on button "Yes / OK" at bounding box center [314, 195] width 26 height 6
click at [318, 207] on section "D. FLIGHT PLANNING 22 Crew PP details on brief Not Checked Review Yes / OK Not …" at bounding box center [197, 189] width 317 height 106
click at [317, 204] on button "Yes / OK" at bounding box center [314, 204] width 26 height 6
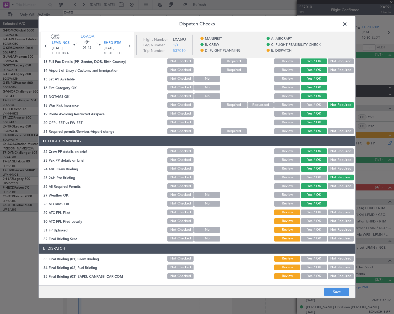
click at [317, 211] on button "Yes / OK" at bounding box center [314, 213] width 26 height 6
click at [332, 222] on button "Not Required" at bounding box center [341, 221] width 26 height 6
click at [318, 228] on button "Yes / OK" at bounding box center [314, 230] width 26 height 6
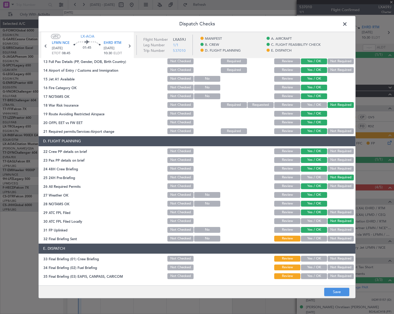
click at [317, 239] on button "Yes / OK" at bounding box center [314, 239] width 26 height 6
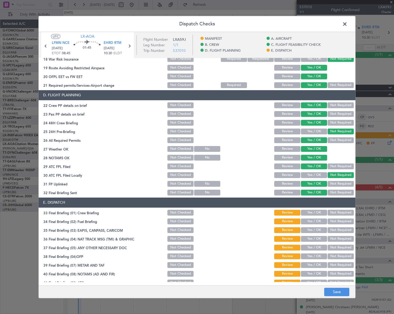
scroll to position [246, 0]
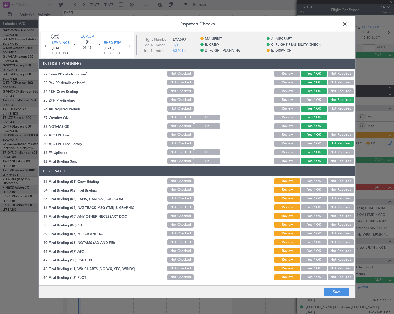
click at [315, 181] on button "Yes / OK" at bounding box center [314, 181] width 26 height 6
click at [315, 189] on button "Yes / OK" at bounding box center [314, 190] width 26 height 6
click at [340, 202] on section "E. DISPATCH 33 Final Briefing (01) Crew Briefing Not Checked Review Yes / OK No…" at bounding box center [197, 223] width 317 height 115
click at [340, 199] on button "Not Required" at bounding box center [341, 199] width 26 height 6
click at [338, 206] on button "Not Required" at bounding box center [341, 208] width 26 height 6
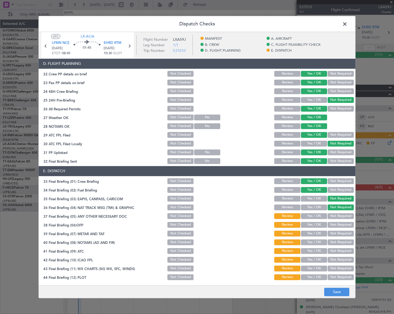
click at [318, 215] on button "Yes / OK" at bounding box center [314, 216] width 26 height 6
click at [318, 226] on button "Yes / OK" at bounding box center [314, 225] width 26 height 6
click at [319, 236] on button "Yes / OK" at bounding box center [314, 234] width 26 height 6
click at [318, 241] on button "Yes / OK" at bounding box center [314, 242] width 26 height 6
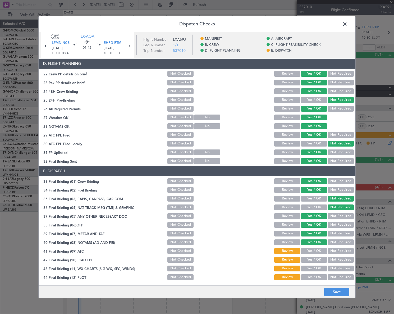
click at [319, 249] on button "Yes / OK" at bounding box center [314, 251] width 26 height 6
click at [318, 260] on button "Yes / OK" at bounding box center [314, 260] width 26 height 6
click at [315, 269] on button "Yes / OK" at bounding box center [314, 269] width 26 height 6
click at [316, 277] on button "Yes / OK" at bounding box center [314, 277] width 26 height 6
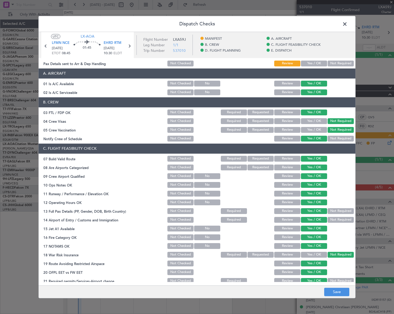
scroll to position [0, 0]
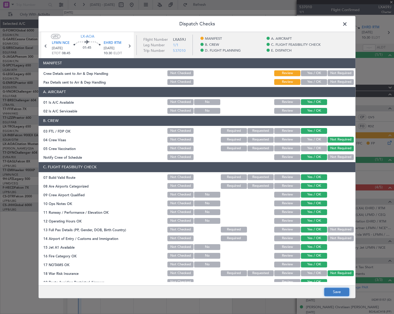
click at [334, 292] on button "Save" at bounding box center [336, 292] width 25 height 8
click at [348, 23] on span at bounding box center [348, 25] width 0 height 11
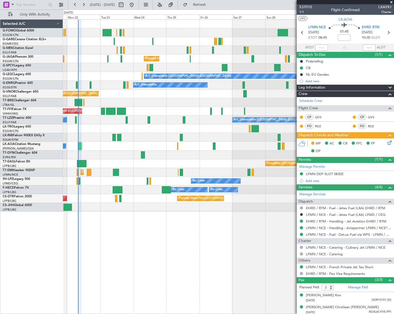
click at [169, 229] on div "Unplanned Maint London (Luton) Planned Maint London (Luton) A/C Unavailable Lon…" at bounding box center [228, 166] width 331 height 295
click at [344, 37] on input at bounding box center [344, 37] width 13 height 6
type input "+00:05"
click at [339, 172] on div "LFMN DEP SLOT 0830Z" at bounding box center [325, 174] width 38 height 4
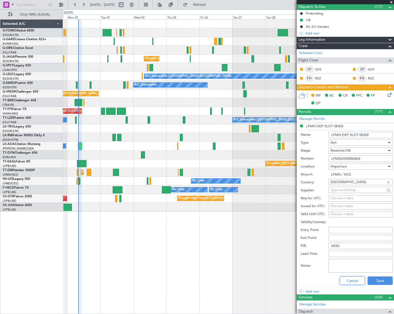
click at [347, 282] on button "Cancel" at bounding box center [352, 281] width 25 height 8
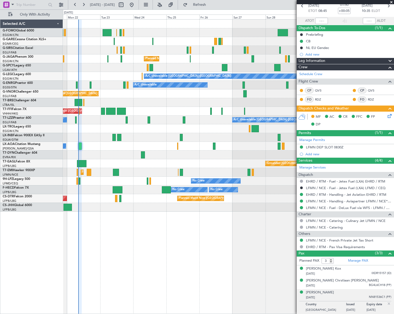
scroll to position [26, 0]
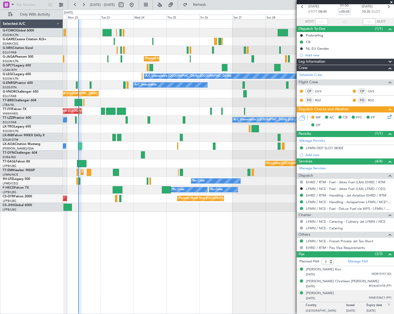
click at [156, 245] on div "Unplanned Maint London (Luton) Planned Maint London (Luton) A/C Unavailable Lon…" at bounding box center [228, 166] width 331 height 295
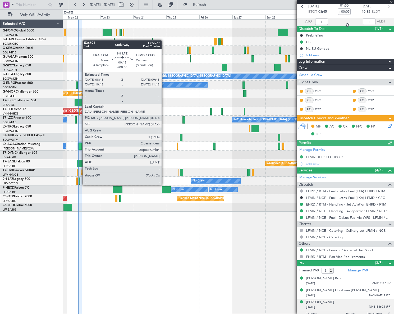
scroll to position [35, 0]
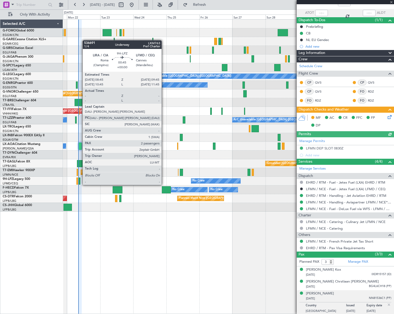
click at [80, 180] on div at bounding box center [80, 181] width 2 height 7
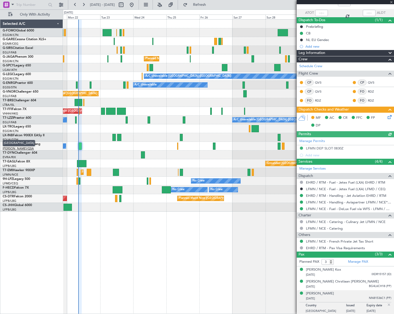
type input "2"
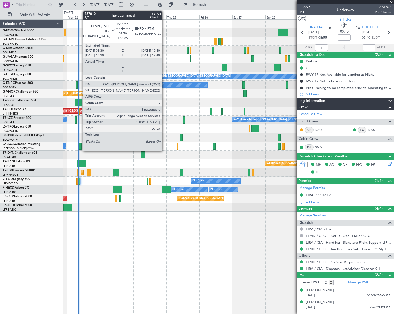
click at [80, 146] on div at bounding box center [80, 146] width 3 height 7
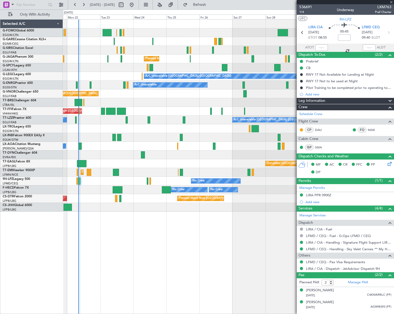
type input "+00:05"
type input "3"
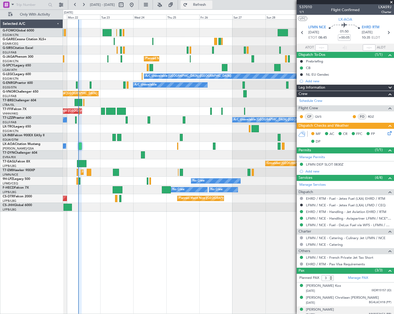
click at [206, 3] on span "Refresh" at bounding box center [200, 5] width 22 height 4
click at [387, 133] on icon at bounding box center [389, 132] width 4 height 4
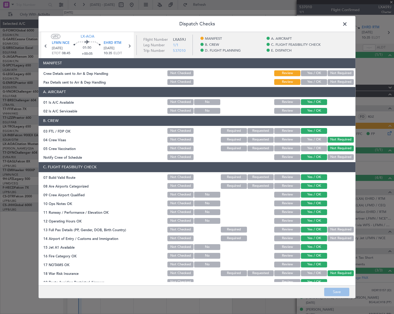
click at [313, 73] on button "Yes / OK" at bounding box center [314, 73] width 26 height 6
click at [318, 80] on button "Yes / OK" at bounding box center [314, 82] width 26 height 6
click at [345, 291] on button "Save" at bounding box center [336, 292] width 25 height 8
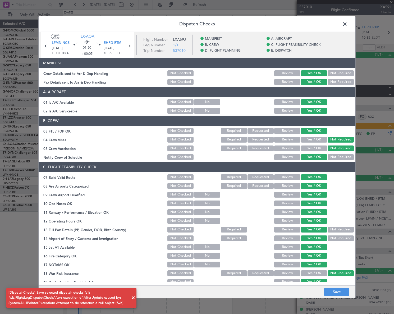
click at [348, 20] on span at bounding box center [348, 25] width 0 height 11
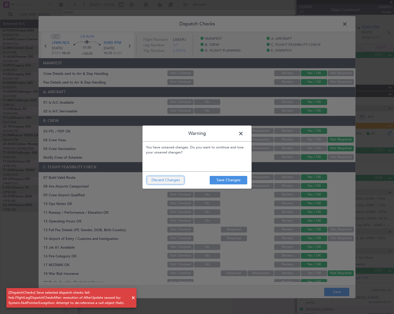
click at [175, 181] on button "Discard Changes" at bounding box center [166, 180] width 38 height 8
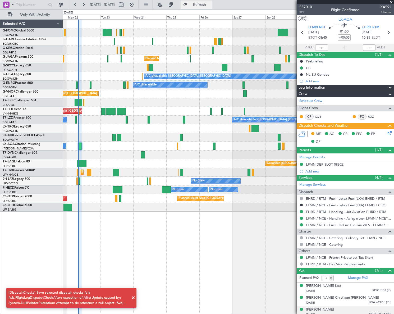
click at [211, 5] on span "Refresh" at bounding box center [200, 5] width 22 height 4
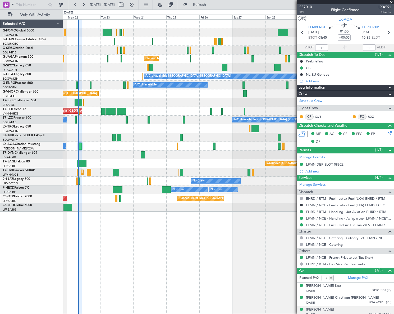
click at [244, 264] on div "Unplanned Maint London (Luton) Planned Maint London (Luton) A/C Unavailable Lon…" at bounding box center [228, 166] width 331 height 295
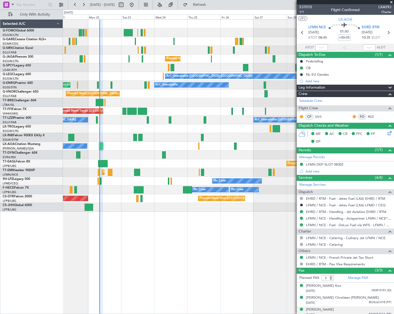
click at [116, 135] on div "Unplanned Maint London (Luton) Planned Maint London (Luton) A/C Unavailable Lon…" at bounding box center [228, 116] width 331 height 192
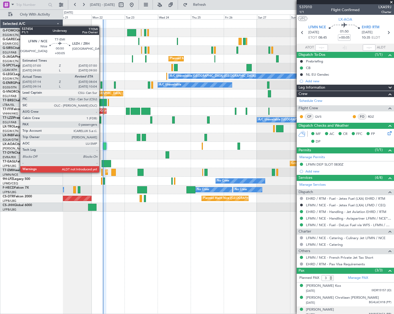
click at [102, 172] on div at bounding box center [101, 172] width 1 height 7
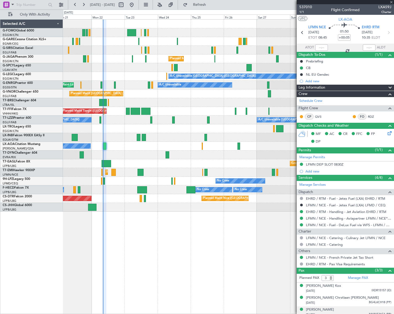
type input "07:14"
type input "0"
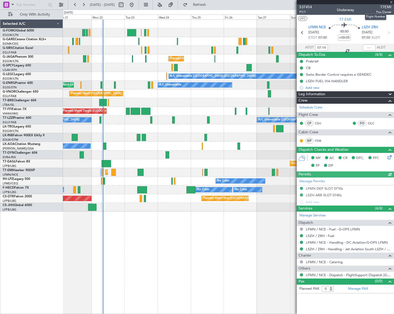
click at [386, 7] on span "T7EMI" at bounding box center [384, 7] width 15 height 6
copy span "T7EMI"
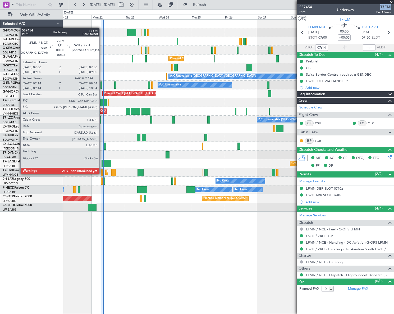
click at [102, 174] on div at bounding box center [101, 172] width 1 height 7
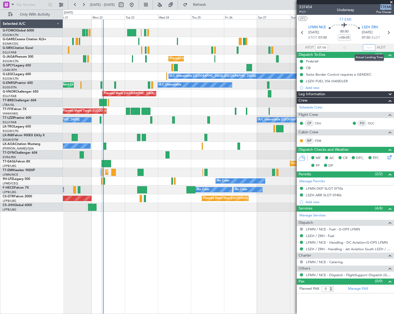
click at [370, 45] on input "text" at bounding box center [369, 47] width 13 height 6
click at [231, 227] on div "Unplanned Maint London (Luton) Planned Maint London (Luton) A/C Unavailable Lon…" at bounding box center [228, 166] width 331 height 295
type input "08:20"
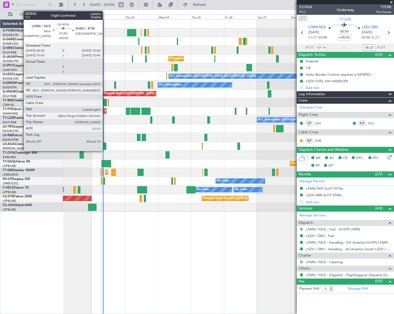
click at [105, 148] on div at bounding box center [104, 146] width 3 height 7
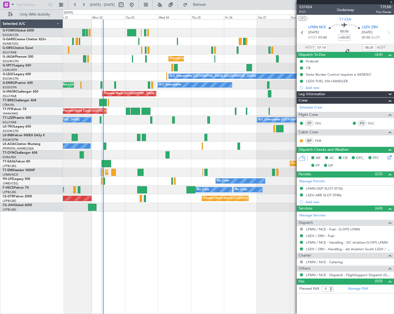
type input "3"
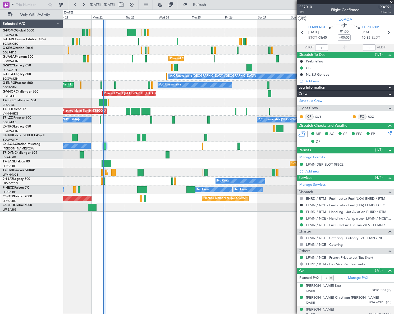
click at [114, 135] on div at bounding box center [228, 137] width 331 height 9
click at [341, 219] on link "LFMN / NCE - Handling - Aviapartner LFMN / NCE*****MY HANDLING****" at bounding box center [348, 218] width 85 height 4
click at [384, 7] on span "LXA59J" at bounding box center [385, 7] width 13 height 6
copy span "LXA59J"
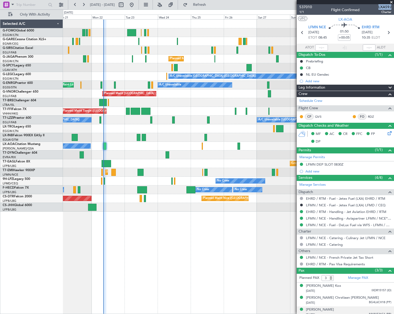
click at [41, 188] on div "Unplanned Maint London (Luton) Planned Maint London (Luton) A/C Unavailable Lon…" at bounding box center [197, 162] width 394 height 305
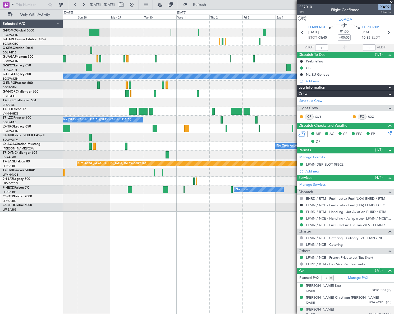
click at [106, 197] on div "A/C Unavailable London (Luton) A/C Unavailable A/C Unavailable London (Farnboro…" at bounding box center [228, 116] width 331 height 192
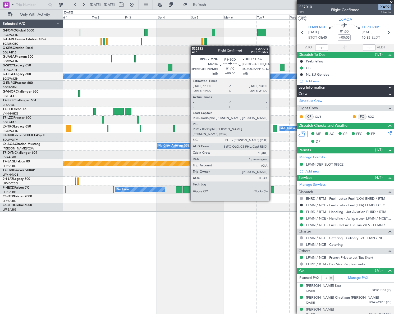
click at [155, 195] on div "A/C Unavailable London (Luton) A/C Unavailable London (Farnborough) A/C Unavail…" at bounding box center [228, 116] width 331 height 192
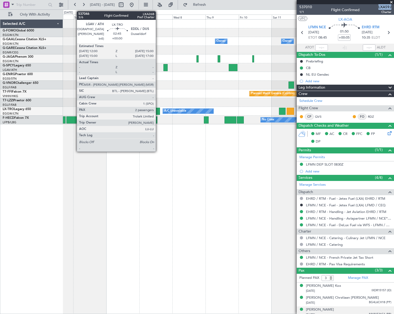
click at [158, 109] on div at bounding box center [158, 111] width 4 height 7
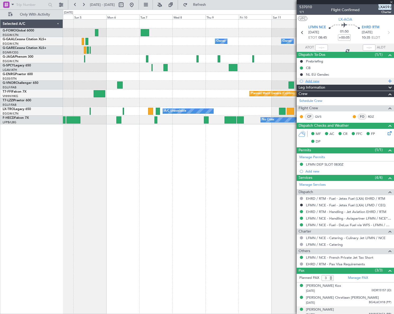
type input "2"
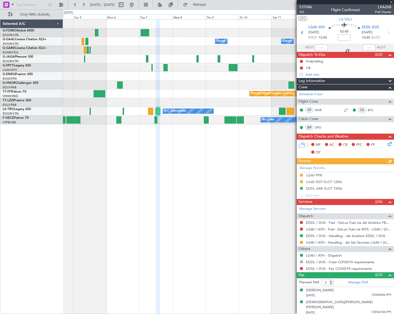
drag, startPoint x: 333, startPoint y: 188, endPoint x: 334, endPoint y: 190, distance: 3.0
click at [333, 188] on div "Manage Permits LGAV PPR LGAV DEP SLOT 1200z EDDL ARR SLOT 1500z Add new" at bounding box center [345, 181] width 97 height 35
click at [333, 189] on div "EDDL ARR SLOT 1500z" at bounding box center [324, 188] width 37 height 4
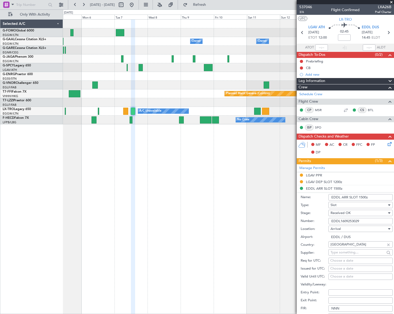
click at [212, 112] on div "A/C Unavailable Planned Maint Riga (Riga Intl)" at bounding box center [228, 111] width 331 height 9
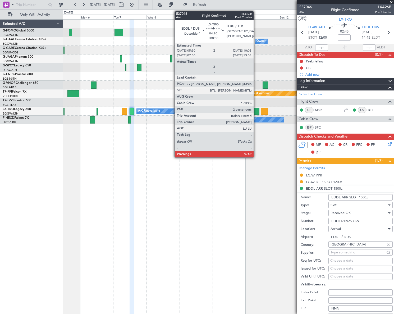
click at [256, 109] on div at bounding box center [256, 111] width 6 height 7
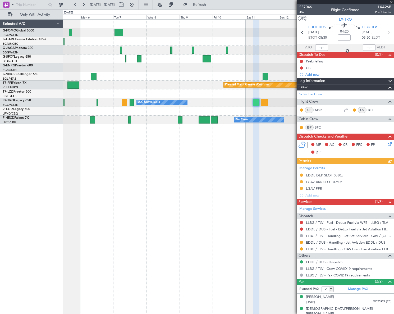
click at [304, 241] on div "EDDL / DUS - Handling - Jet Aviation EDDL / DUS" at bounding box center [345, 242] width 97 height 7
click at [301, 242] on button at bounding box center [301, 242] width 3 height 3
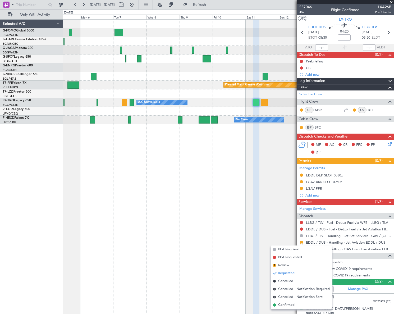
click at [285, 305] on span "Confirmed" at bounding box center [286, 304] width 16 height 5
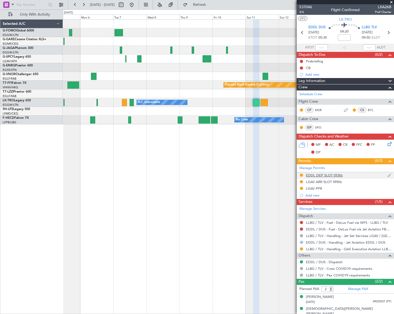
click at [334, 173] on div "EDDL DEP SLOT 0530z" at bounding box center [324, 175] width 37 height 4
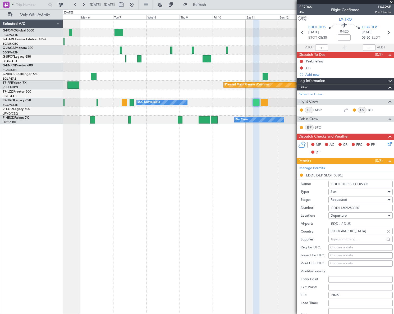
click at [347, 206] on input "EDDL1609253030" at bounding box center [361, 208] width 64 height 6
drag, startPoint x: 347, startPoint y: 206, endPoint x: 347, endPoint y: 199, distance: 7.2
click at [347, 199] on div "Requested" at bounding box center [359, 200] width 56 height 8
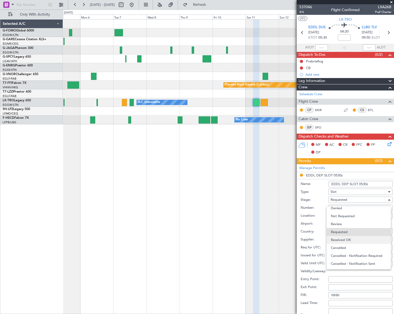
click at [347, 239] on span "Received OK" at bounding box center [359, 240] width 56 height 8
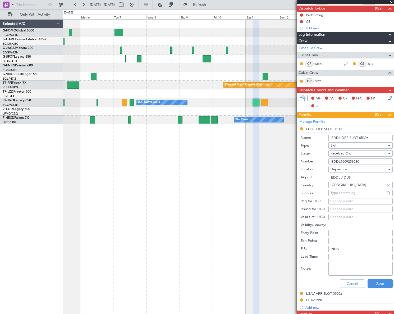
scroll to position [72, 0]
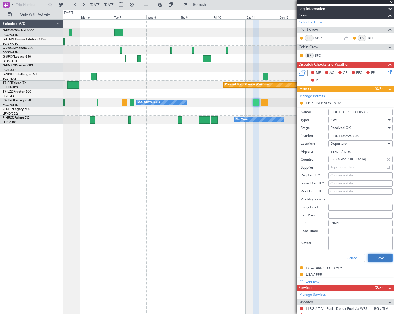
click at [375, 256] on button "Save" at bounding box center [380, 258] width 25 height 8
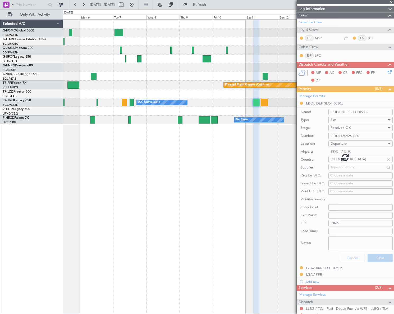
scroll to position [3, 0]
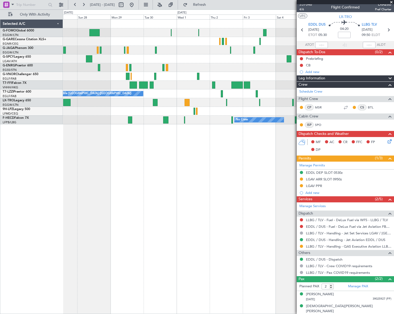
click at [394, 188] on html "05 Oct 2025 - 15 Oct 2025 Refresh Quick Links Only With Activity A/C Unavailabl…" at bounding box center [197, 157] width 394 height 314
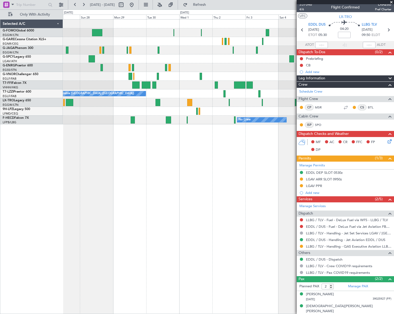
click at [371, 198] on fb-app "05 Oct 2025 - 15 Oct 2025 Refresh Quick Links Only With Activity A/C Unavailabl…" at bounding box center [197, 159] width 394 height 310
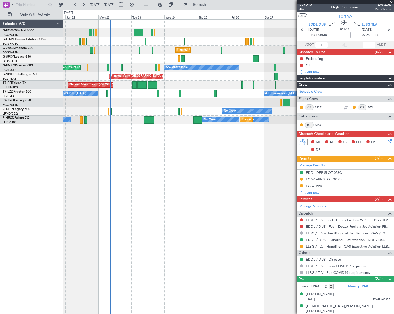
click at [191, 197] on div "Planned Maint London (Luton) A/C Unavailable AOG Maint London (Stansted) Planne…" at bounding box center [228, 166] width 331 height 295
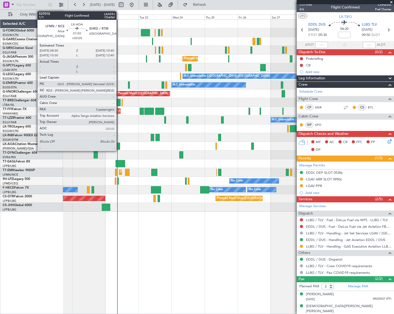
click at [119, 147] on div at bounding box center [118, 146] width 3 height 7
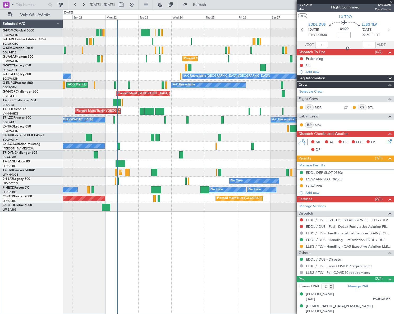
type input "+00:05"
type input "3"
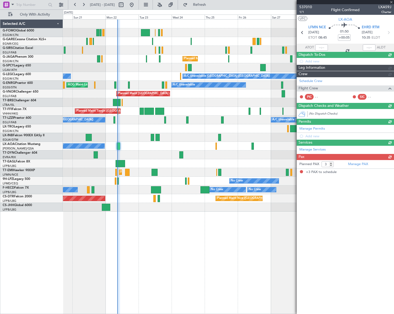
scroll to position [0, 0]
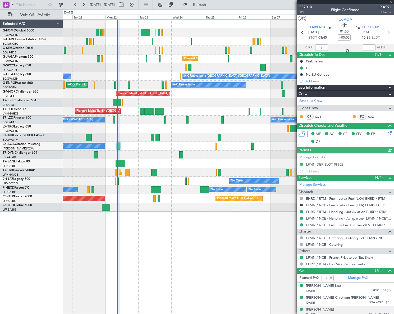
click at [379, 7] on span "LXA59J" at bounding box center [385, 7] width 13 height 6
copy span "LXA59J"
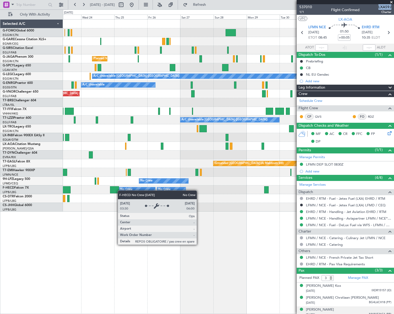
click at [120, 191] on div "Planned Maint [GEOGRAPHIC_DATA] ([GEOGRAPHIC_DATA]) A/C Unavailable [GEOGRAPHIC…" at bounding box center [228, 116] width 331 height 192
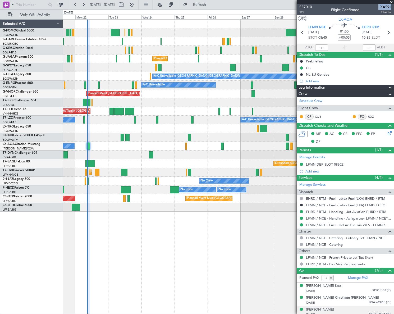
click at [190, 201] on div "Unplanned Maint [GEOGRAPHIC_DATA] ([GEOGRAPHIC_DATA]) Planned Maint [GEOGRAPHIC…" at bounding box center [228, 116] width 331 height 192
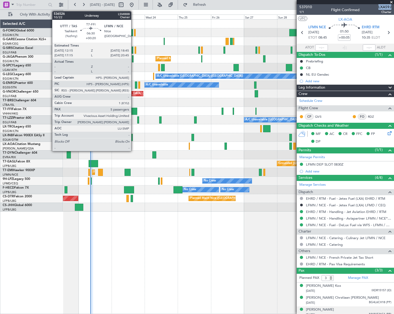
click at [134, 111] on div at bounding box center [132, 111] width 9 height 7
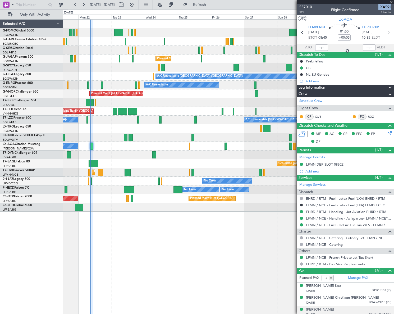
type input "+00:20"
type input "5"
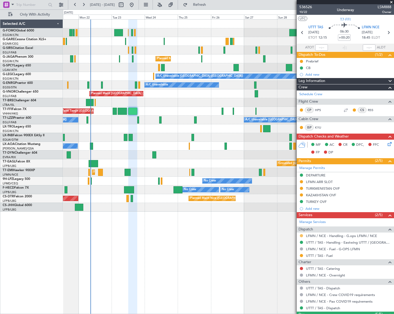
click at [302, 234] on button at bounding box center [301, 235] width 3 height 3
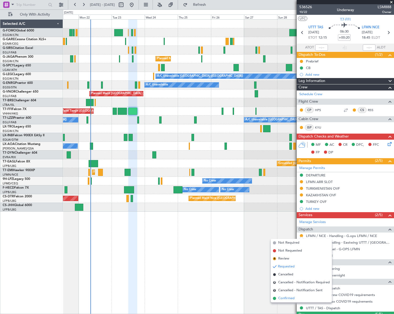
click at [278, 298] on span "Confirmed" at bounding box center [286, 298] width 16 height 5
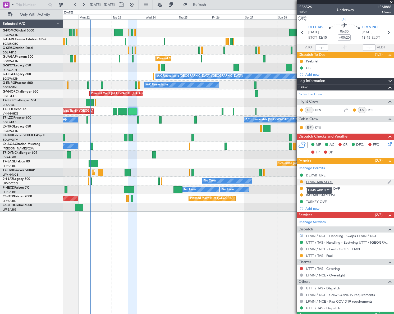
click at [321, 182] on div "LFMN ARR SLOT" at bounding box center [319, 182] width 27 height 4
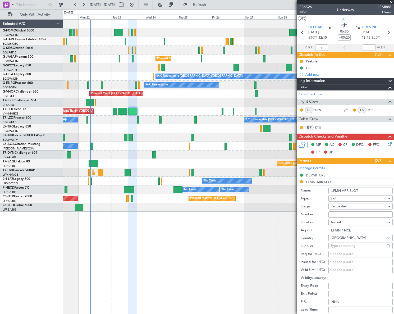
click at [338, 213] on input "Number:" at bounding box center [361, 214] width 64 height 6
paste input "LFMNA000087169"
type input "LFMNA000087169"
click at [358, 189] on input "LFMN ARR SLOT" at bounding box center [361, 191] width 64 height 6
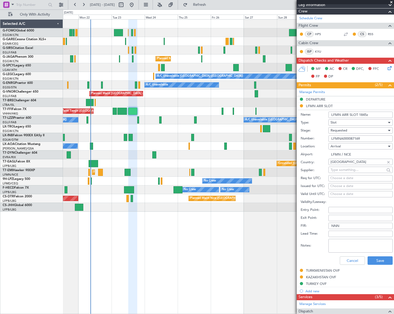
scroll to position [96, 0]
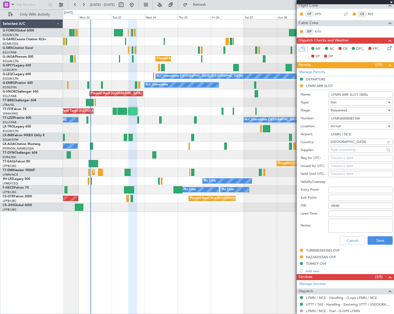
type input "LFMN ARR SLOT 1845z"
click at [356, 112] on div "Requested" at bounding box center [359, 110] width 56 height 8
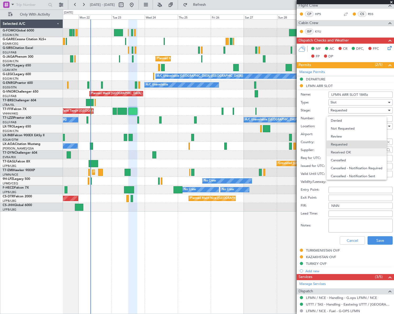
scroll to position [2, 0]
click at [348, 150] on span "Received OK" at bounding box center [359, 150] width 56 height 8
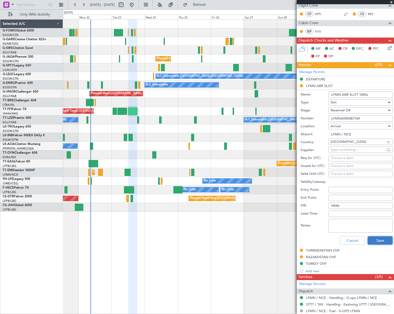
click at [381, 241] on button "Save" at bounding box center [380, 240] width 25 height 8
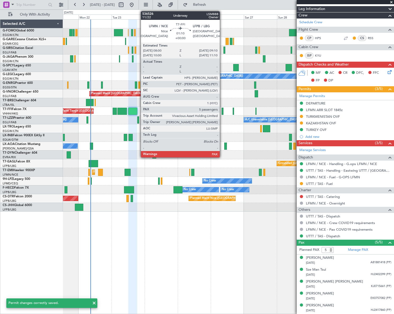
scroll to position [71, 0]
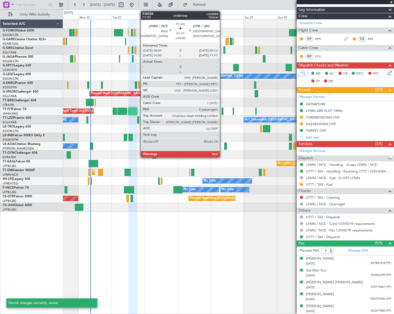
click at [222, 112] on div at bounding box center [223, 111] width 2 height 7
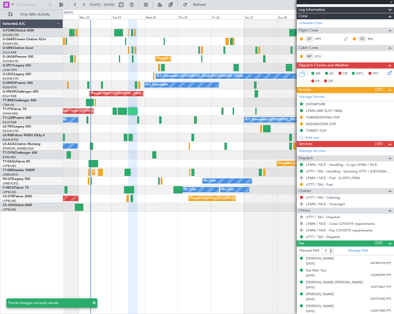
scroll to position [0, 0]
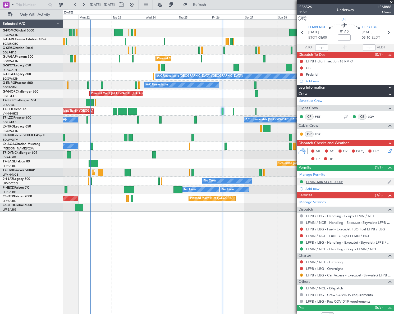
click at [322, 183] on div "LFMN ARR SLOT 0800z" at bounding box center [324, 182] width 37 height 4
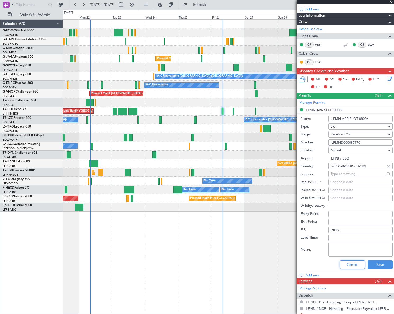
drag, startPoint x: 350, startPoint y: 264, endPoint x: 269, endPoint y: 309, distance: 92.9
click at [350, 264] on button "Cancel" at bounding box center [352, 264] width 25 height 8
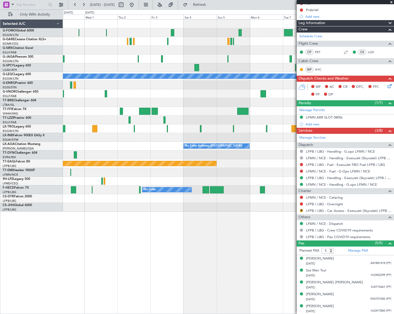
click at [0, 257] on html "[DATE] - [DATE] Refresh Quick Links Only With Activity A/C Unavailable [GEOGRAP…" at bounding box center [197, 157] width 394 height 314
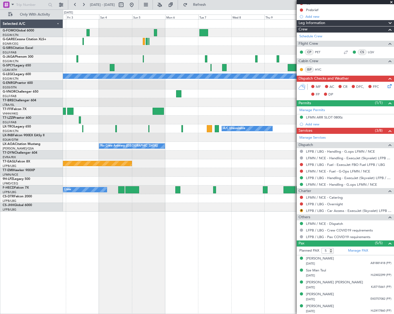
click at [62, 256] on div "A/C Unavailable [GEOGRAPHIC_DATA] ([GEOGRAPHIC_DATA]) Planned Maint Geneva ([GE…" at bounding box center [197, 162] width 394 height 305
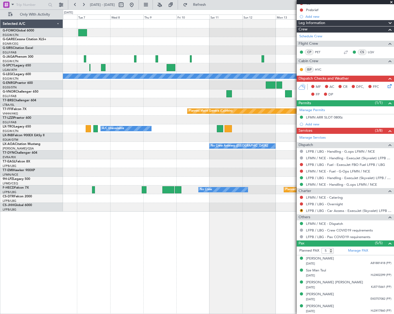
click at [153, 245] on div "A/C Unavailable [GEOGRAPHIC_DATA] ([GEOGRAPHIC_DATA]) Planned Maint Geneva ([GE…" at bounding box center [228, 166] width 331 height 295
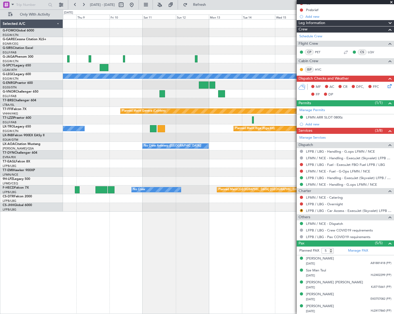
click at [168, 242] on div "Planned Maint Oxford ([GEOGRAPHIC_DATA]) A/C Unavailable [GEOGRAPHIC_DATA] ([GE…" at bounding box center [228, 166] width 331 height 295
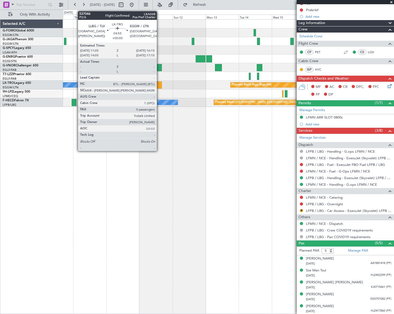
click at [159, 74] on div at bounding box center [228, 76] width 331 height 9
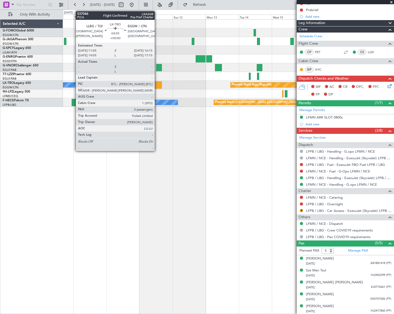
click at [157, 85] on div at bounding box center [158, 85] width 7 height 7
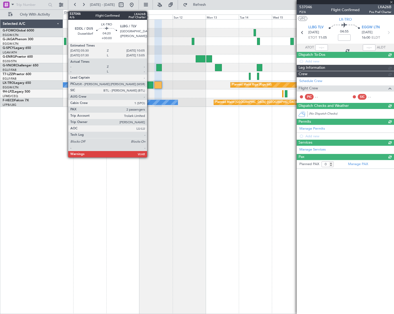
scroll to position [0, 0]
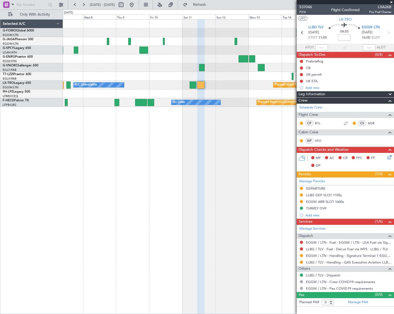
click at [180, 94] on div at bounding box center [228, 93] width 331 height 9
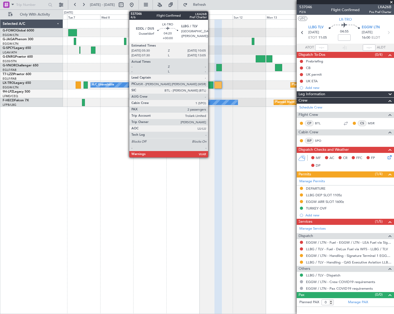
click at [211, 84] on div at bounding box center [210, 85] width 6 height 7
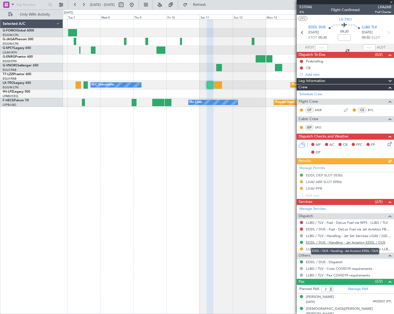
click at [341, 242] on link "EDDL / DUS - Handling - Jet Aviation EDDL / DUS" at bounding box center [345, 242] width 79 height 4
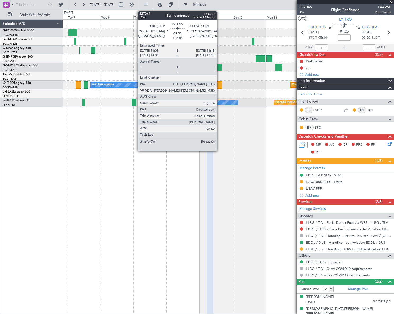
click at [219, 83] on div at bounding box center [218, 85] width 7 height 7
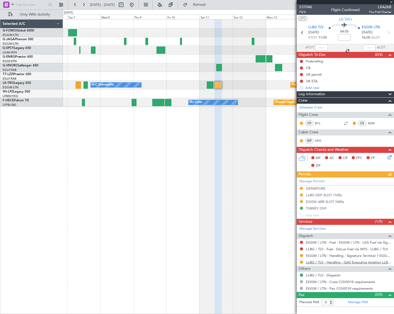
click at [334, 262] on link "LLBG / TLV - Handling - QAS Executive Aviation LLBG / TLV" at bounding box center [348, 262] width 85 height 4
drag, startPoint x: 148, startPoint y: 6, endPoint x: 148, endPoint y: 10, distance: 4.0
click at [136, 6] on button at bounding box center [132, 5] width 8 height 8
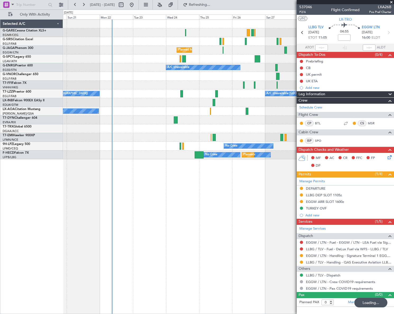
click at [124, 202] on div "Planned Maint [GEOGRAPHIC_DATA] ([GEOGRAPHIC_DATA]) A/C Unavailable A/C Unavail…" at bounding box center [228, 166] width 331 height 295
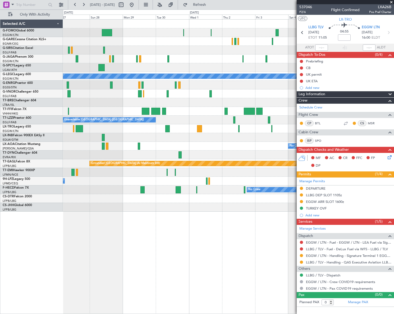
click at [35, 236] on div "Planned Maint [GEOGRAPHIC_DATA] ([GEOGRAPHIC_DATA]) A/C Unavailable [GEOGRAPHIC…" at bounding box center [197, 162] width 394 height 305
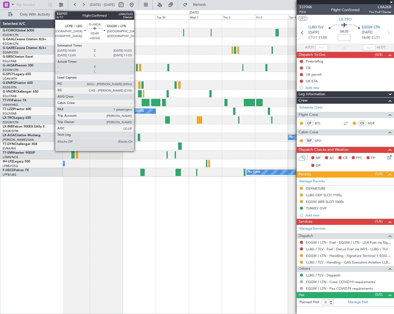
click at [137, 66] on div at bounding box center [136, 67] width 1 height 7
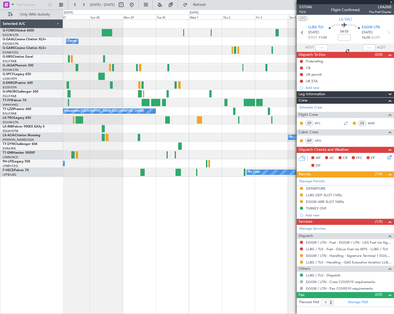
type input "1"
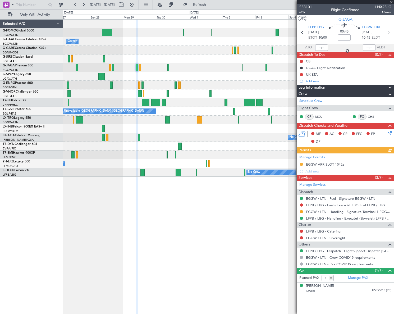
click at [300, 212] on div at bounding box center [302, 212] width 4 height 4
click at [302, 211] on button at bounding box center [301, 211] width 3 height 3
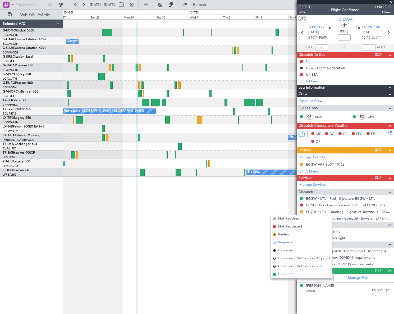
click at [290, 273] on span "Confirmed" at bounding box center [286, 274] width 16 height 5
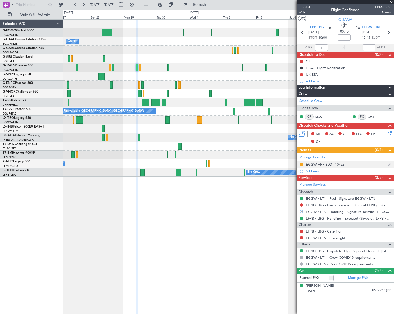
click at [339, 165] on div "EGGW ARR SLOT 1045z" at bounding box center [325, 164] width 38 height 4
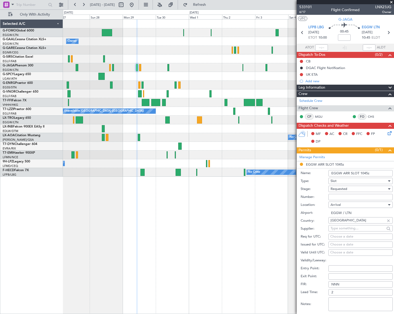
click at [366, 172] on input "EGGW ARR SLOT 1045z" at bounding box center [361, 173] width 64 height 6
type input "EGGW ARR SLOT 1055z"
click at [341, 189] on span "Requested" at bounding box center [339, 189] width 17 height 5
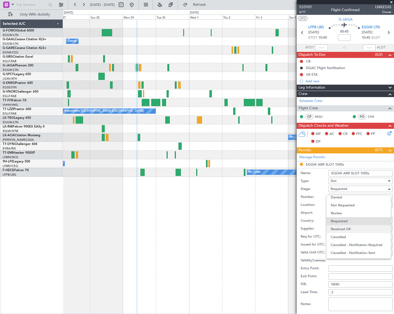
click at [351, 228] on span "Received OK" at bounding box center [359, 229] width 56 height 8
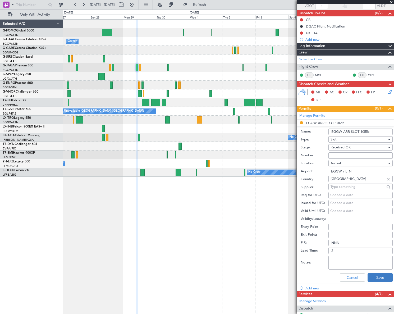
scroll to position [72, 0]
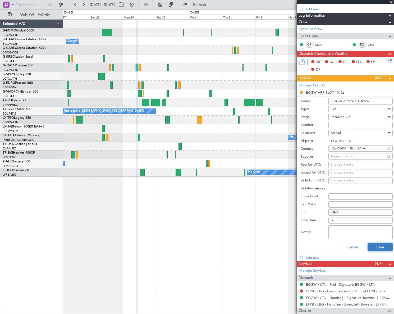
click at [378, 245] on button "Save" at bounding box center [380, 247] width 25 height 8
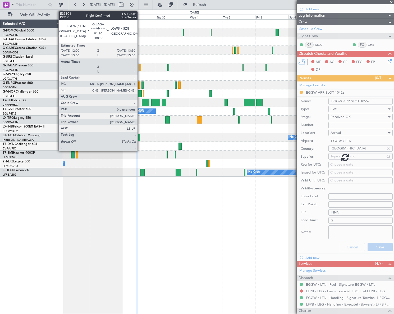
click at [140, 67] on div at bounding box center [140, 67] width 2 height 7
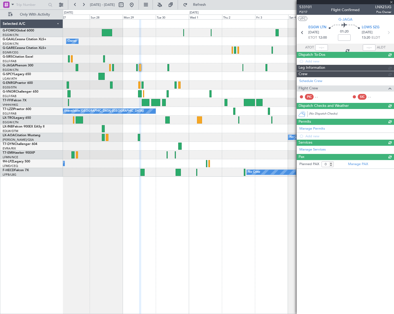
scroll to position [0, 0]
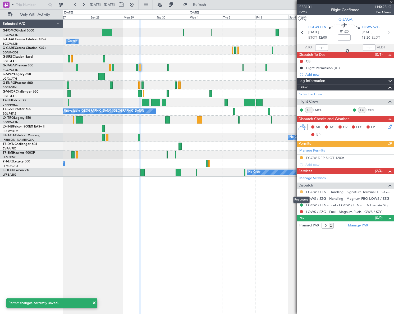
click at [300, 191] on button at bounding box center [301, 191] width 3 height 3
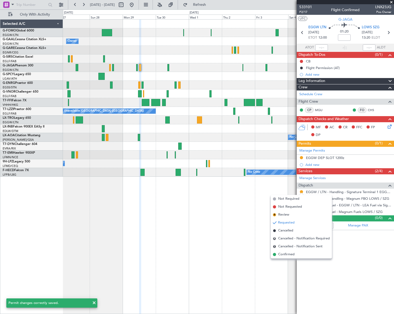
drag, startPoint x: 292, startPoint y: 254, endPoint x: 290, endPoint y: 241, distance: 13.4
click at [292, 254] on span "Confirmed" at bounding box center [286, 254] width 16 height 5
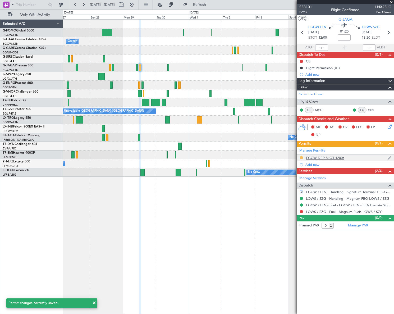
click at [302, 157] on button at bounding box center [301, 157] width 3 height 3
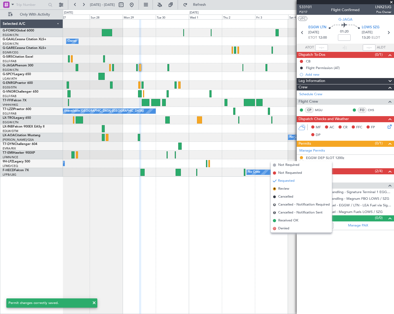
click at [286, 220] on span "Received OK" at bounding box center [288, 220] width 20 height 5
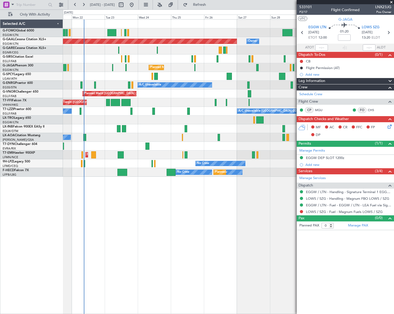
click at [318, 168] on fb-app "[DATE] - [DATE] Refresh Quick Links Only With Activity Owner Planned [GEOGRAPHI…" at bounding box center [197, 159] width 394 height 310
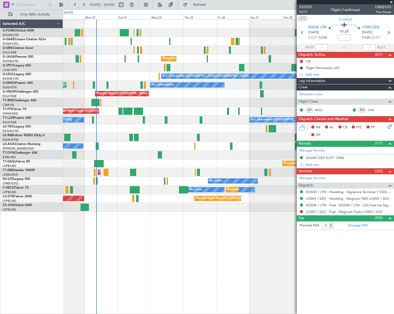
click at [176, 242] on div "Unplanned Maint [GEOGRAPHIC_DATA] ([GEOGRAPHIC_DATA]) Planned Maint [GEOGRAPHIC…" at bounding box center [228, 166] width 331 height 295
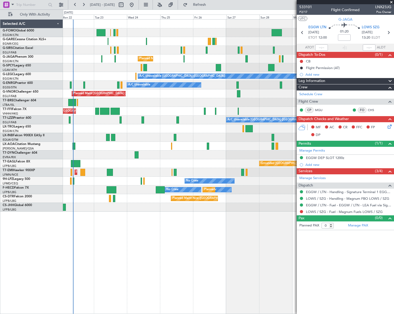
click at [202, 126] on div "Unplanned Maint [GEOGRAPHIC_DATA] ([GEOGRAPHIC_DATA]) Planned Maint [GEOGRAPHIC…" at bounding box center [228, 116] width 331 height 192
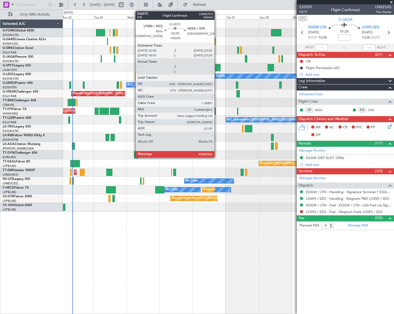
click at [217, 66] on div at bounding box center [217, 67] width 5 height 7
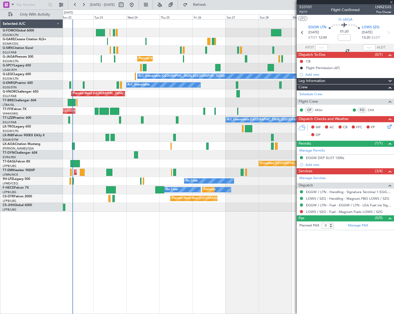
type input "3"
